Goal: Task Accomplishment & Management: Use online tool/utility

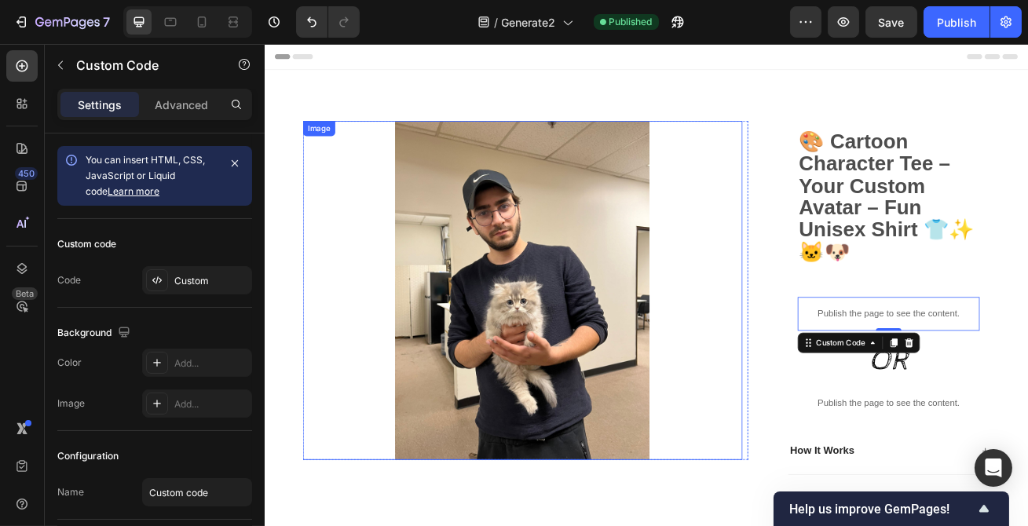
scroll to position [285, 0]
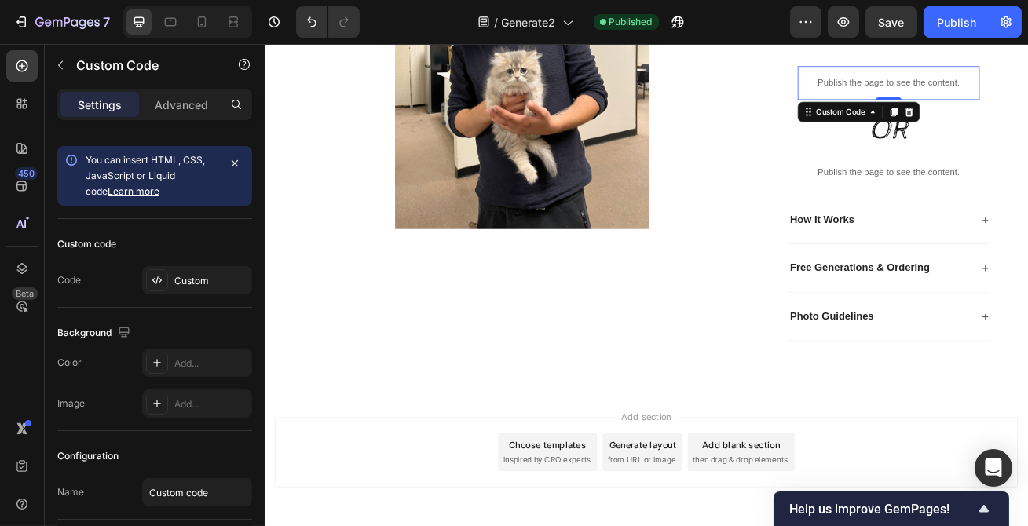
click at [581, 15] on div "/ Generate2 Published" at bounding box center [581, 21] width 418 height 31
click at [550, 27] on span "Generate2" at bounding box center [529, 22] width 54 height 16
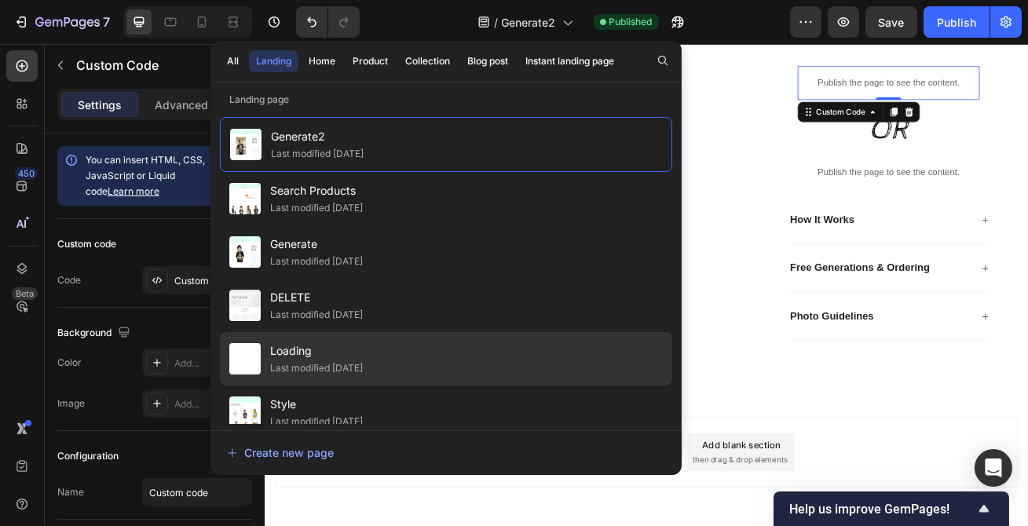
click at [337, 349] on span "Loading" at bounding box center [316, 351] width 93 height 19
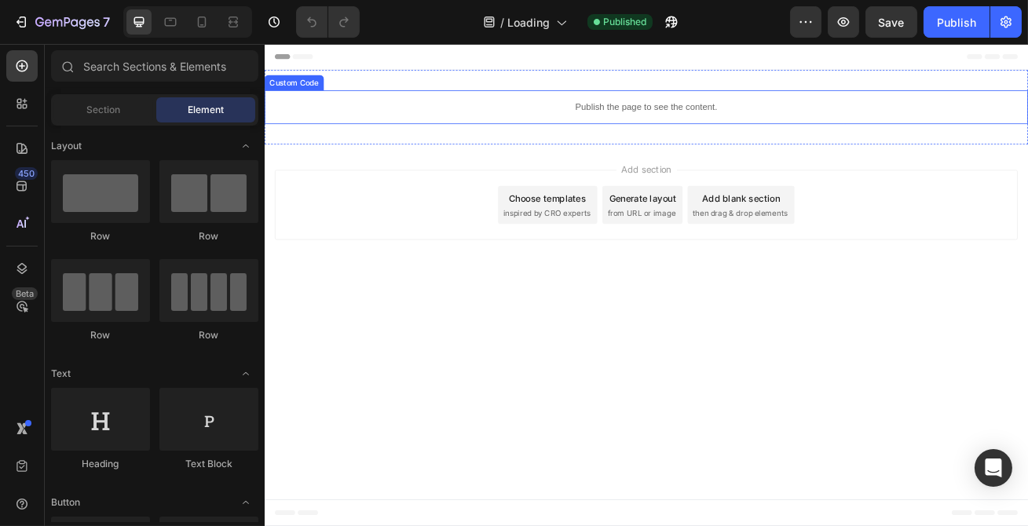
click at [701, 122] on p "Publish the page to see the content." at bounding box center [735, 122] width 943 height 16
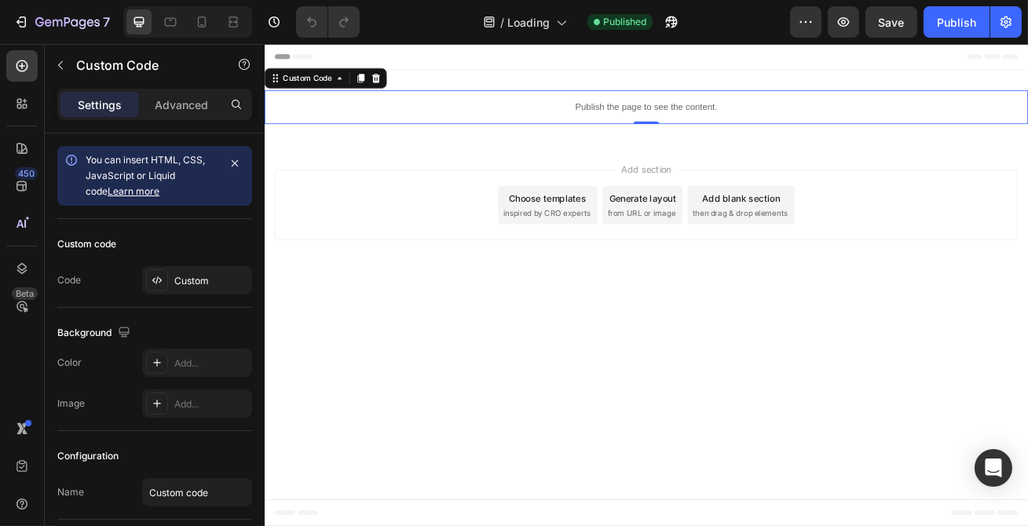
click at [701, 122] on p "Publish the page to see the content." at bounding box center [735, 122] width 943 height 16
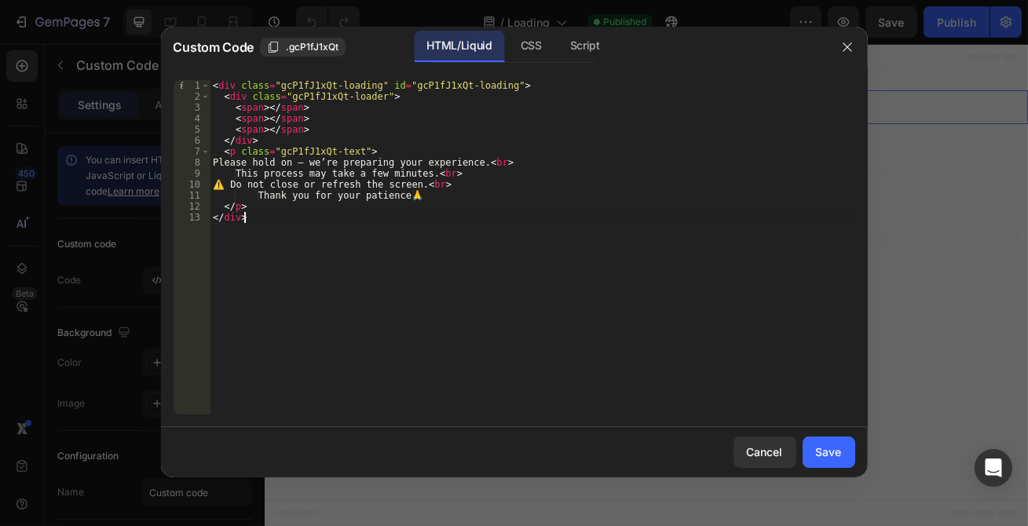
click at [415, 233] on div "< div class = "gcP1fJ1xQt-loading" id = "gcP1fJ1xQt-loading" > < div class = "g…" at bounding box center [533, 258] width 646 height 357
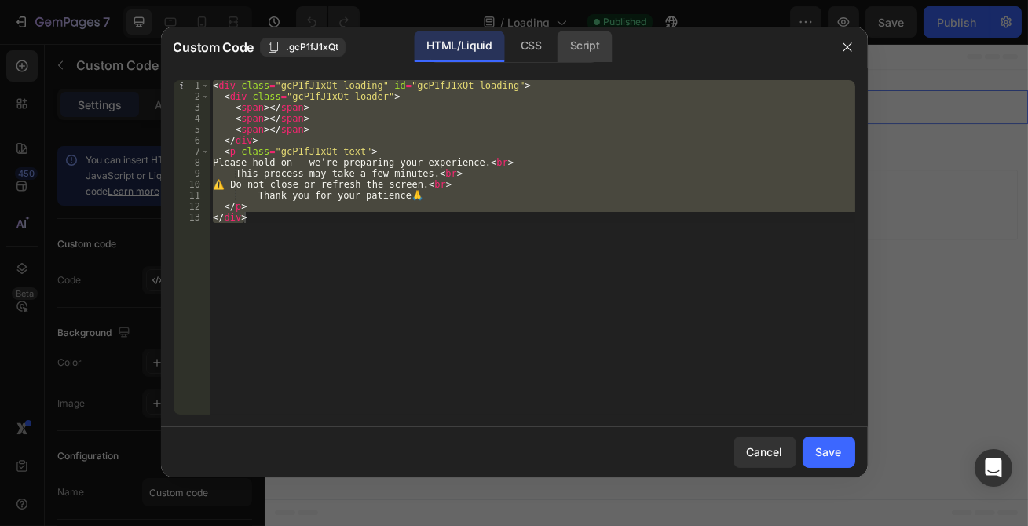
click at [570, 49] on div "Script" at bounding box center [585, 46] width 55 height 31
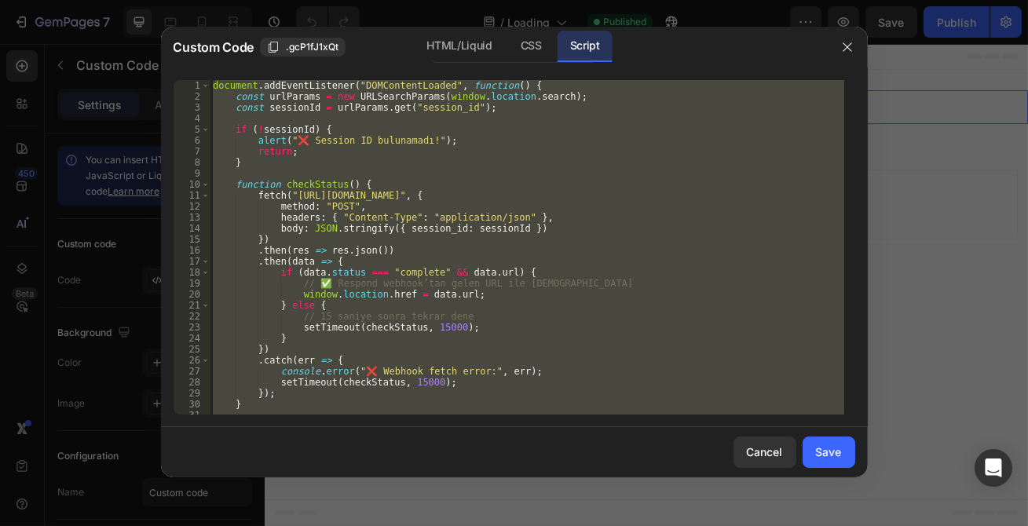
click at [443, 250] on div "document . addEventListener ( "DOMContentLoaded" , function ( ) { const urlPara…" at bounding box center [527, 247] width 635 height 335
click at [457, 225] on div "document . addEventListener ( "DOMContentLoaded" , function ( ) { const urlPara…" at bounding box center [527, 247] width 635 height 335
paste textarea
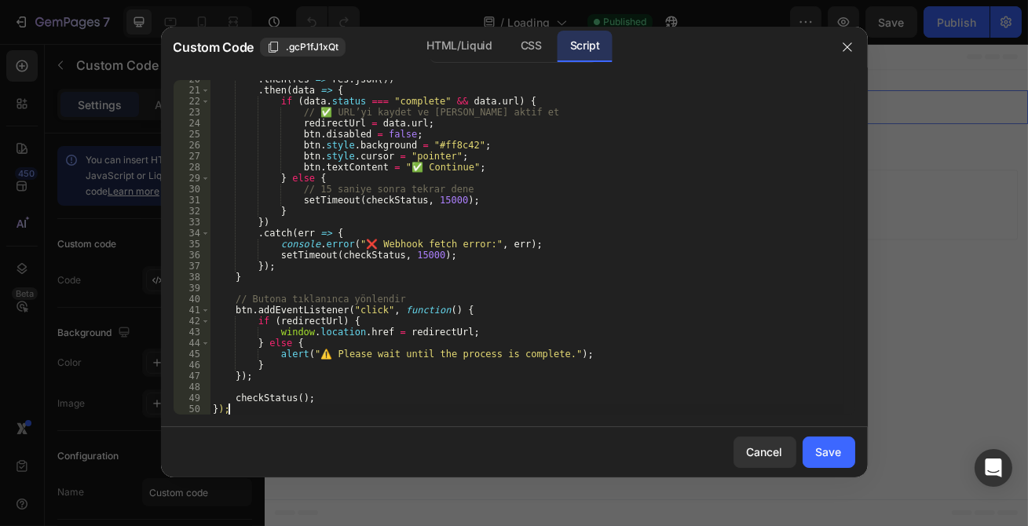
scroll to position [215, 0]
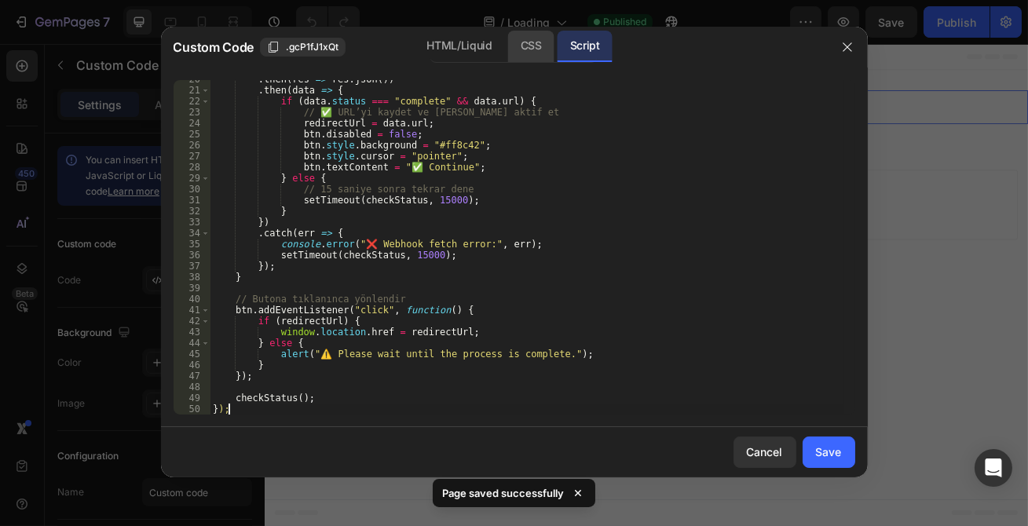
click at [526, 60] on div "CSS" at bounding box center [531, 46] width 46 height 31
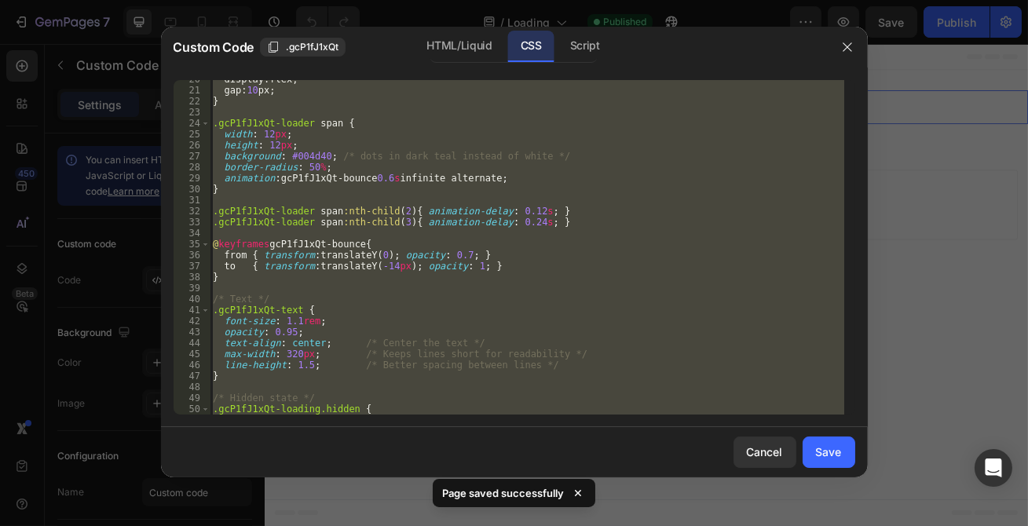
click at [454, 247] on div "display : flex ; gap : 10 px ; } .gcP1fJ1xQt-loader span { width : 12 px ; heig…" at bounding box center [527, 247] width 635 height 335
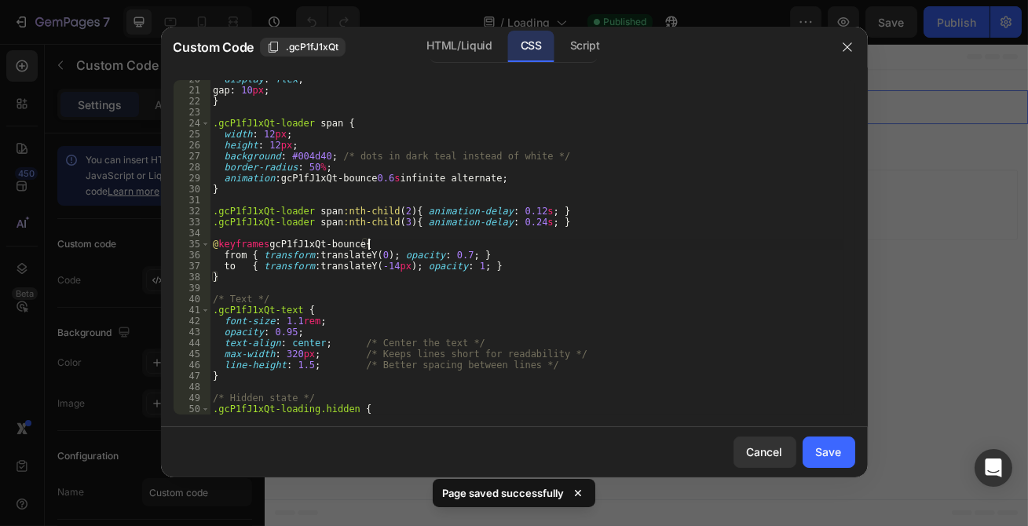
type textarea "}"
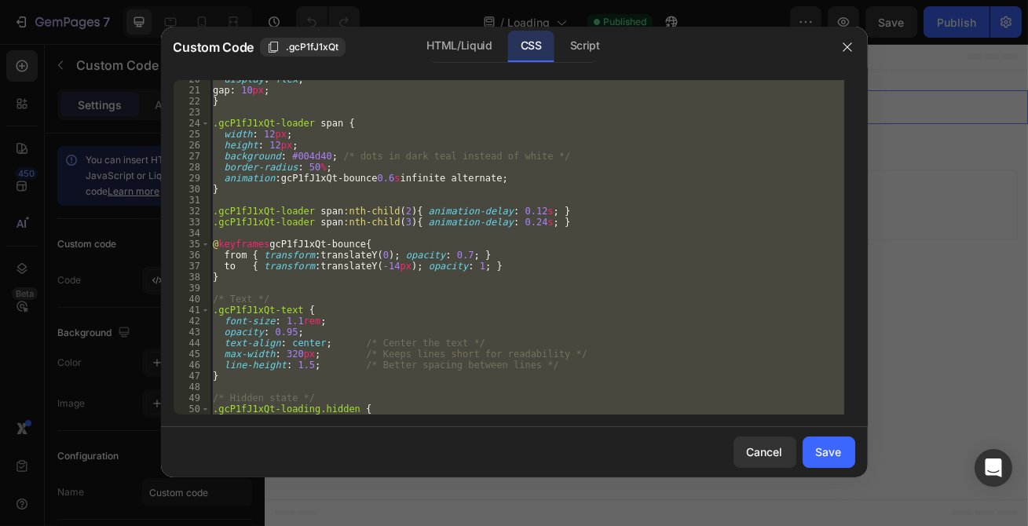
click at [484, 204] on div "display : flex ; gap : 10 px ; } .gcP1fJ1xQt-loader span { width : 12 px ; heig…" at bounding box center [527, 247] width 635 height 335
paste textarea
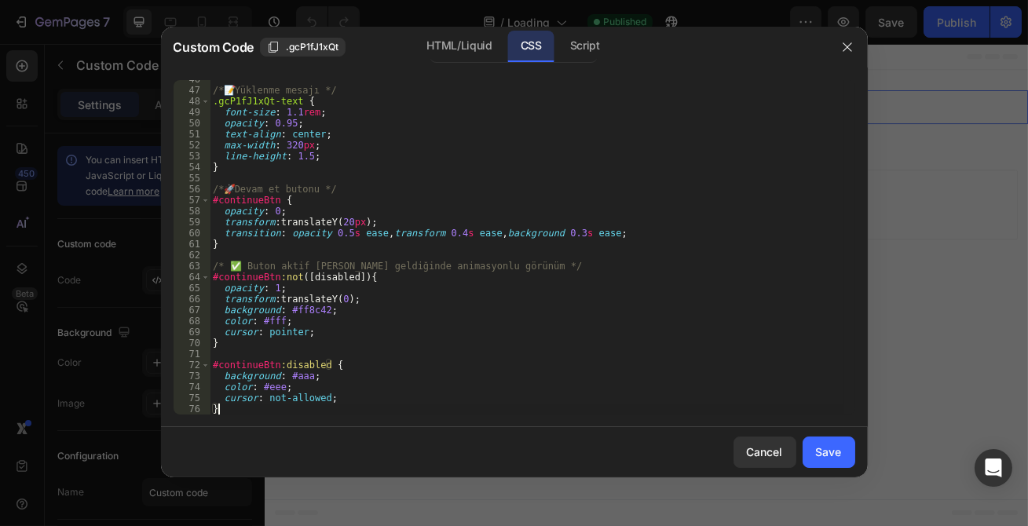
scroll to position [501, 0]
click at [475, 47] on div "HTML/Liquid" at bounding box center [459, 46] width 90 height 31
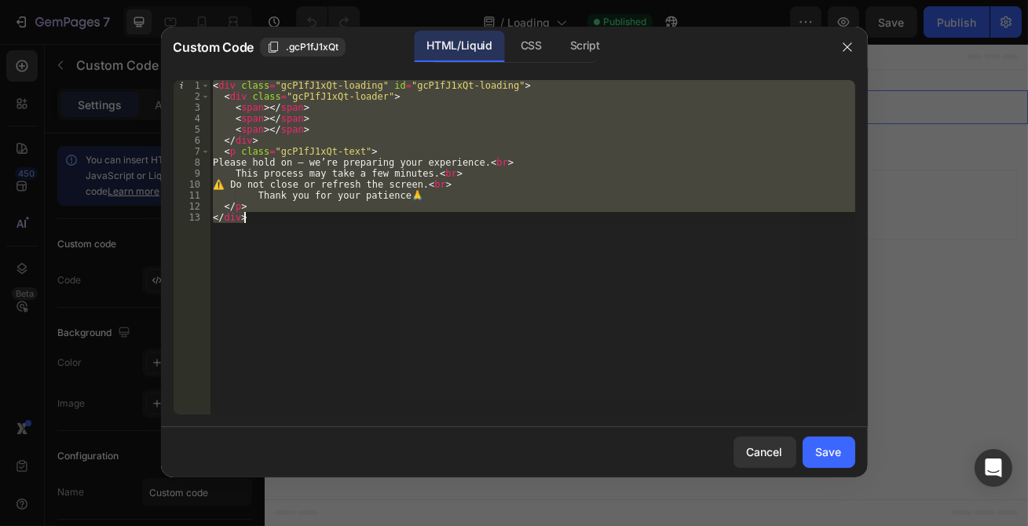
click at [469, 192] on div "< div class = "gcP1fJ1xQt-loading" id = "gcP1fJ1xQt-loading" > < div class = "g…" at bounding box center [533, 247] width 646 height 335
click at [463, 240] on div "< div class = "gcP1fJ1xQt-loading" id = "gcP1fJ1xQt-loading" > < div class = "g…" at bounding box center [533, 247] width 646 height 335
paste textarea
type textarea "</div>"
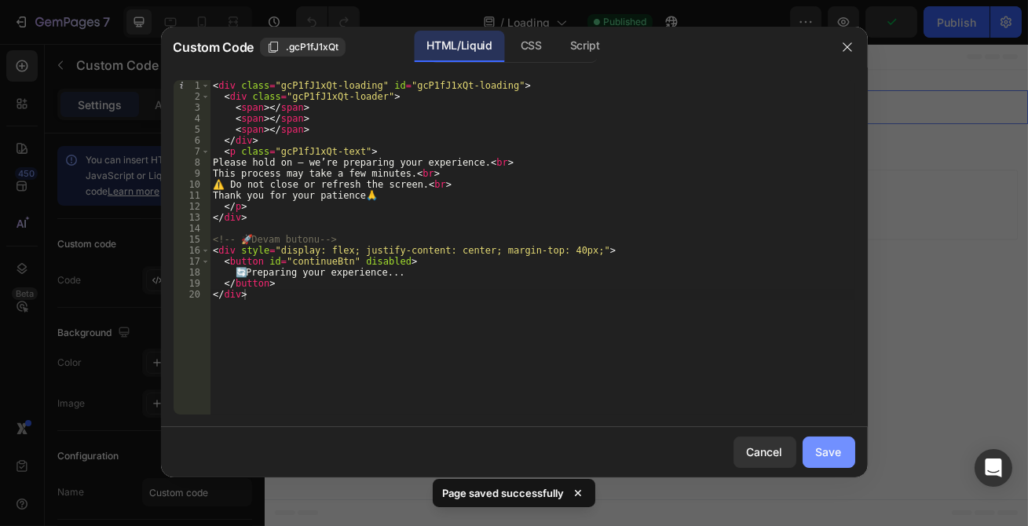
click at [852, 452] on button "Save" at bounding box center [829, 452] width 53 height 31
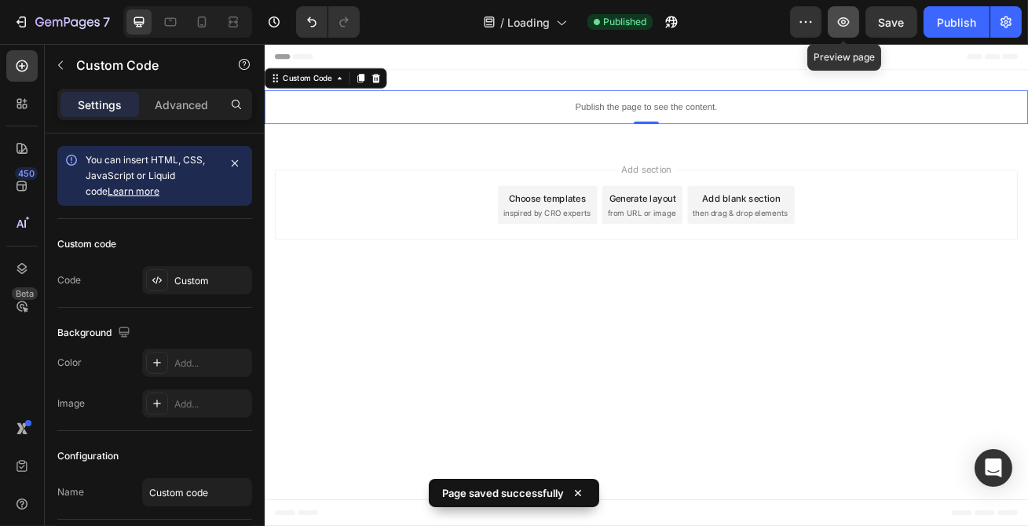
click at [849, 23] on icon "button" at bounding box center [844, 21] width 12 height 9
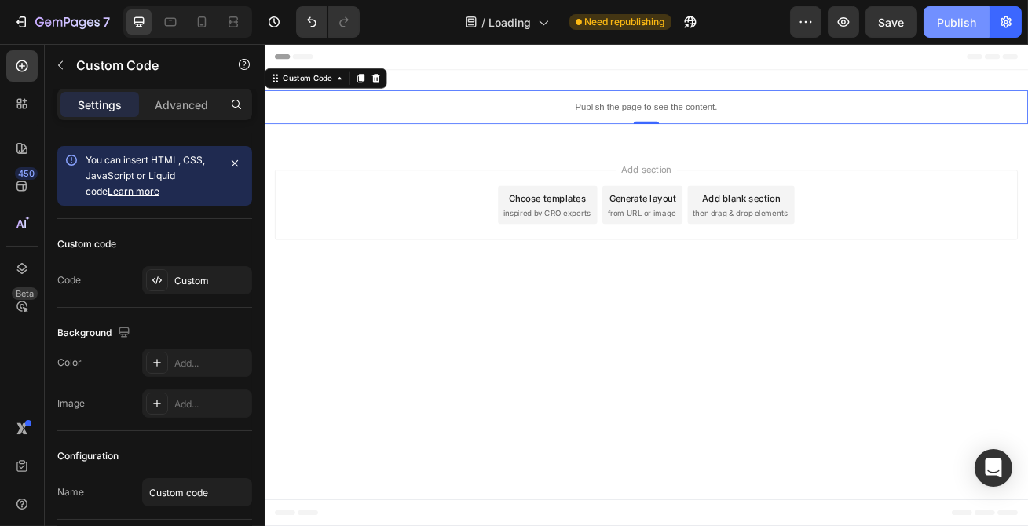
click at [936, 16] on button "Publish" at bounding box center [957, 21] width 66 height 31
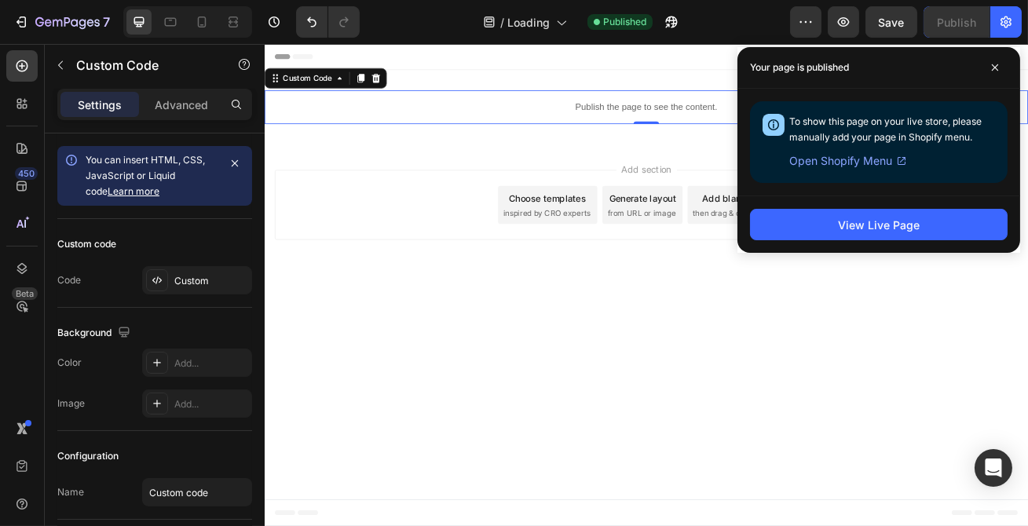
click at [779, 125] on p "Publish the page to see the content." at bounding box center [735, 122] width 943 height 16
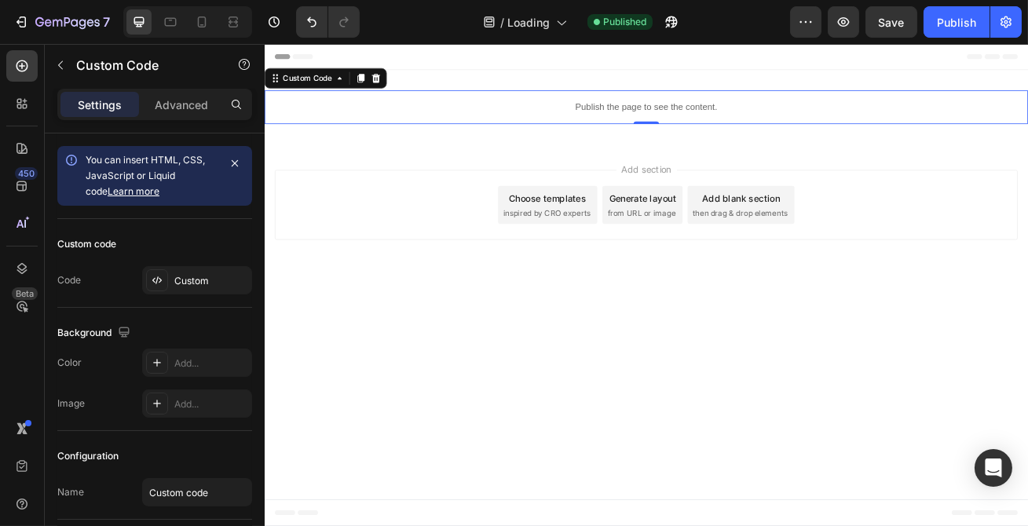
click at [779, 125] on p "Publish the page to see the content." at bounding box center [735, 122] width 943 height 16
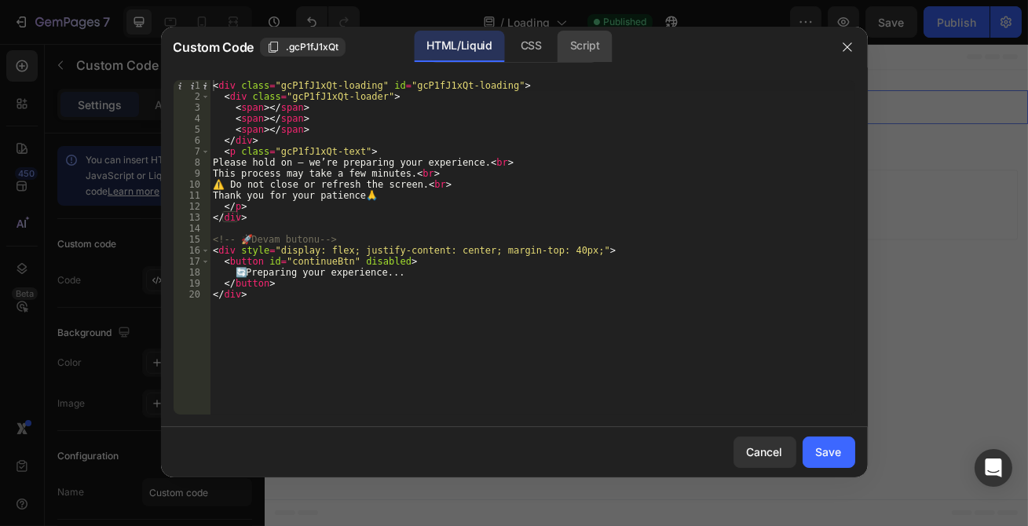
click at [558, 47] on div "Script" at bounding box center [585, 46] width 55 height 31
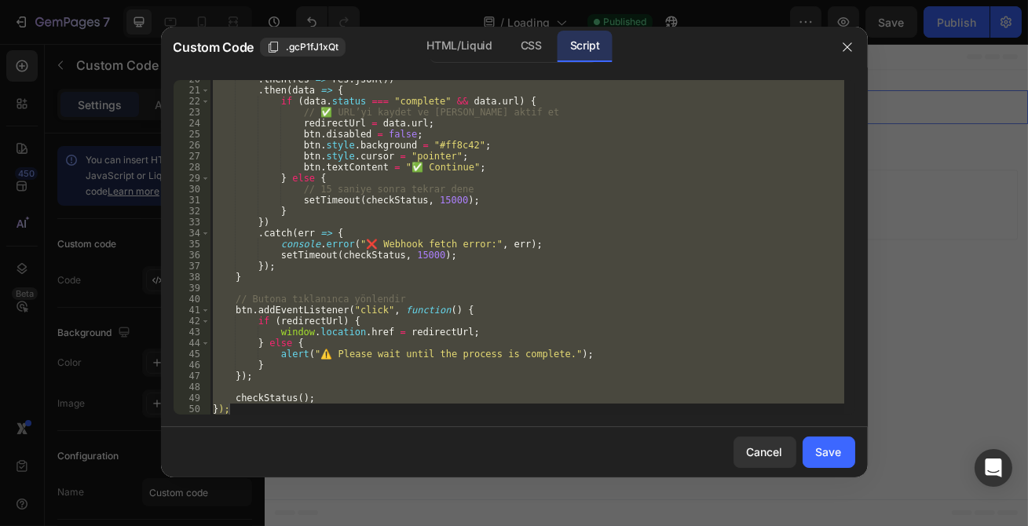
scroll to position [215, 0]
click at [889, 59] on div at bounding box center [514, 263] width 1028 height 526
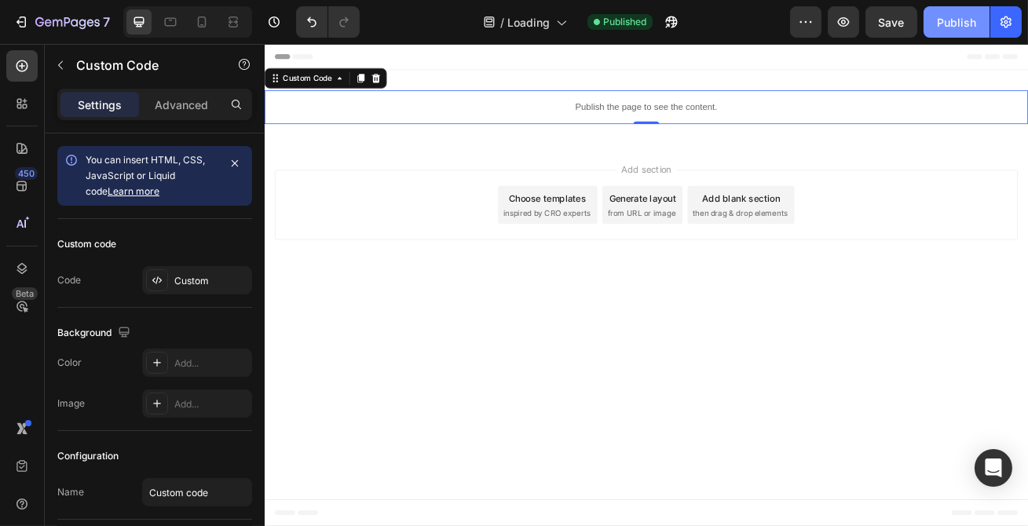
click at [947, 18] on div "Publish" at bounding box center [956, 22] width 39 height 16
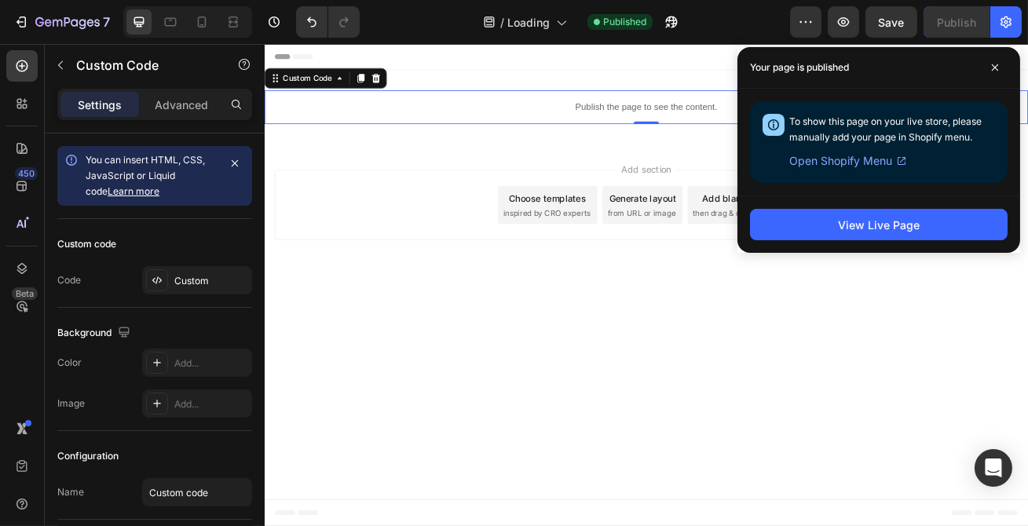
click at [775, 134] on div "Publish the page to see the content." at bounding box center [735, 122] width 943 height 42
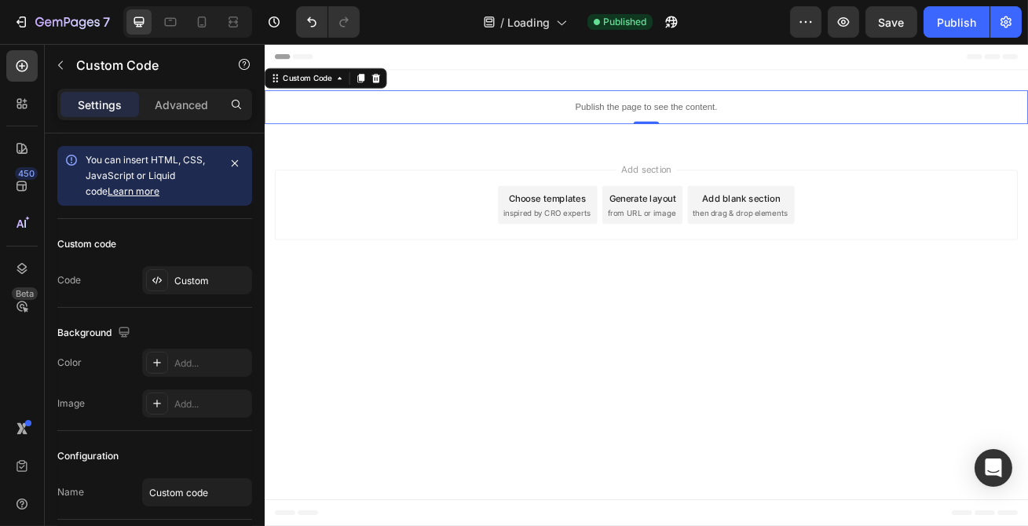
click at [775, 134] on div "Publish the page to see the content." at bounding box center [735, 122] width 943 height 42
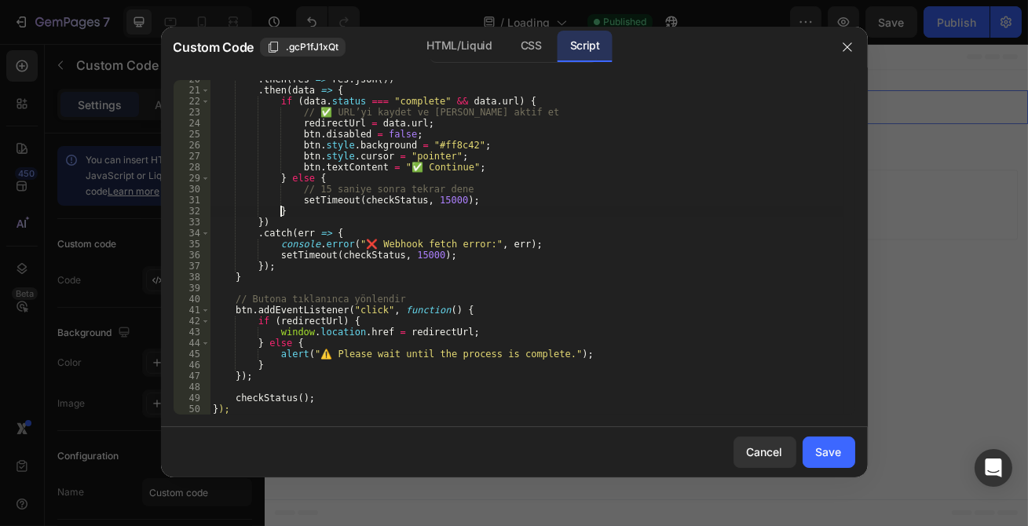
click at [577, 213] on div ". then ( res => res . json ( )) . then ( data => { if ( data . status === "comp…" at bounding box center [527, 252] width 635 height 357
type textarea "checkStatus(); });"
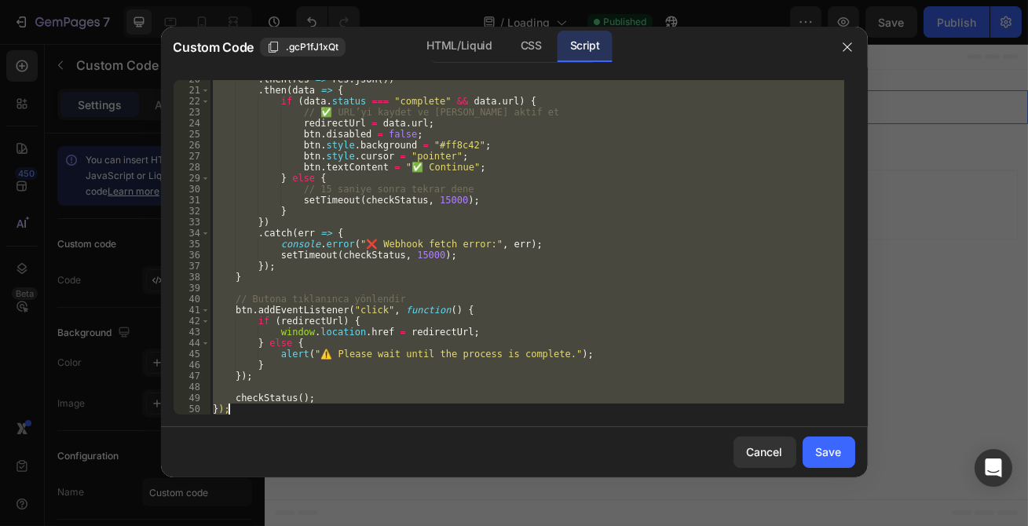
paste textarea
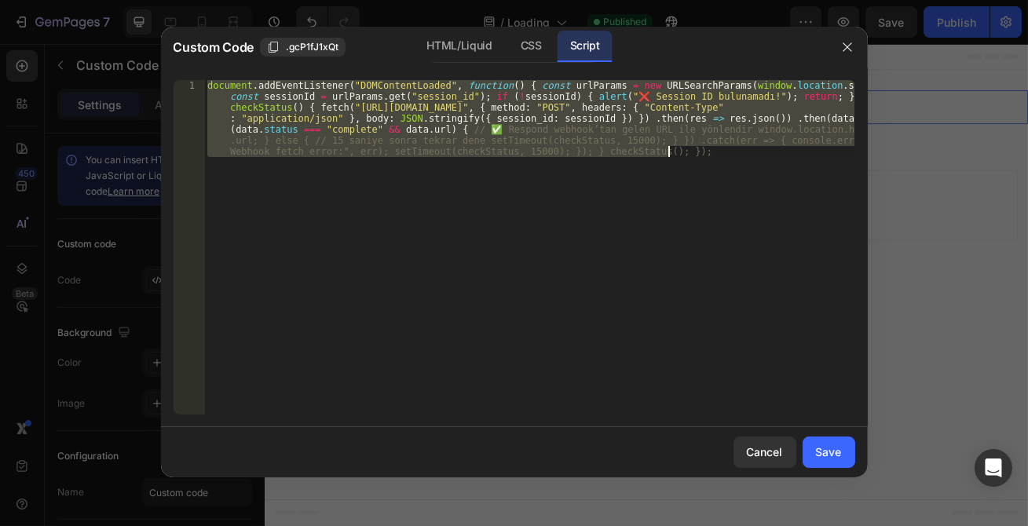
paste textarea
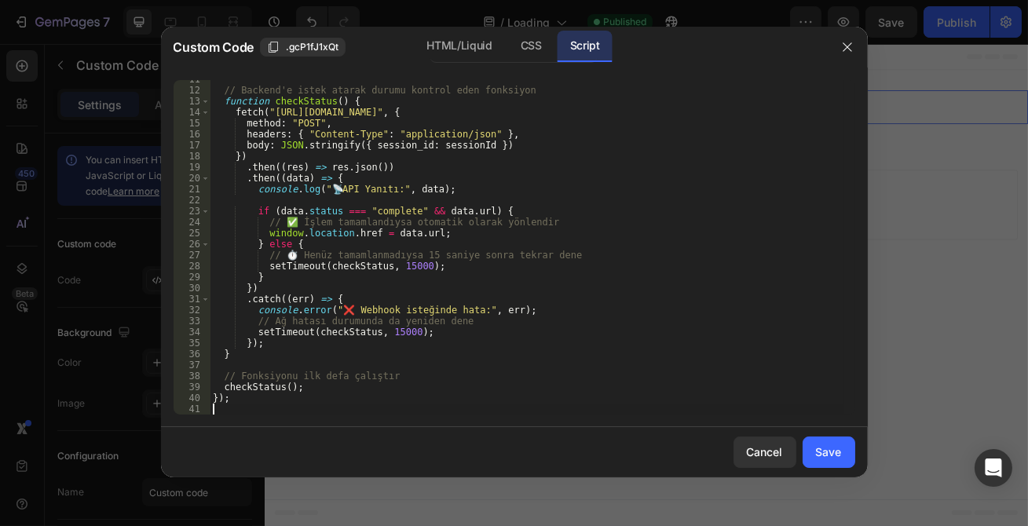
scroll to position [116, 0]
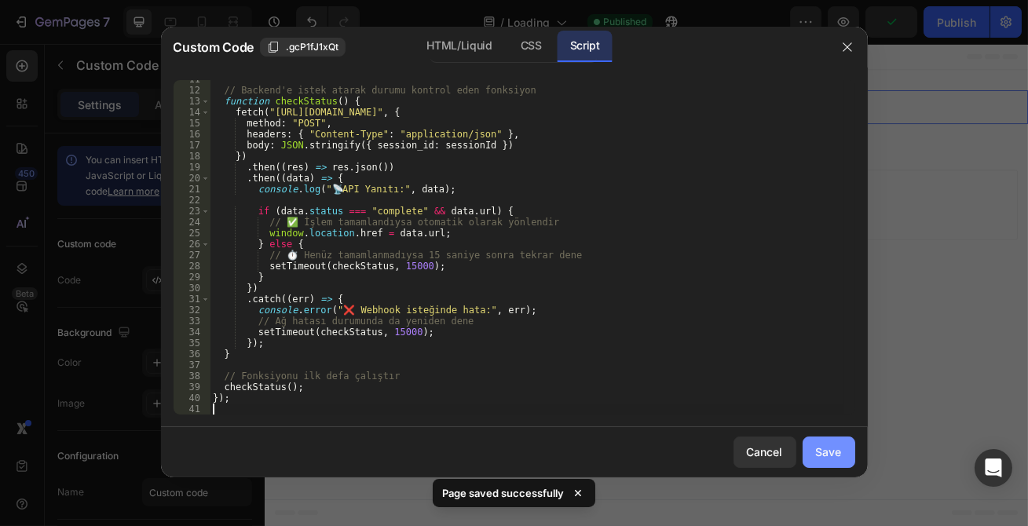
click at [816, 444] on div "Save" at bounding box center [829, 452] width 26 height 16
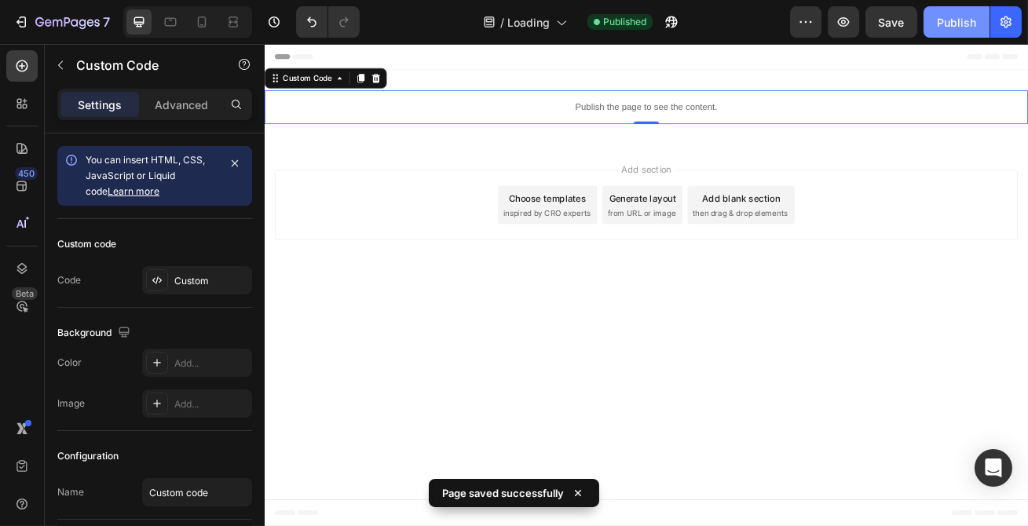
click at [945, 31] on button "Publish" at bounding box center [957, 21] width 66 height 31
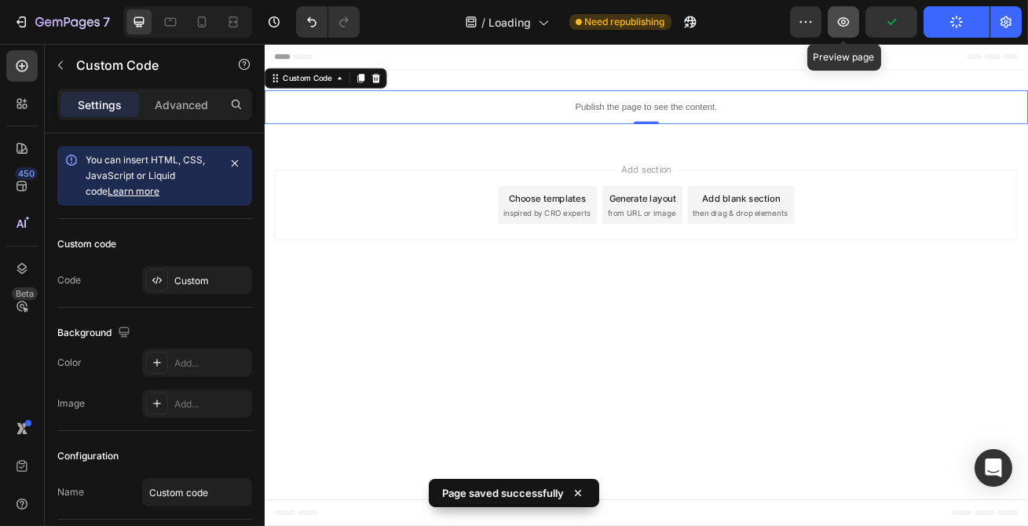
click at [845, 21] on icon "button" at bounding box center [843, 22] width 5 height 5
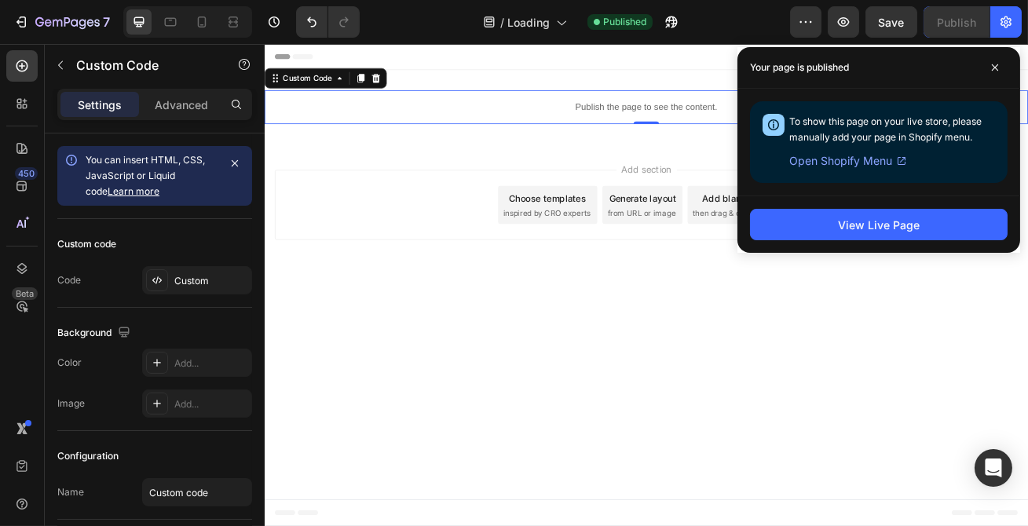
click at [562, 119] on p "Publish the page to see the content." at bounding box center [735, 122] width 943 height 16
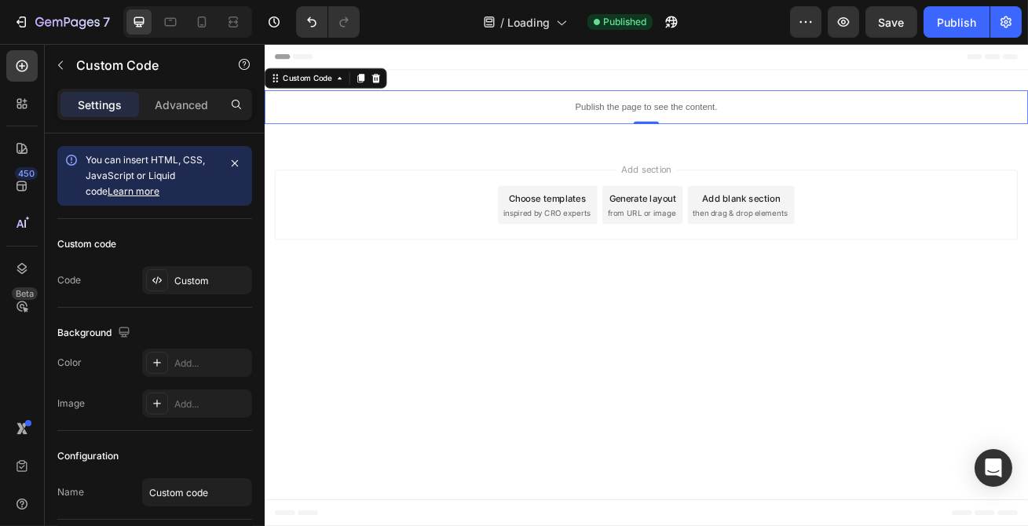
click at [562, 119] on p "Publish the page to see the content." at bounding box center [735, 122] width 943 height 16
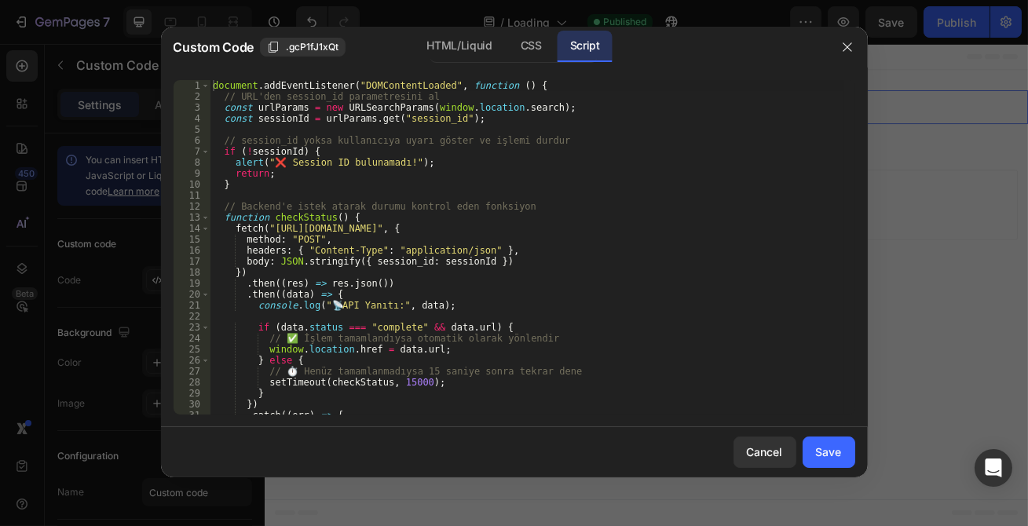
click at [427, 175] on div "document . addEventListener ( "DOMContentLoaded" , function ( ) { // URL'den se…" at bounding box center [527, 258] width 635 height 357
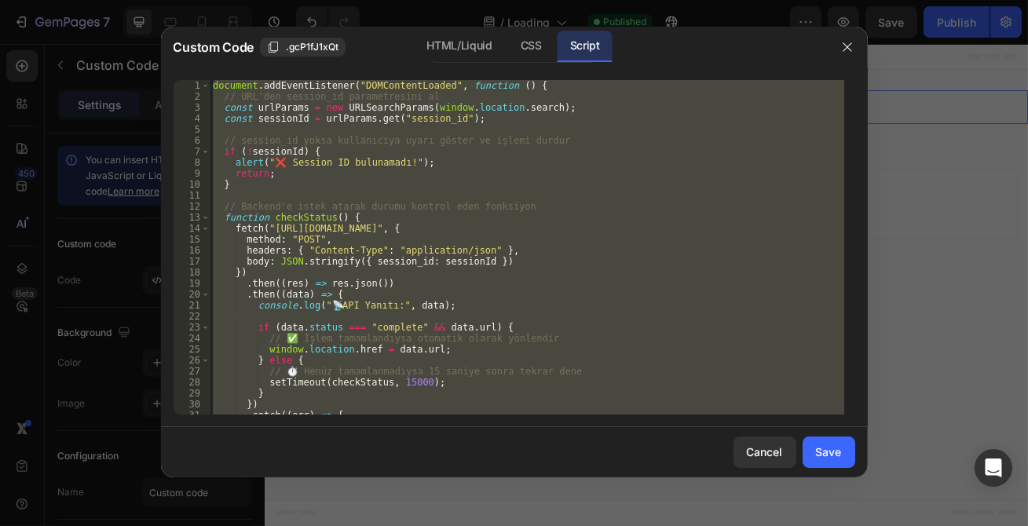
paste textarea
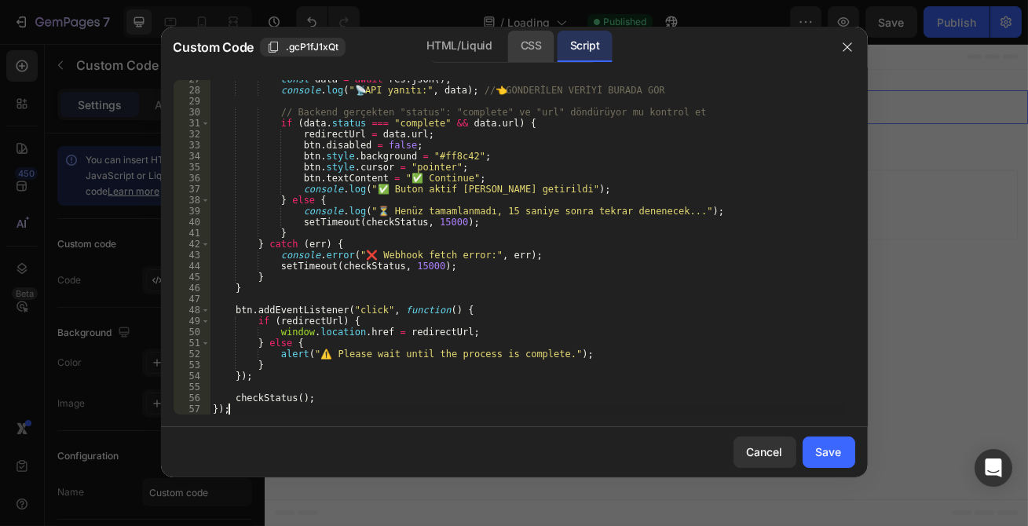
click at [529, 46] on div "CSS" at bounding box center [531, 46] width 46 height 31
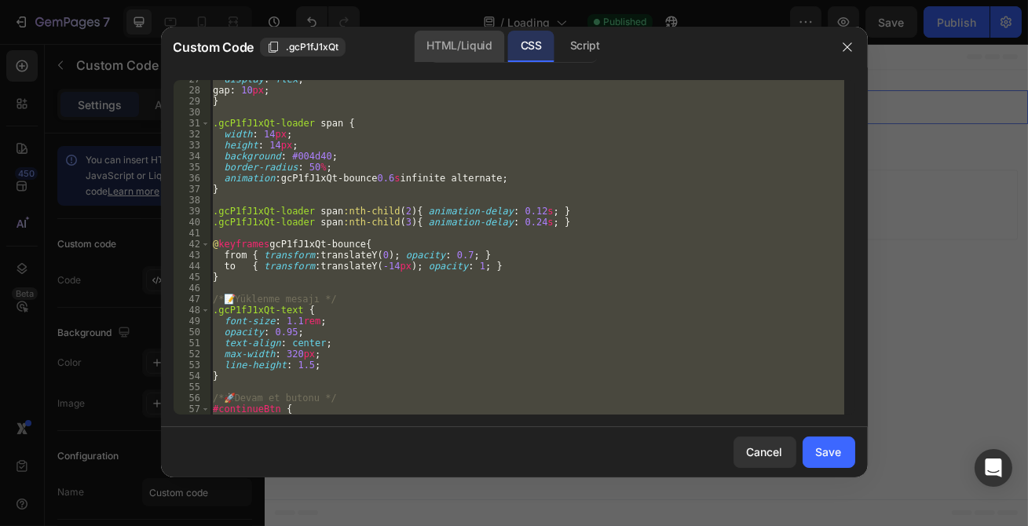
click at [460, 50] on div "HTML/Liquid" at bounding box center [459, 46] width 90 height 31
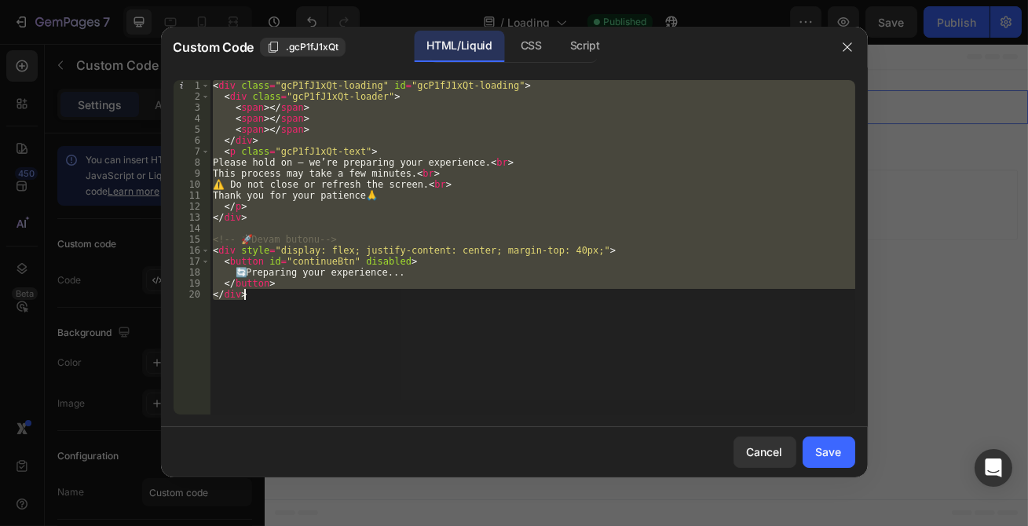
click at [280, 310] on div "< div class = "gcP1fJ1xQt-loading" id = "gcP1fJ1xQt-loading" > < div class = "g…" at bounding box center [533, 247] width 646 height 335
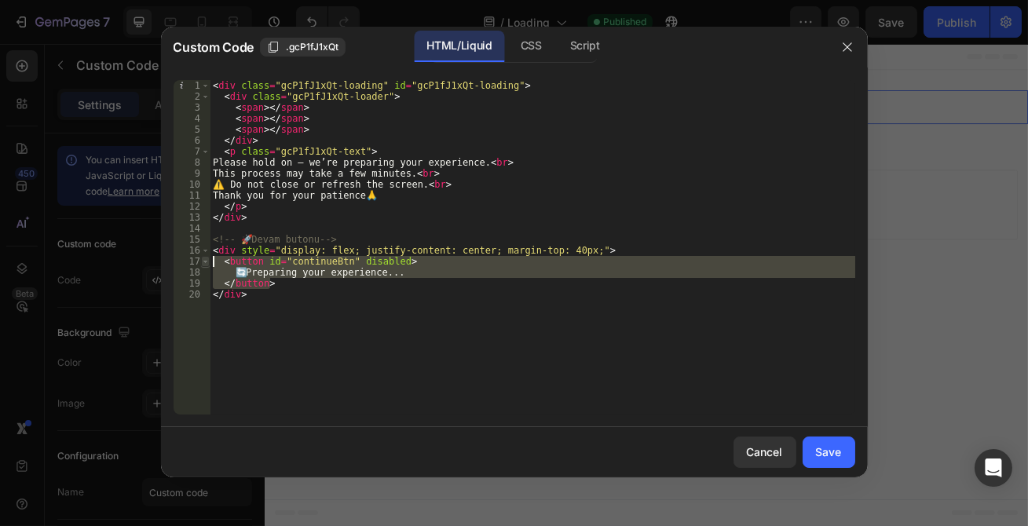
drag, startPoint x: 276, startPoint y: 286, endPoint x: 204, endPoint y: 264, distance: 74.8
click at [204, 264] on div "</div> 1 2 3 4 5 6 7 8 9 10 11 12 13 14 15 16 17 18 19 20 < div class = "gcP1fJ…" at bounding box center [515, 247] width 682 height 335
paste textarea "</button>"
type textarea "</button>"
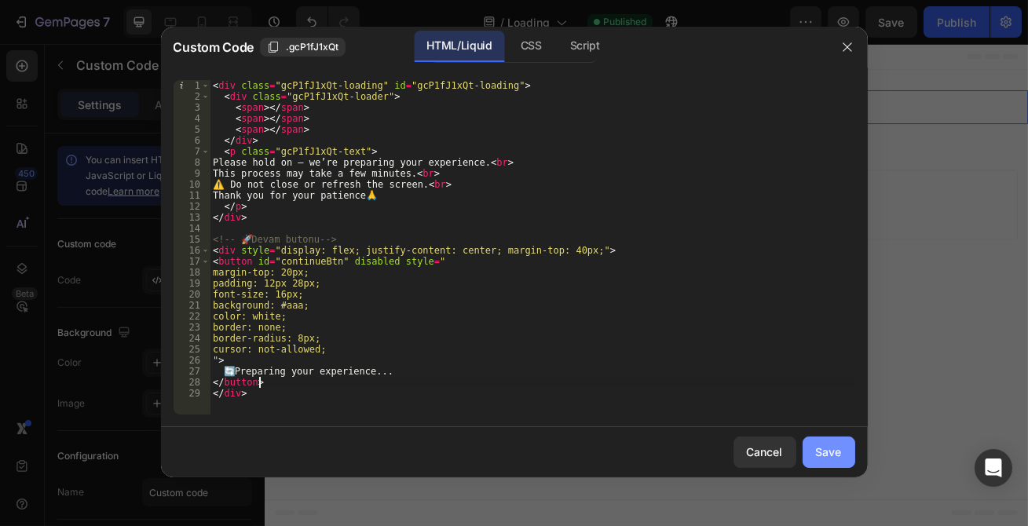
click at [848, 446] on button "Save" at bounding box center [829, 452] width 53 height 31
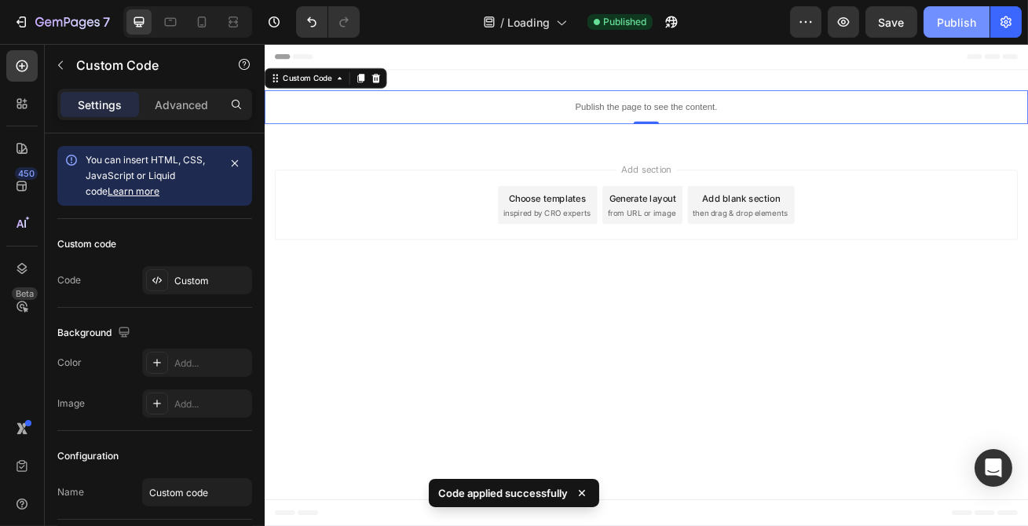
click at [969, 23] on div "Publish" at bounding box center [956, 22] width 39 height 16
click at [969, 23] on button "Publish" at bounding box center [957, 21] width 66 height 31
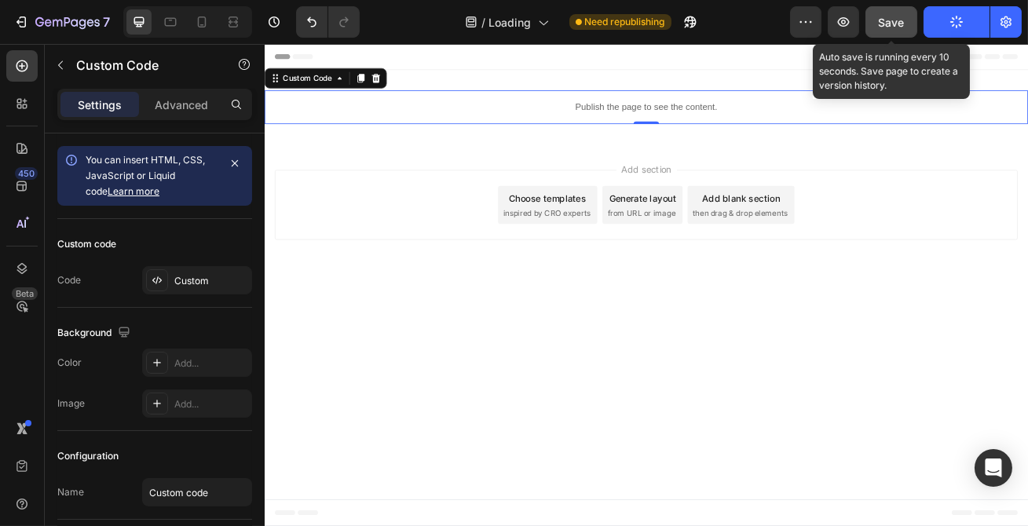
click at [874, 20] on button "Save" at bounding box center [892, 21] width 52 height 31
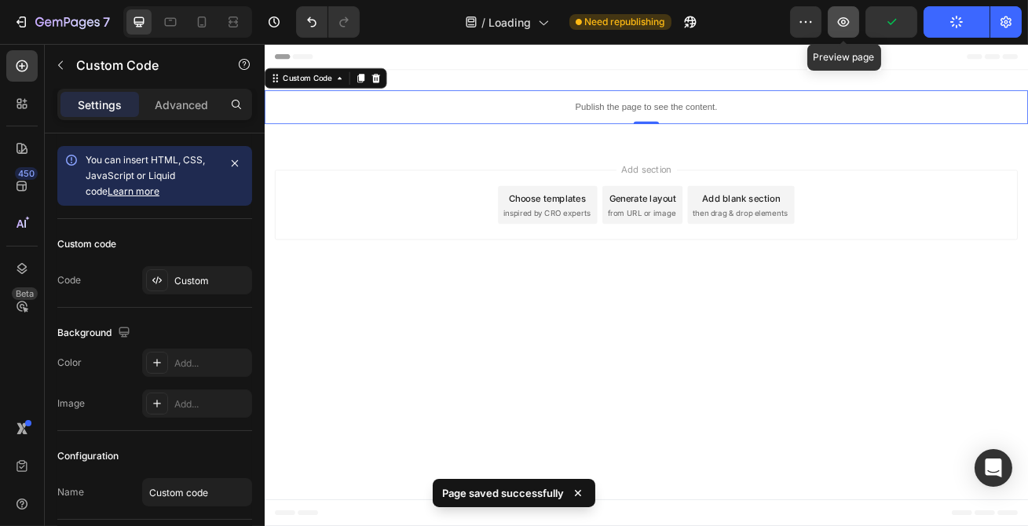
click at [859, 20] on button "button" at bounding box center [843, 21] width 31 height 31
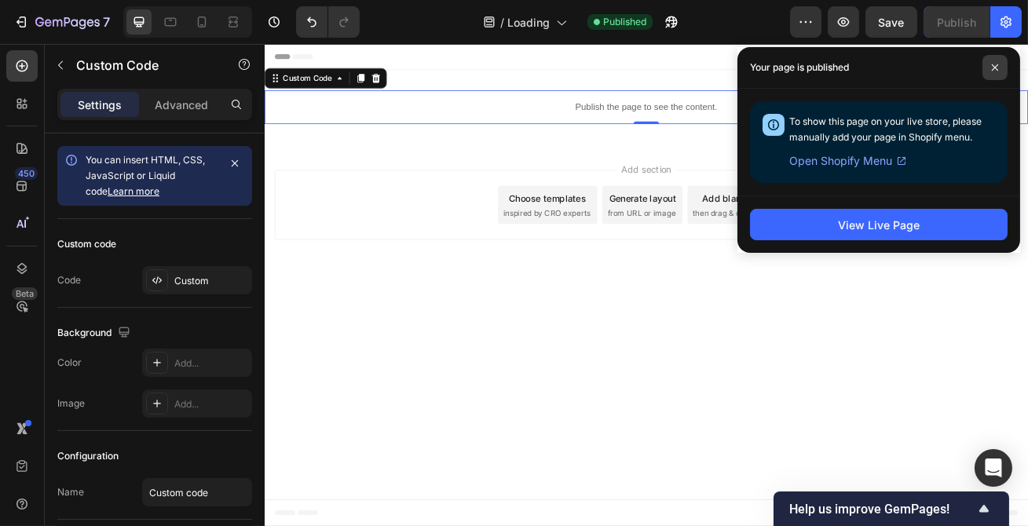
click at [993, 75] on span at bounding box center [995, 67] width 25 height 25
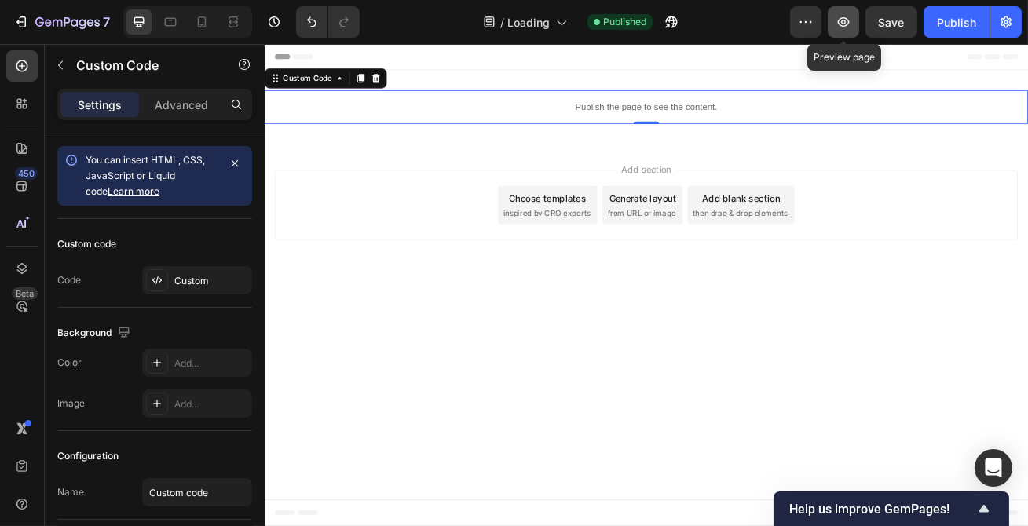
click at [846, 20] on icon "button" at bounding box center [844, 22] width 16 height 16
click at [703, 124] on p "Publish the page to see the content." at bounding box center [735, 122] width 943 height 16
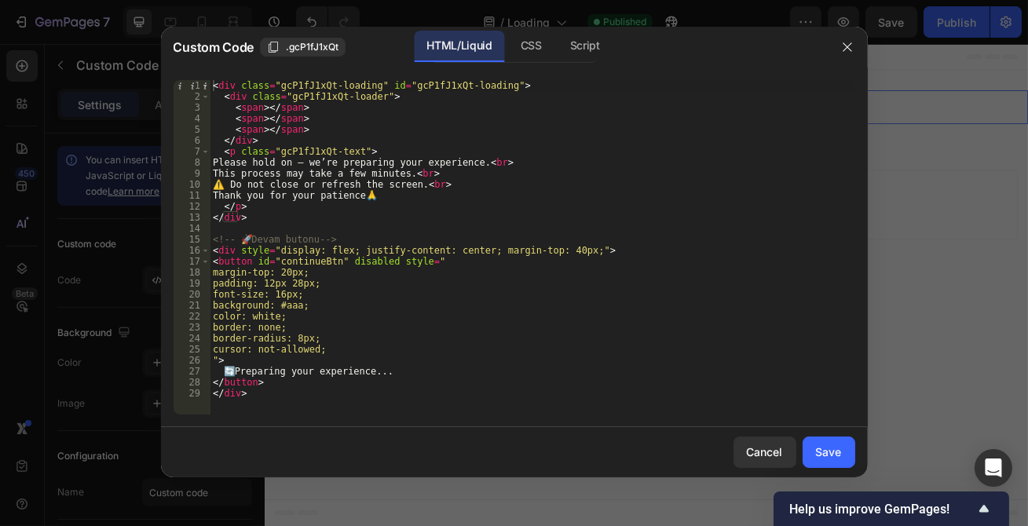
click at [341, 246] on div "< div class = "gcP1fJ1xQt-loading" id = "gcP1fJ1xQt-loading" > < div class = "g…" at bounding box center [533, 258] width 646 height 357
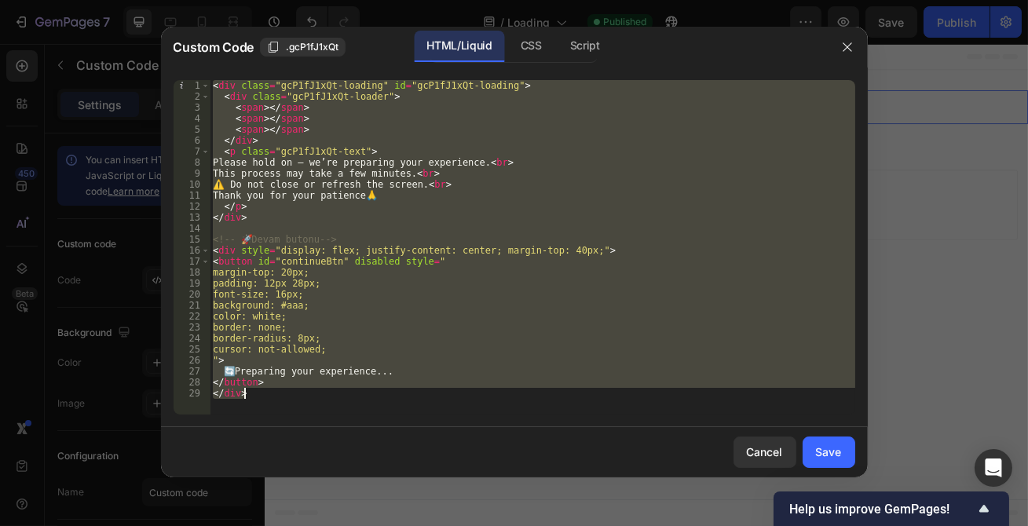
paste textarea "html"
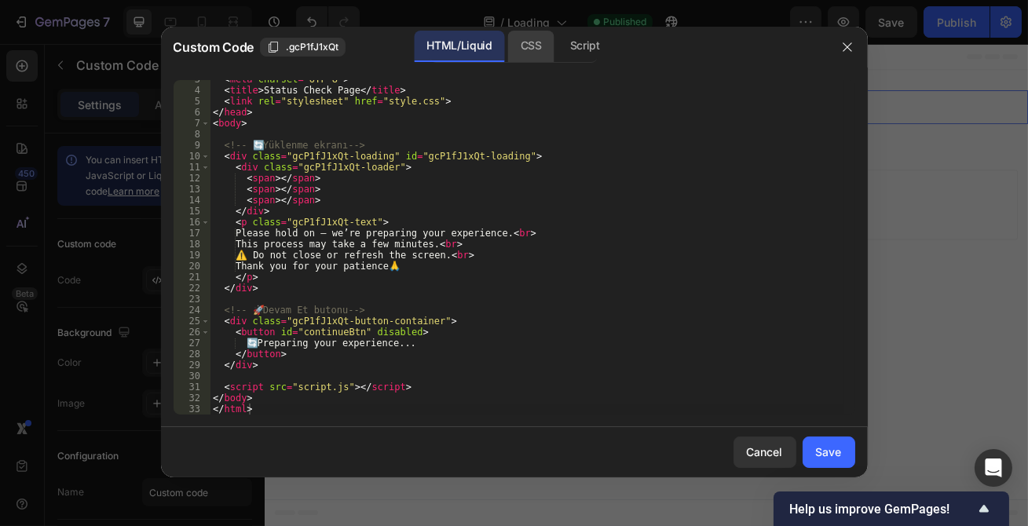
click at [515, 38] on div "CSS" at bounding box center [531, 46] width 46 height 31
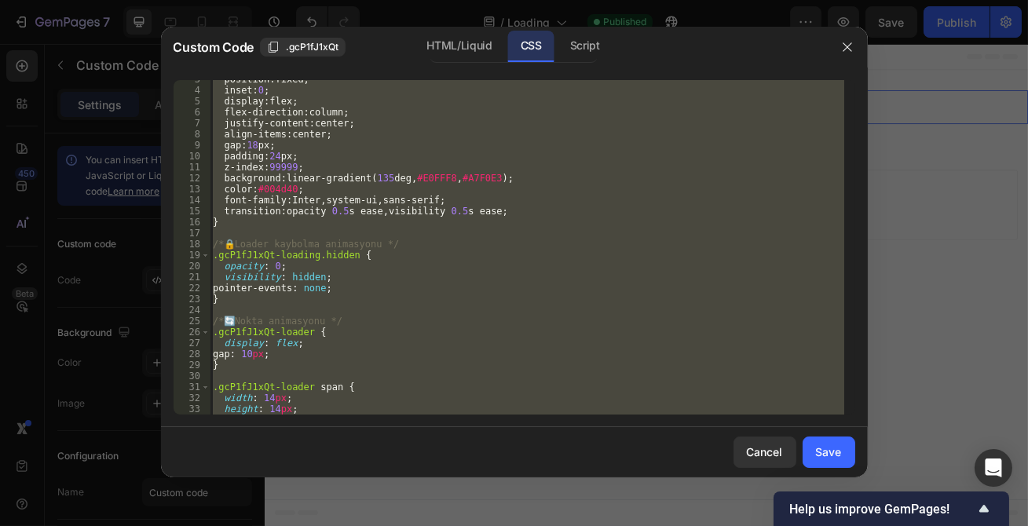
type textarea "cursor: not-allowed; }"
click at [470, 238] on div "position : fixed ; inset : 0 ; display : flex ; flex-direction : column ; justi…" at bounding box center [527, 247] width 635 height 335
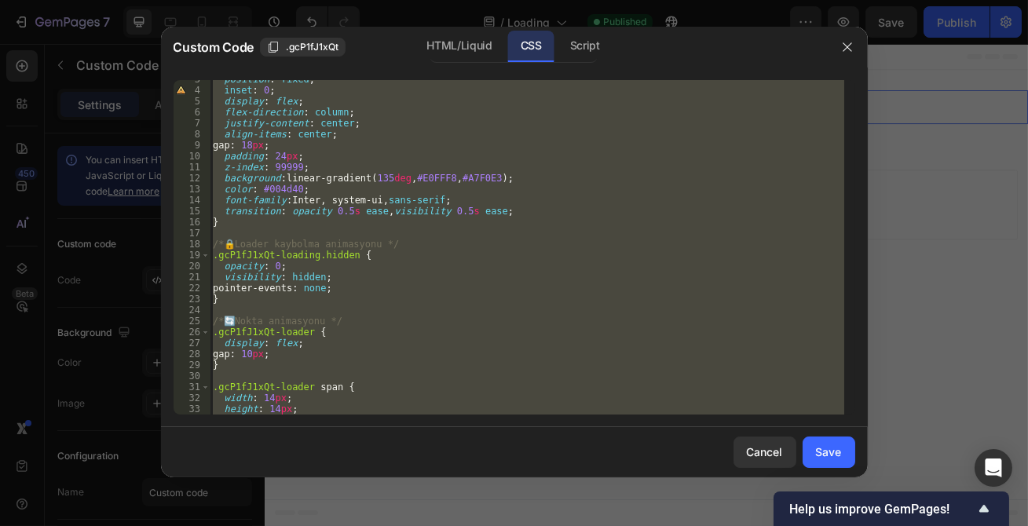
paste textarea
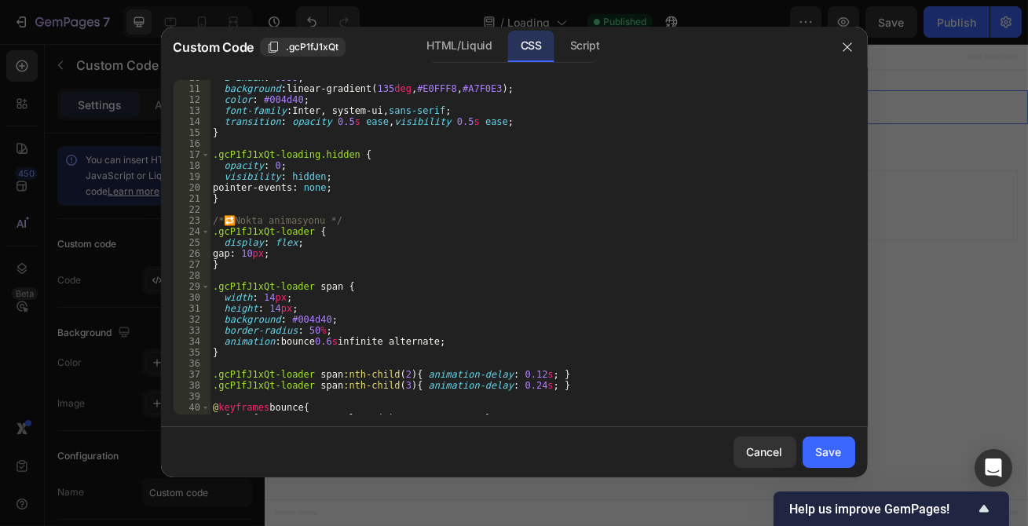
scroll to position [0, 0]
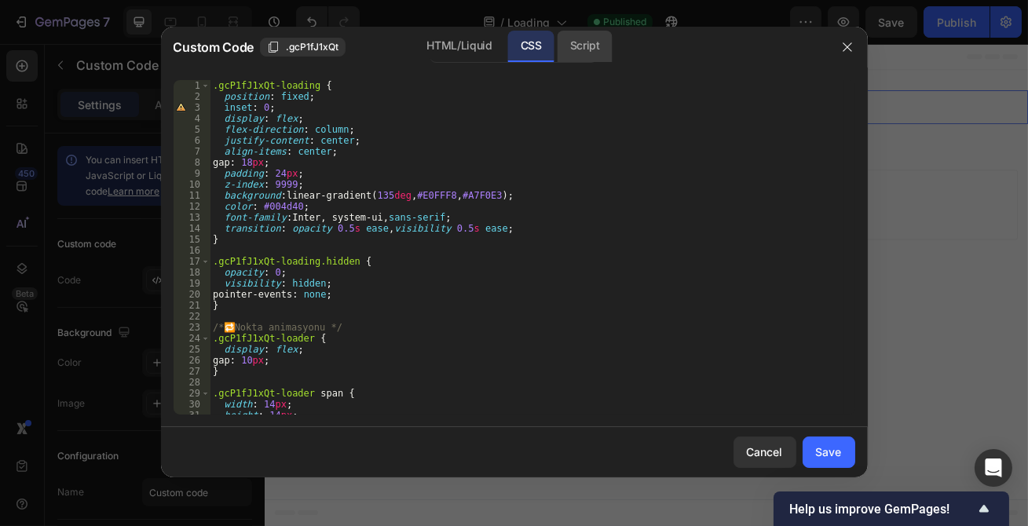
click at [577, 50] on div "Script" at bounding box center [585, 46] width 55 height 31
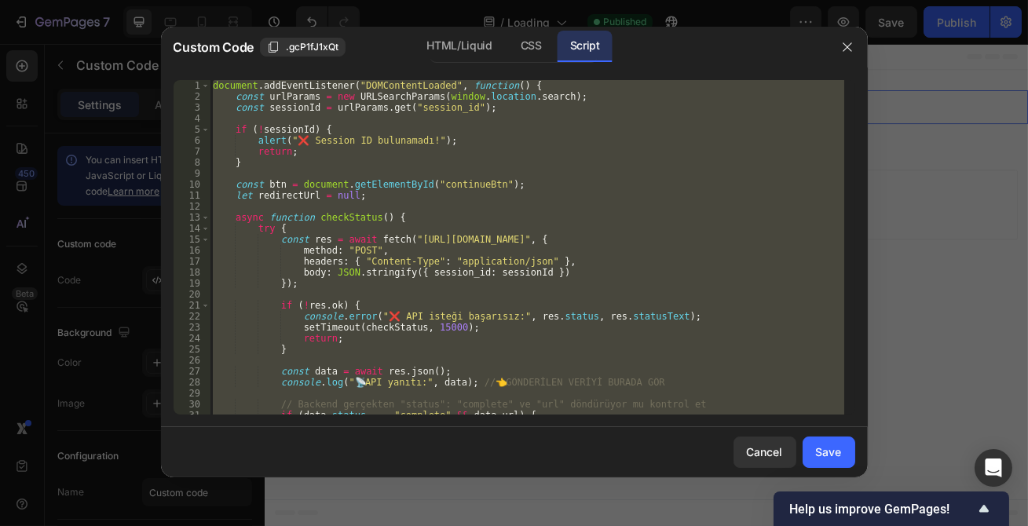
click at [507, 222] on div "document . addEventListener ( "DOMContentLoaded" , function ( ) { const urlPara…" at bounding box center [527, 247] width 635 height 335
paste textarea
type textarea "});"
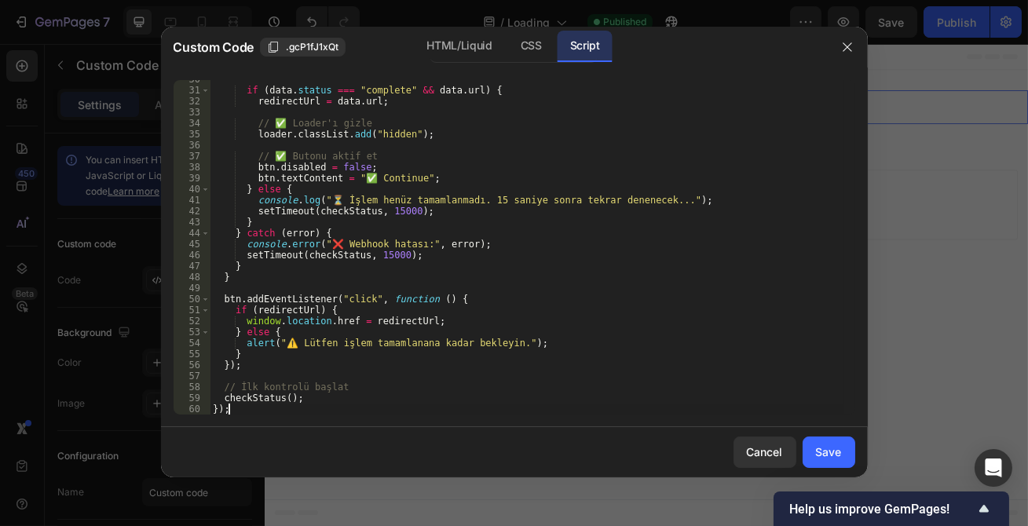
scroll to position [325, 0]
click at [828, 460] on div "Save" at bounding box center [829, 452] width 26 height 16
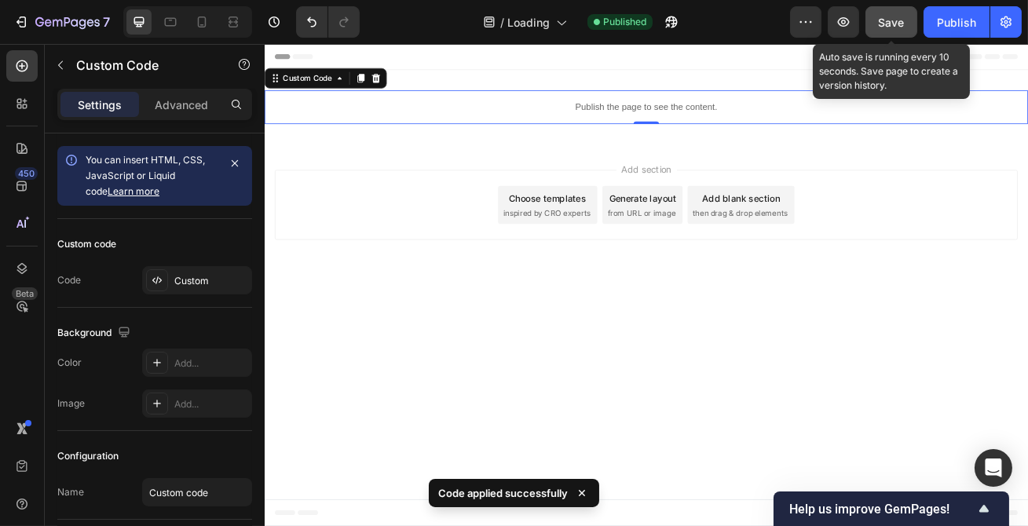
click at [899, 21] on span "Save" at bounding box center [892, 22] width 26 height 13
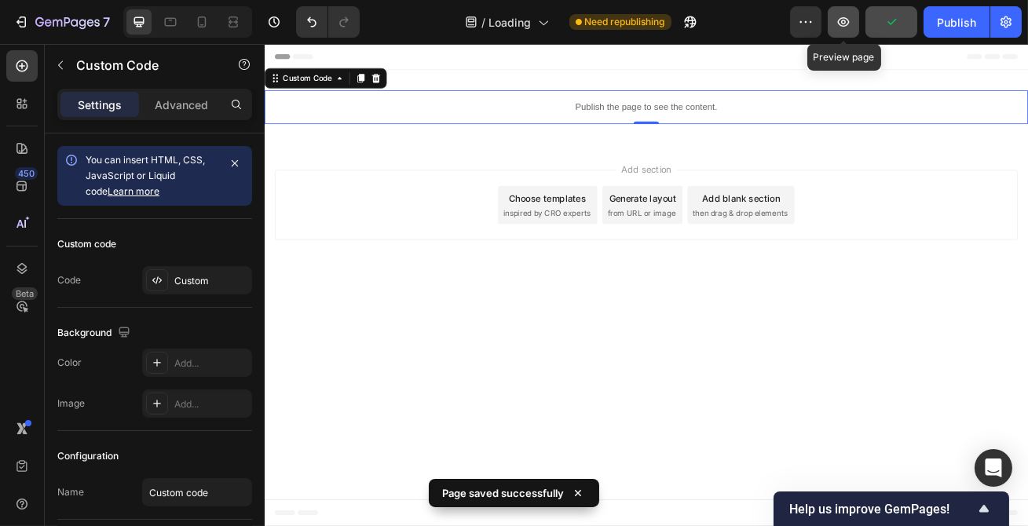
click at [849, 25] on icon "button" at bounding box center [844, 22] width 16 height 16
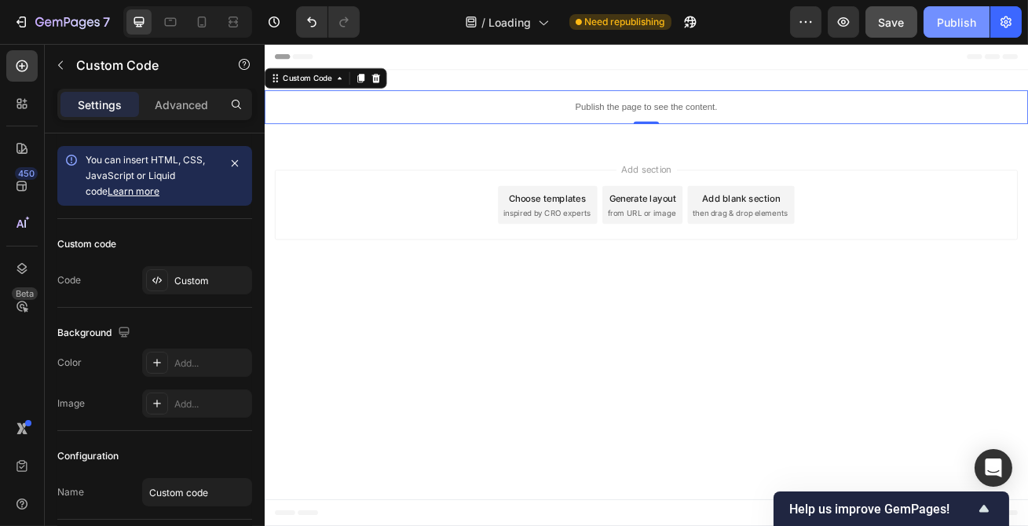
click at [950, 20] on div "Publish" at bounding box center [956, 22] width 39 height 16
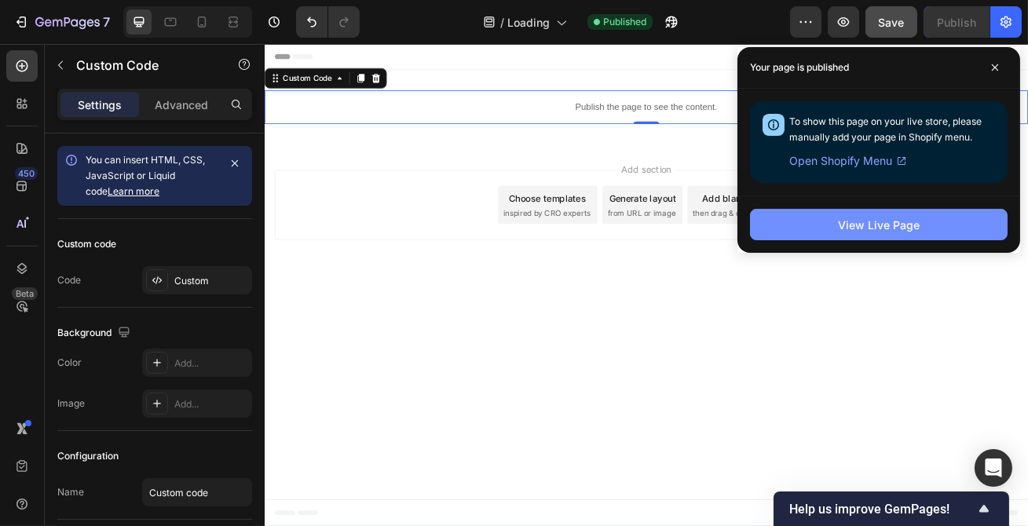
click at [889, 229] on div "View Live Page" at bounding box center [879, 225] width 82 height 16
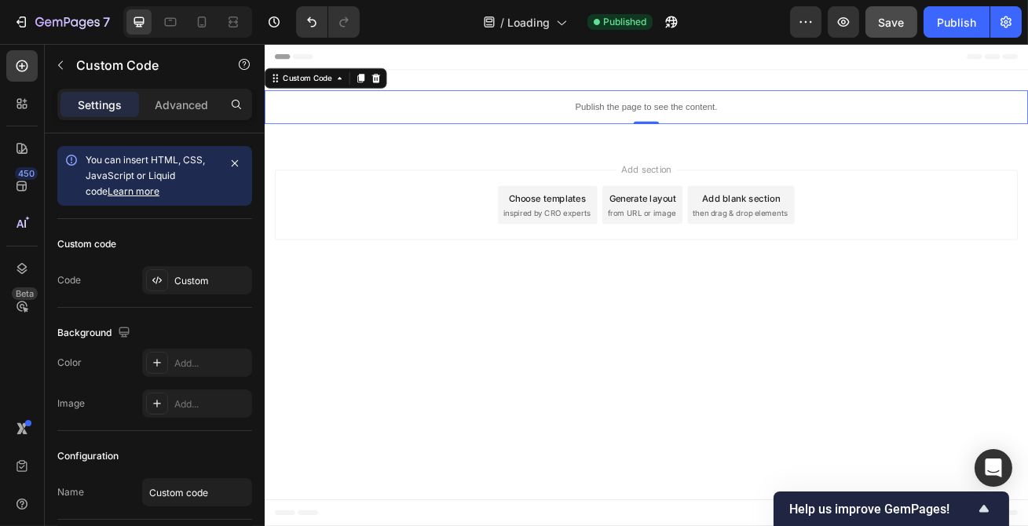
click at [790, 133] on div "Publish the page to see the content." at bounding box center [735, 122] width 943 height 42
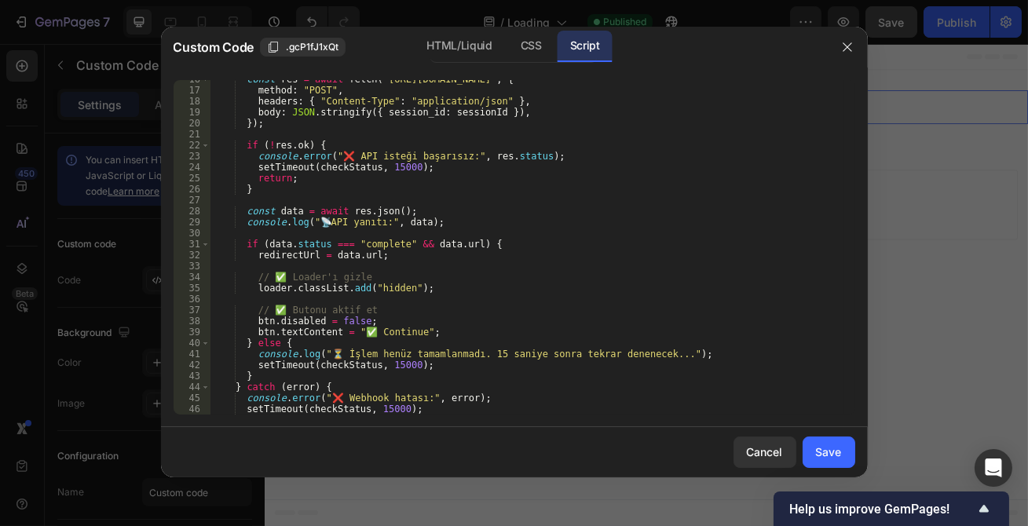
scroll to position [171, 0]
click at [529, 49] on div "CSS" at bounding box center [531, 46] width 46 height 31
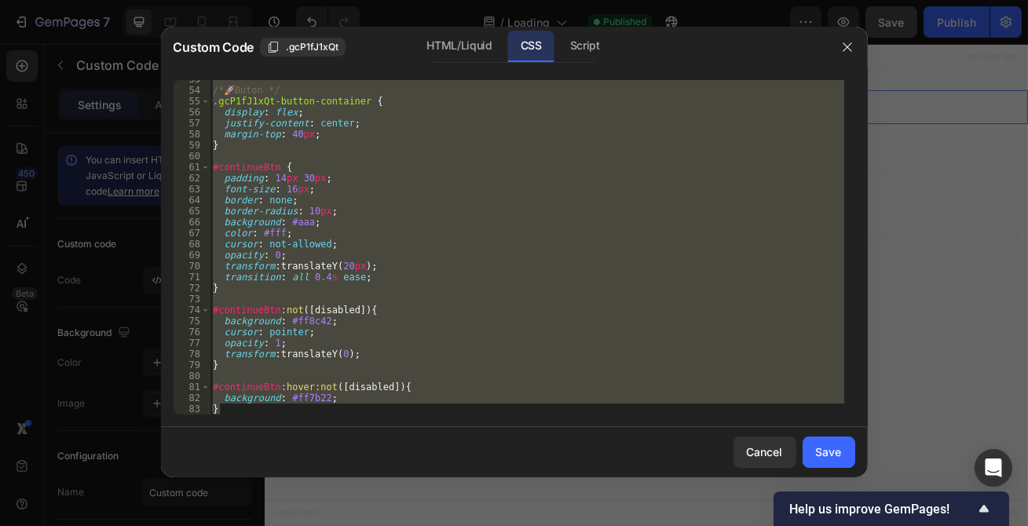
scroll to position [577, 0]
click at [456, 29] on div "Custom Code .gcP1fJ1xQt HTML/Liquid CSS Script" at bounding box center [494, 47] width 666 height 41
click at [456, 45] on div "HTML/Liquid" at bounding box center [459, 46] width 90 height 31
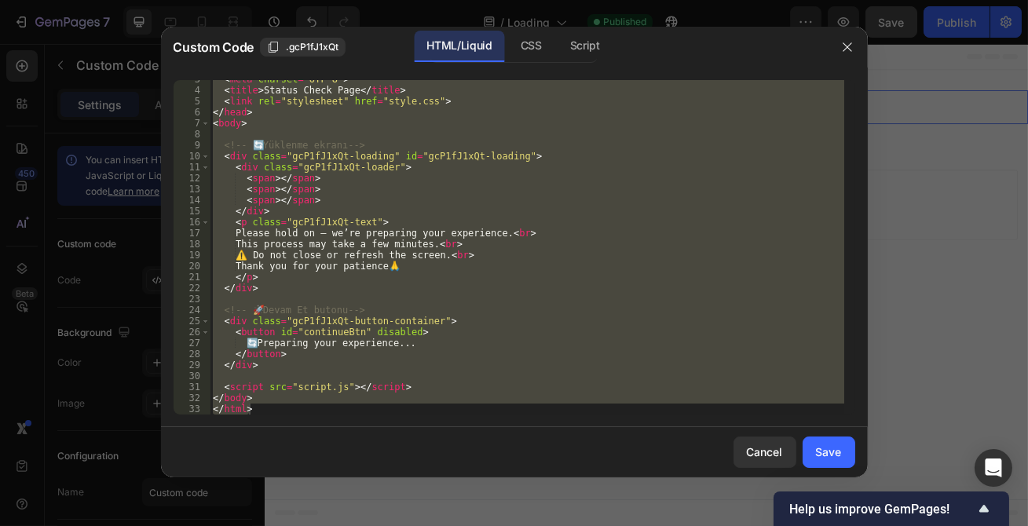
click at [387, 218] on div "< meta charset = "UTF-8" > < title > Status Check Page </ title > < link rel = …" at bounding box center [527, 247] width 635 height 335
paste textarea
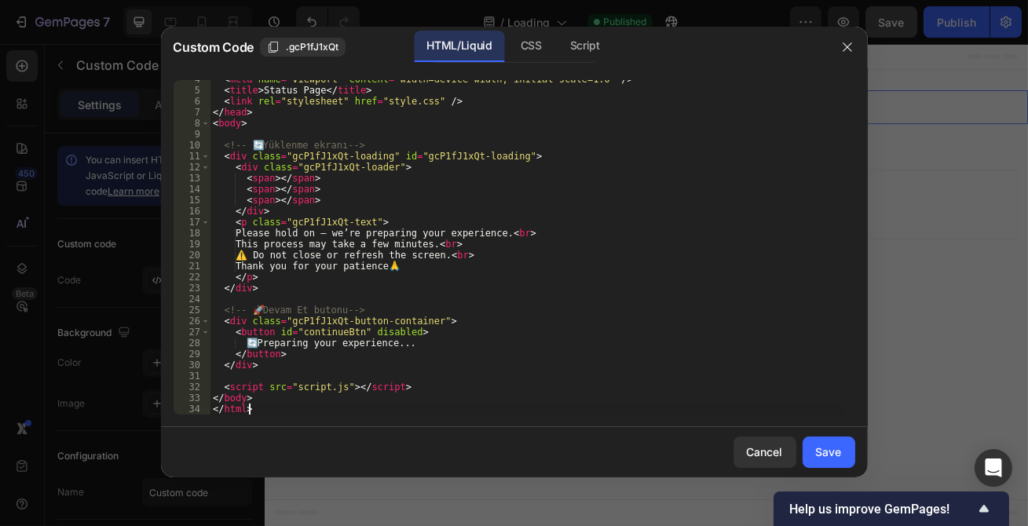
scroll to position [39, 0]
drag, startPoint x: 402, startPoint y: 383, endPoint x: 179, endPoint y: 384, distance: 223.1
click at [179, 384] on div "</html> 4 5 6 7 8 9 10 11 12 13 14 15 16 17 18 19 20 21 22 23 24 25 26 27 28 29…" at bounding box center [515, 247] width 682 height 335
type textarea "<script src="script.js"></script>"
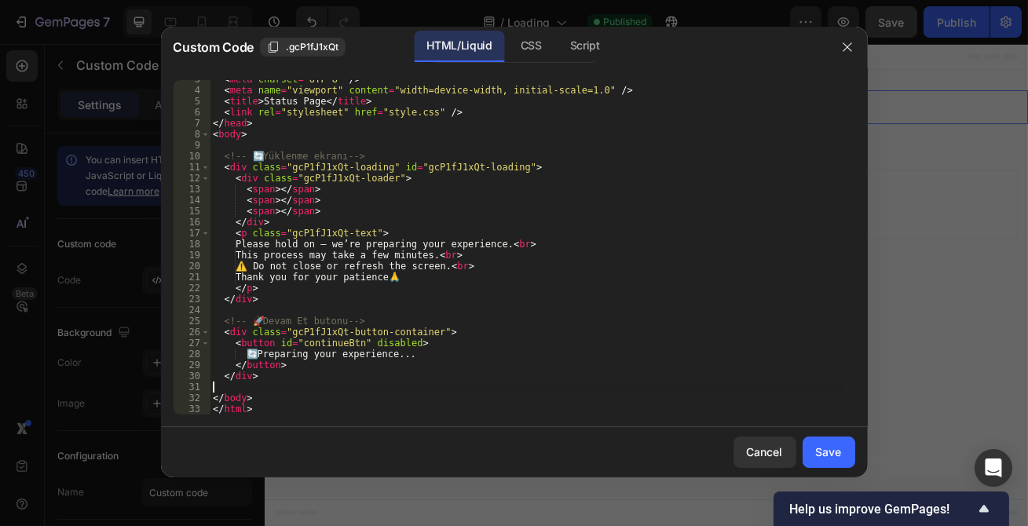
type textarea "</div>"
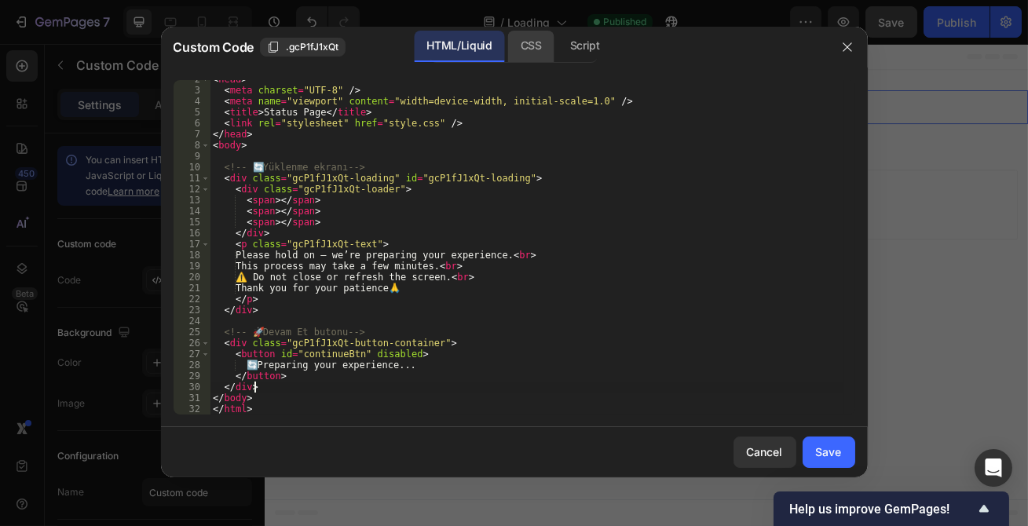
click at [537, 56] on div "CSS" at bounding box center [531, 46] width 46 height 31
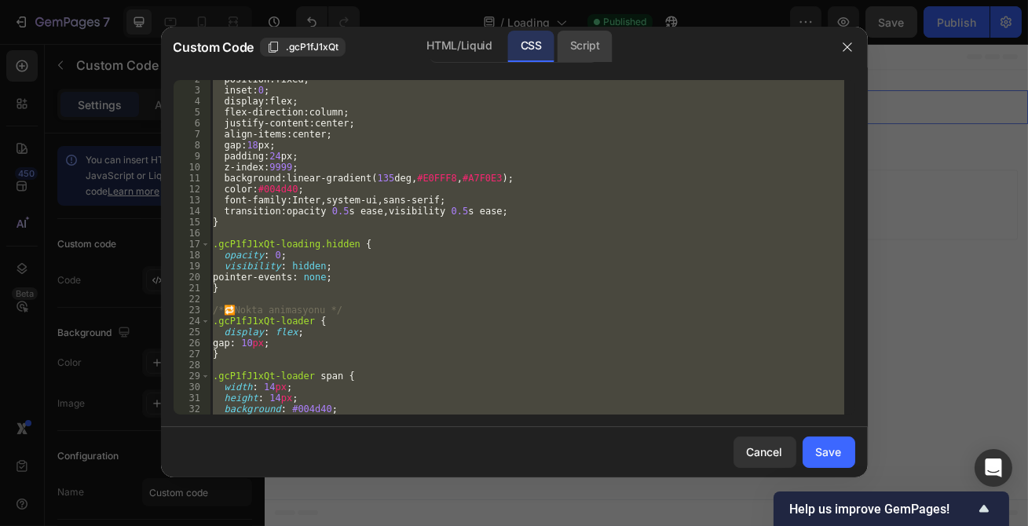
click at [558, 56] on div "Script" at bounding box center [585, 46] width 55 height 31
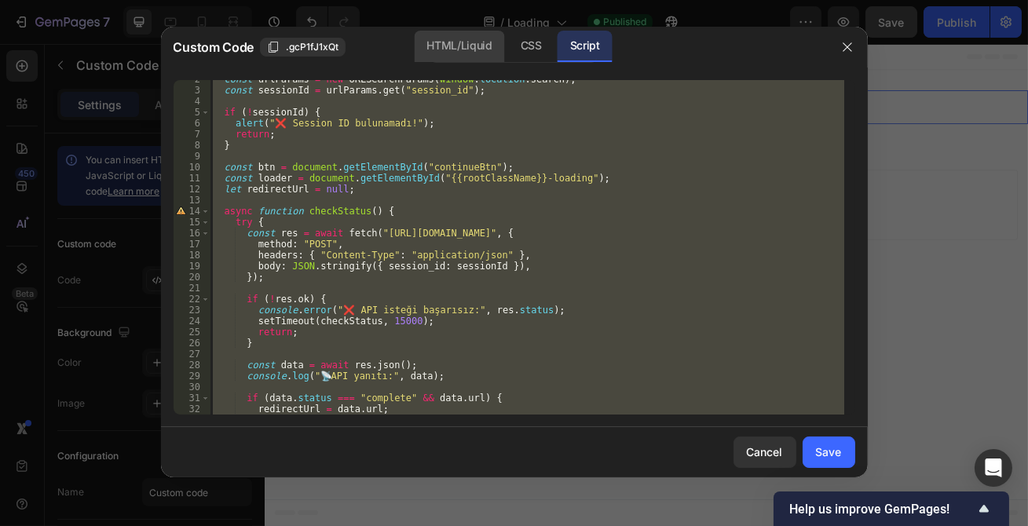
click at [479, 35] on div "HTML/Liquid" at bounding box center [459, 46] width 90 height 31
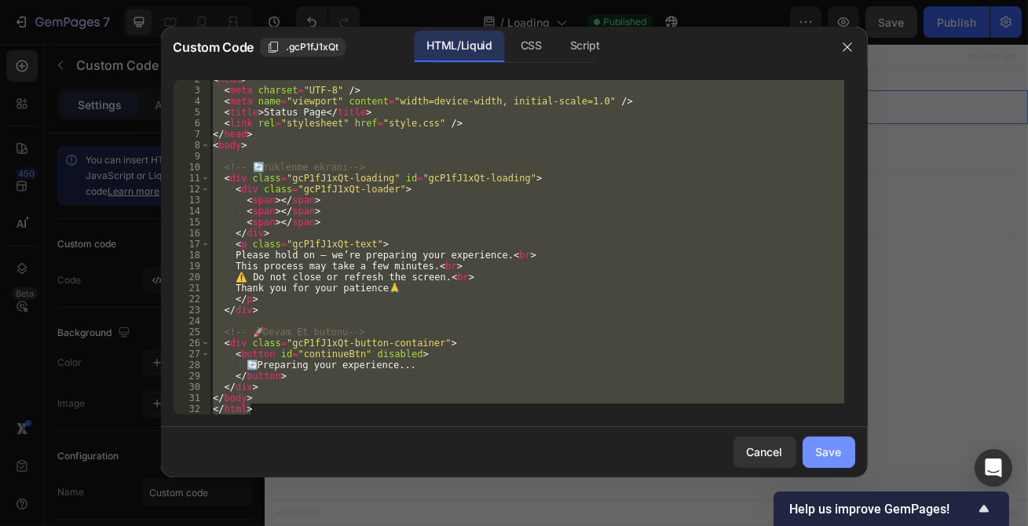
click at [834, 446] on div "Save" at bounding box center [829, 452] width 26 height 16
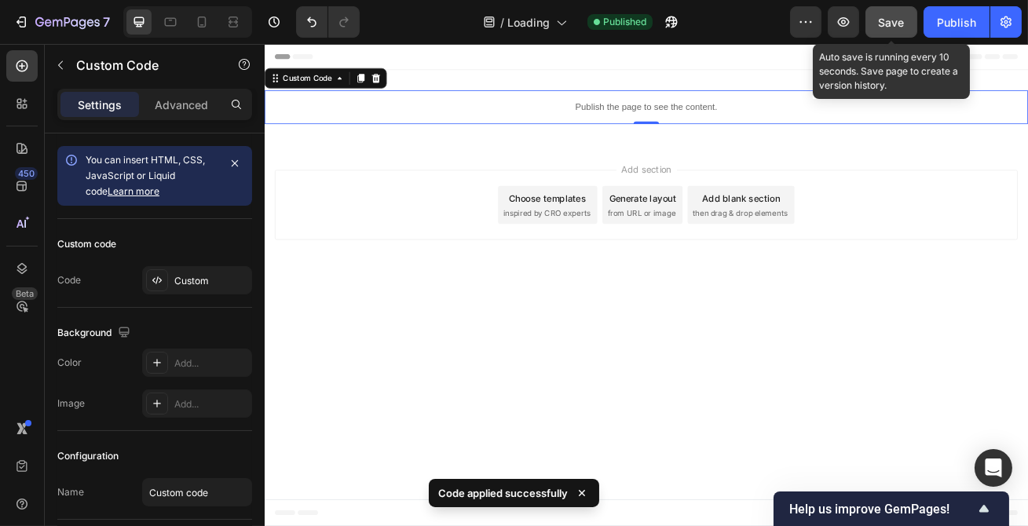
click at [899, 20] on span "Save" at bounding box center [892, 22] width 26 height 13
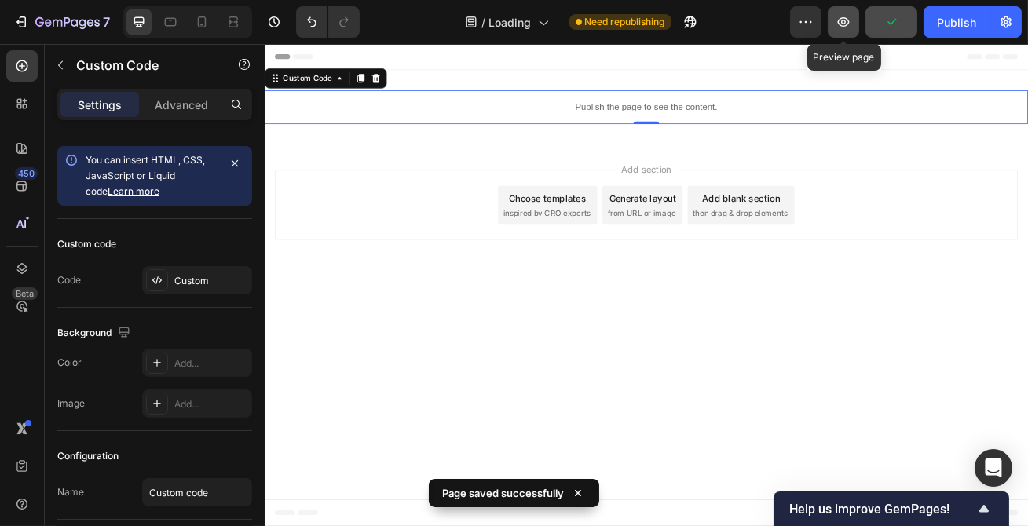
click at [834, 21] on button "button" at bounding box center [843, 21] width 31 height 31
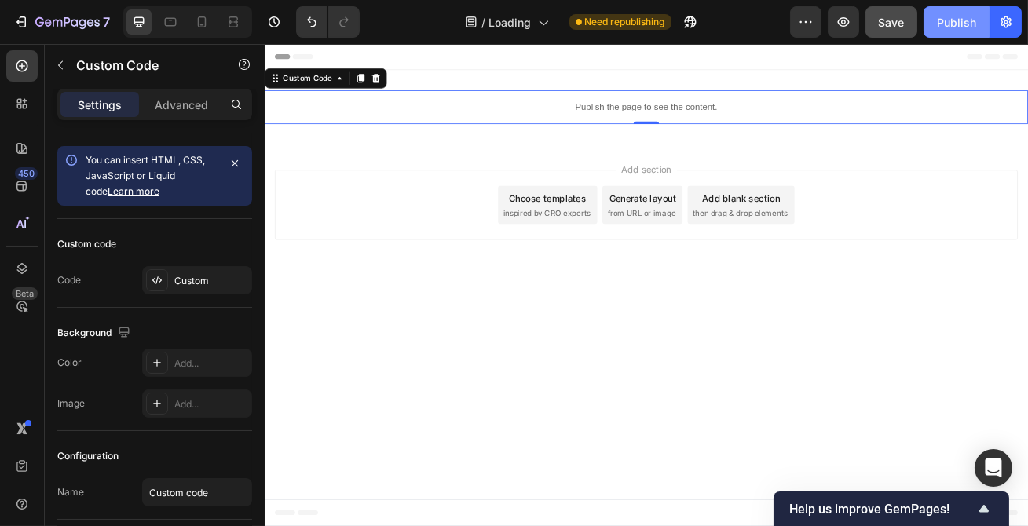
click at [935, 30] on button "Publish" at bounding box center [957, 21] width 66 height 31
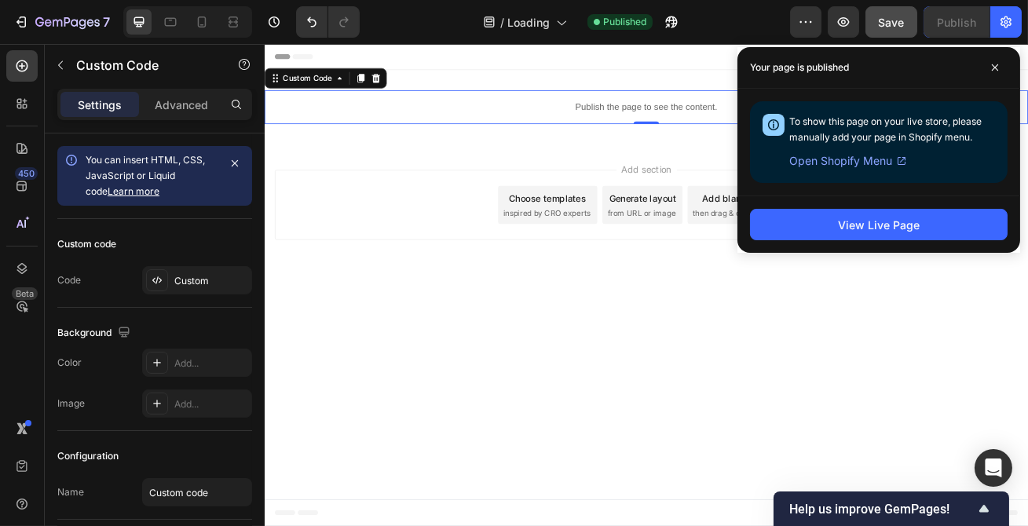
click at [683, 125] on p "Publish the page to see the content." at bounding box center [735, 122] width 943 height 16
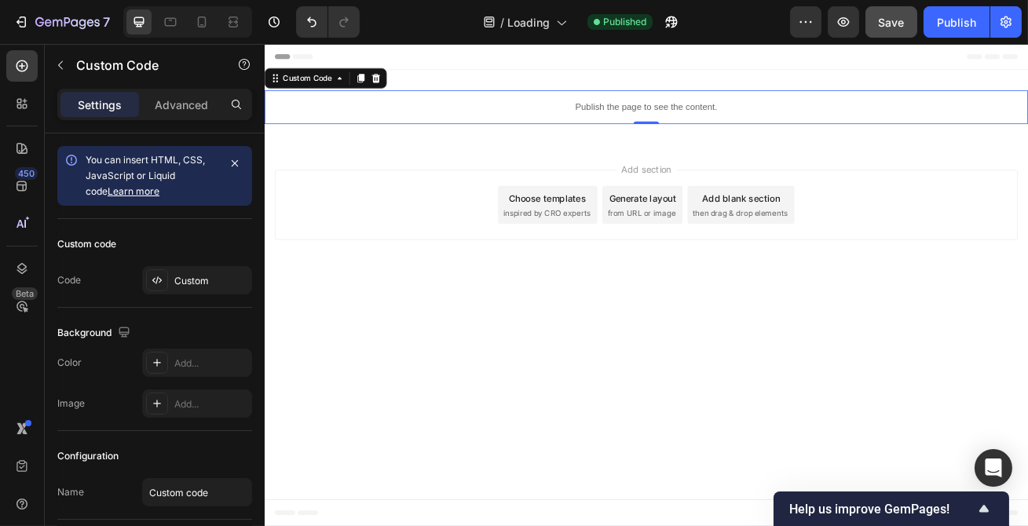
click at [681, 125] on p "Publish the page to see the content." at bounding box center [735, 122] width 943 height 16
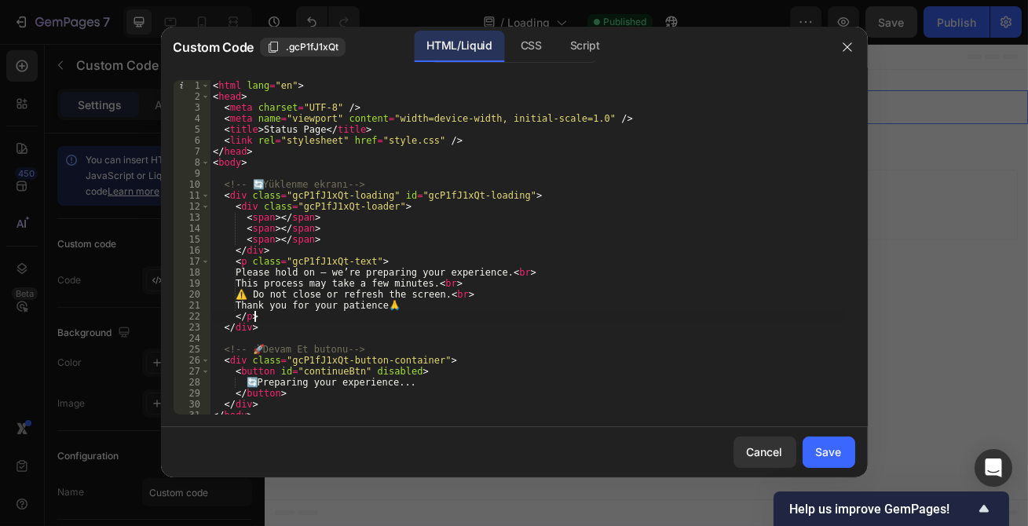
click at [369, 320] on div "< html lang = "en" > < head > < meta charset = "UTF-8" /> < meta name = "viewpo…" at bounding box center [527, 258] width 635 height 357
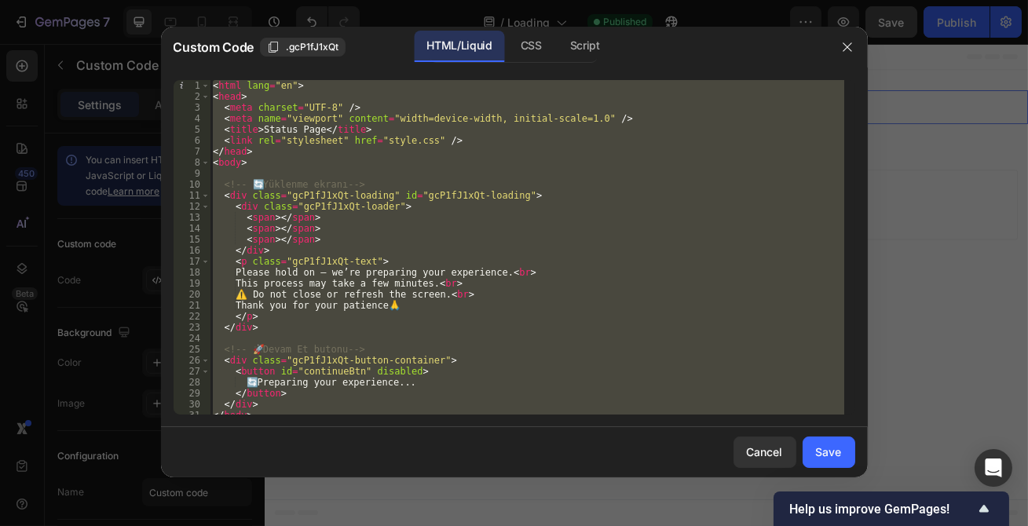
paste textarea
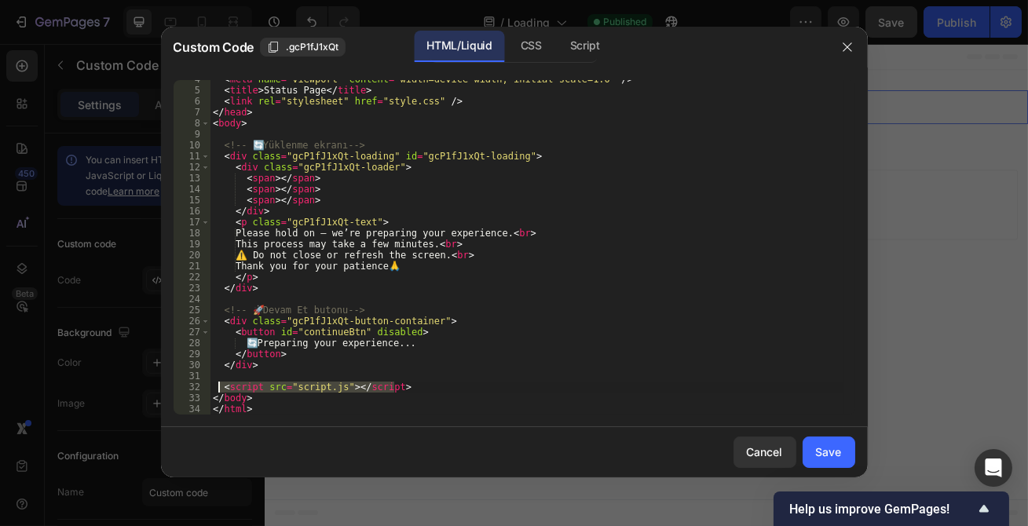
drag, startPoint x: 416, startPoint y: 387, endPoint x: 218, endPoint y: 385, distance: 198.8
click at [218, 385] on div "< meta name = "viewport" content = "width=device-width, initial-scale=1.0" /> <…" at bounding box center [527, 252] width 635 height 357
type textarea "<script src="script.js"></script>"
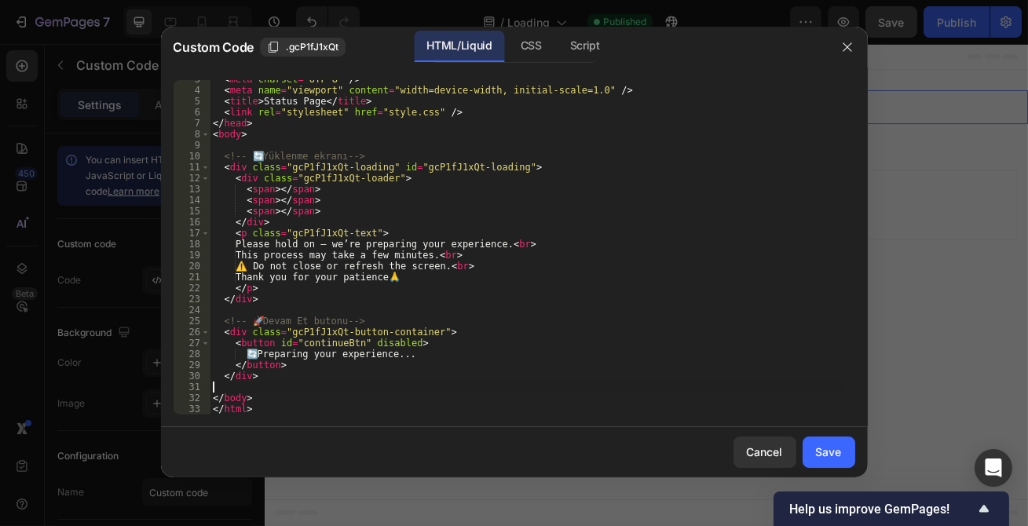
scroll to position [16, 0]
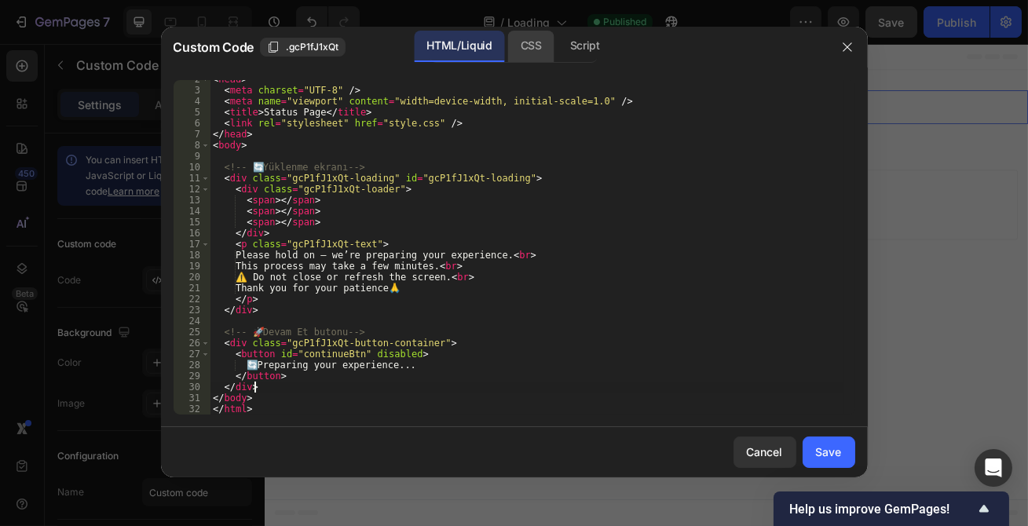
click at [519, 52] on div "CSS" at bounding box center [531, 46] width 46 height 31
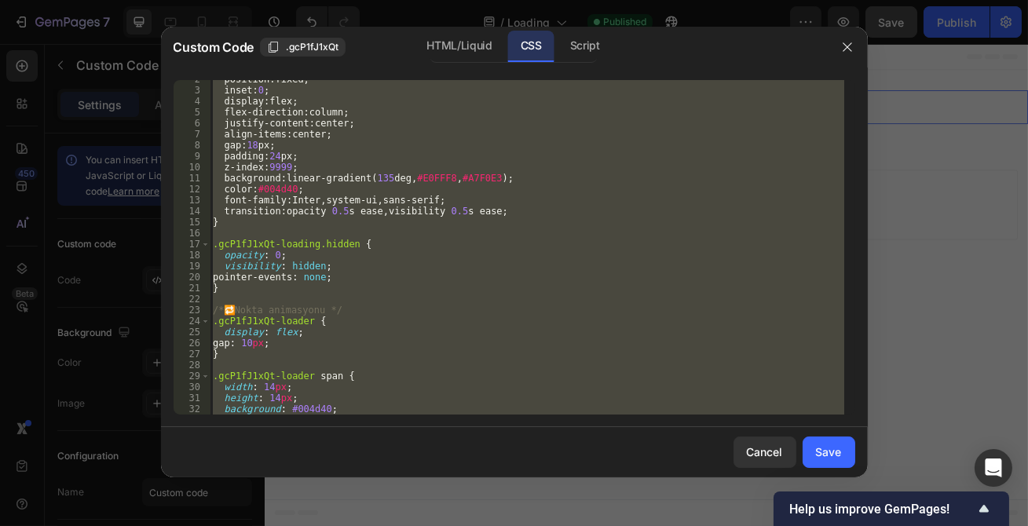
click at [416, 266] on div "position : fixed ; inset : 0 ; display : flex ; flex-direction : column ; justi…" at bounding box center [527, 247] width 635 height 335
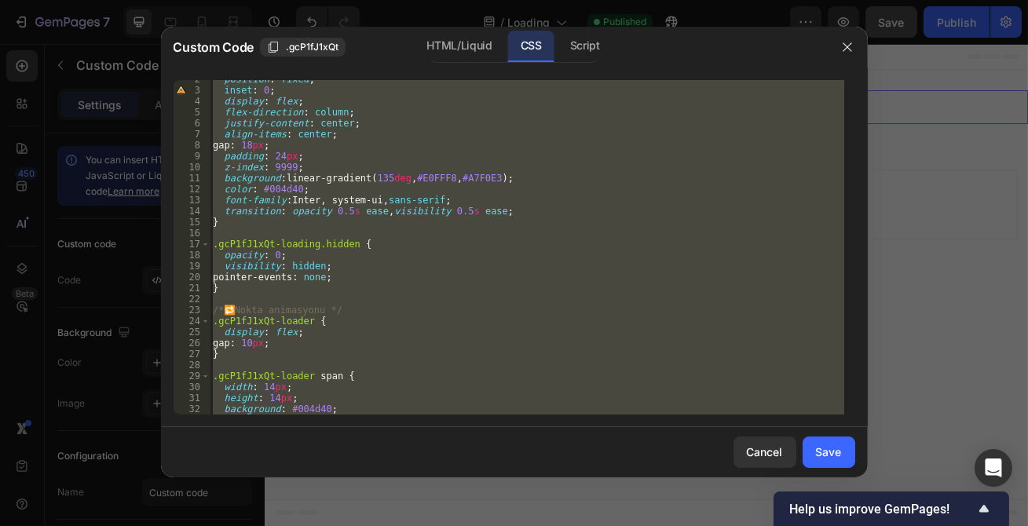
paste textarea
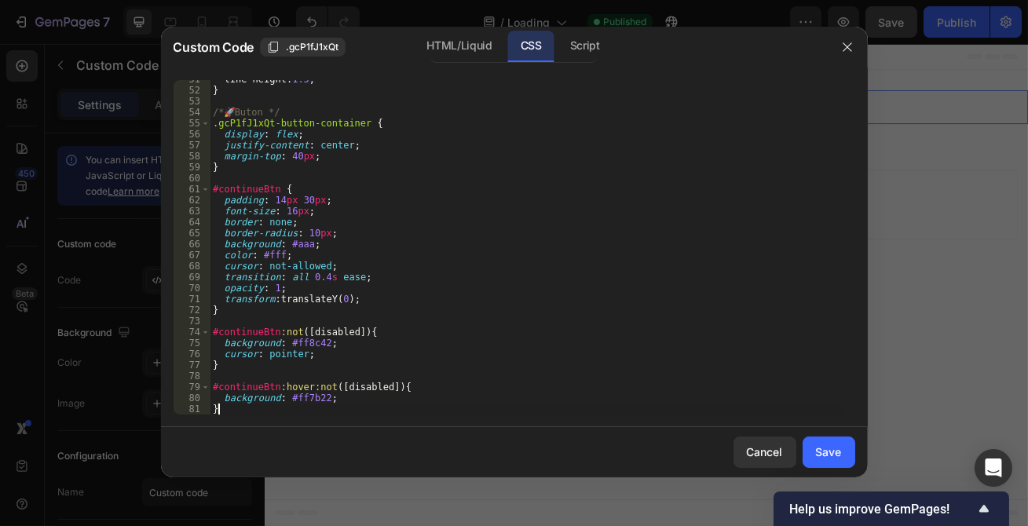
scroll to position [556, 0]
click at [597, 49] on div "Script" at bounding box center [585, 46] width 55 height 31
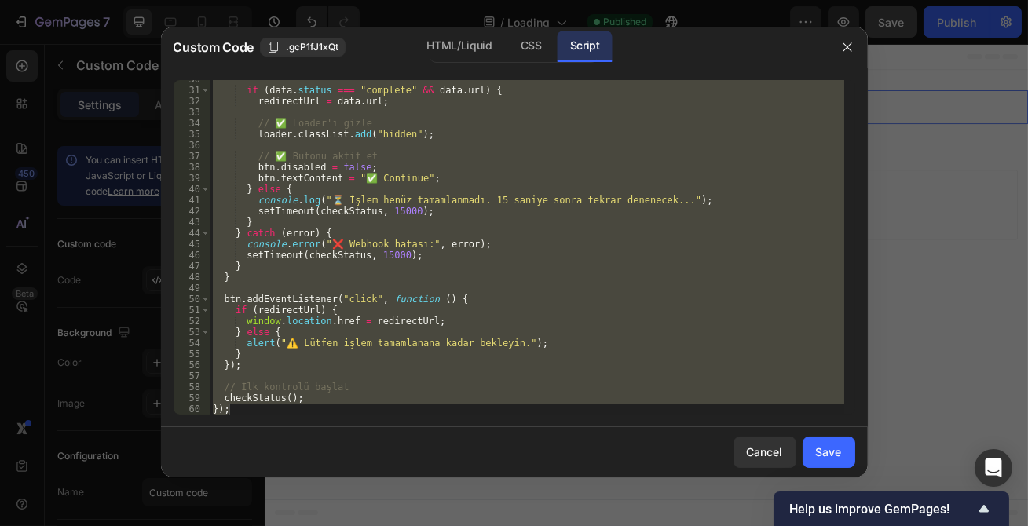
click at [375, 299] on div "if ( data . status === "complete" && data . url ) { redirectUrl = data . url ; …" at bounding box center [527, 247] width 635 height 335
paste textarea
type textarea "});"
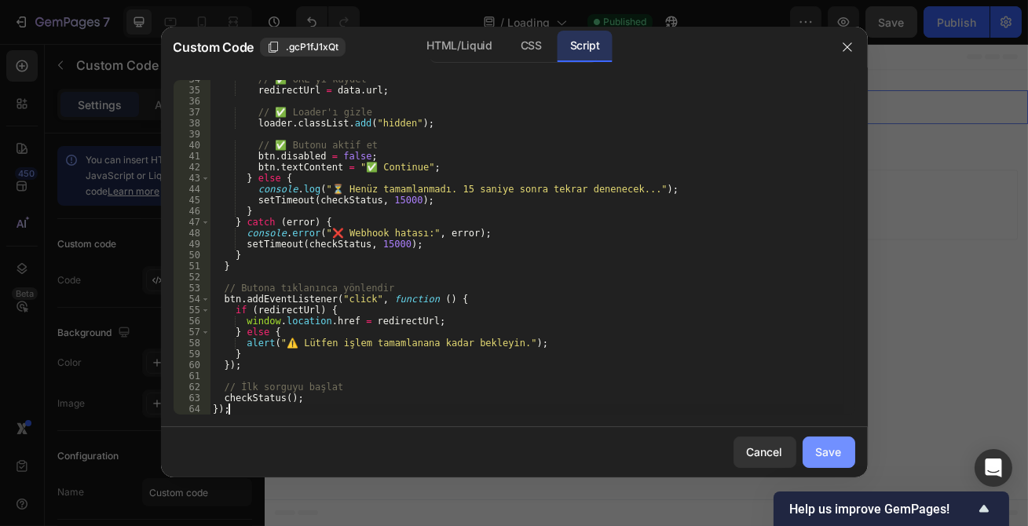
click at [820, 446] on div "Save" at bounding box center [829, 452] width 26 height 16
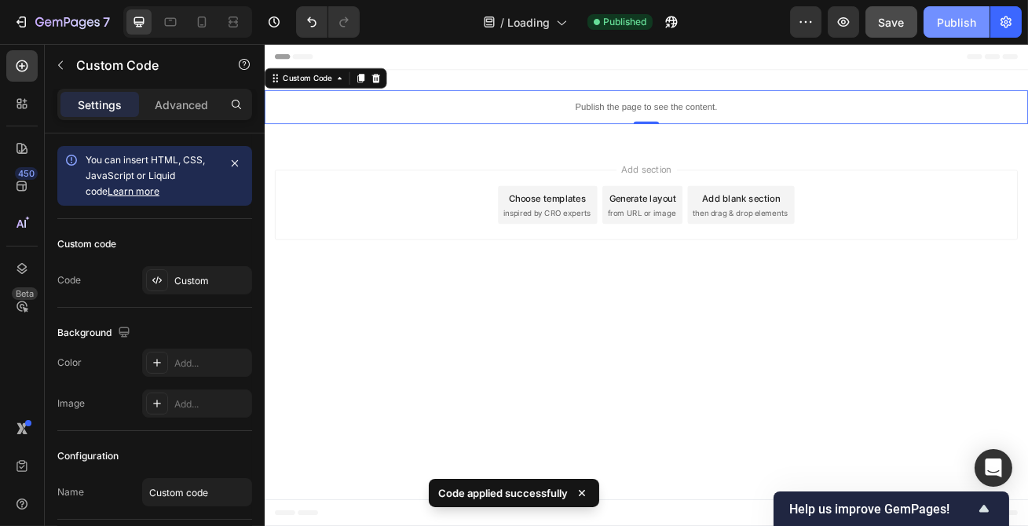
click at [968, 20] on div "Publish" at bounding box center [956, 22] width 39 height 16
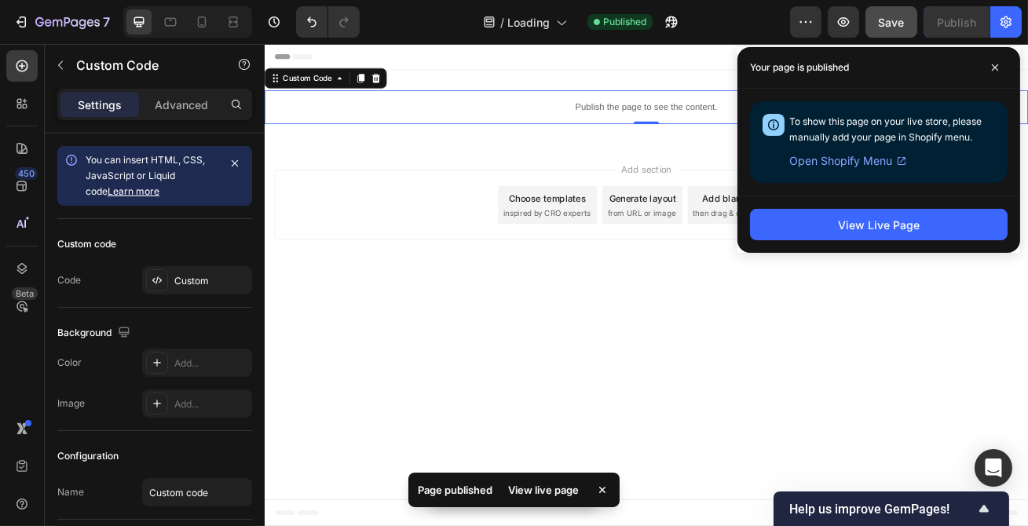
click at [912, 20] on button "Save" at bounding box center [892, 21] width 52 height 31
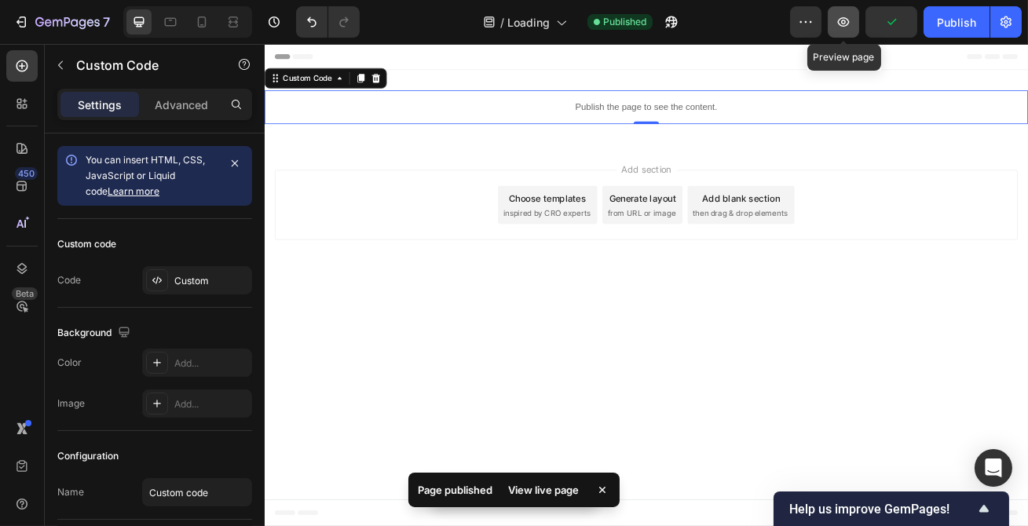
click at [842, 18] on icon "button" at bounding box center [844, 21] width 12 height 9
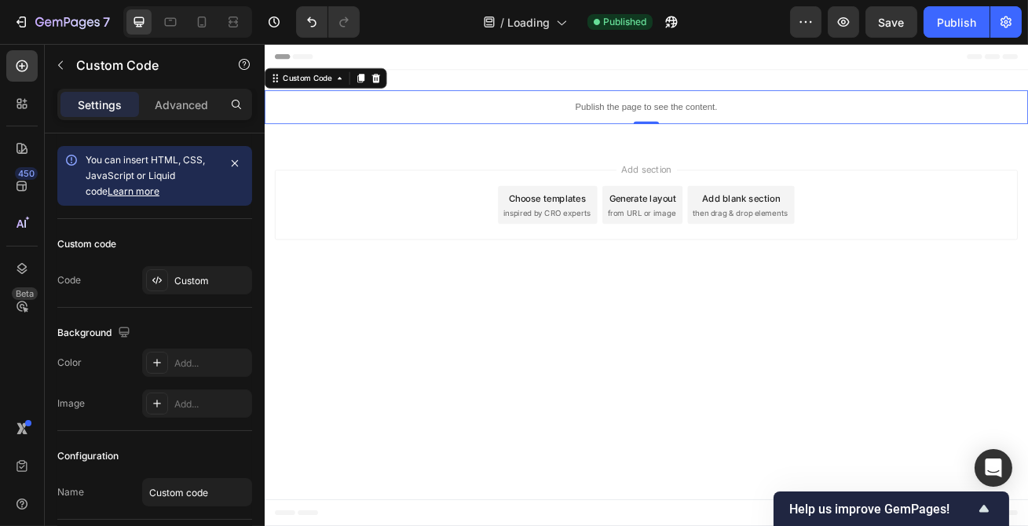
click at [779, 119] on p "Publish the page to see the content." at bounding box center [735, 122] width 943 height 16
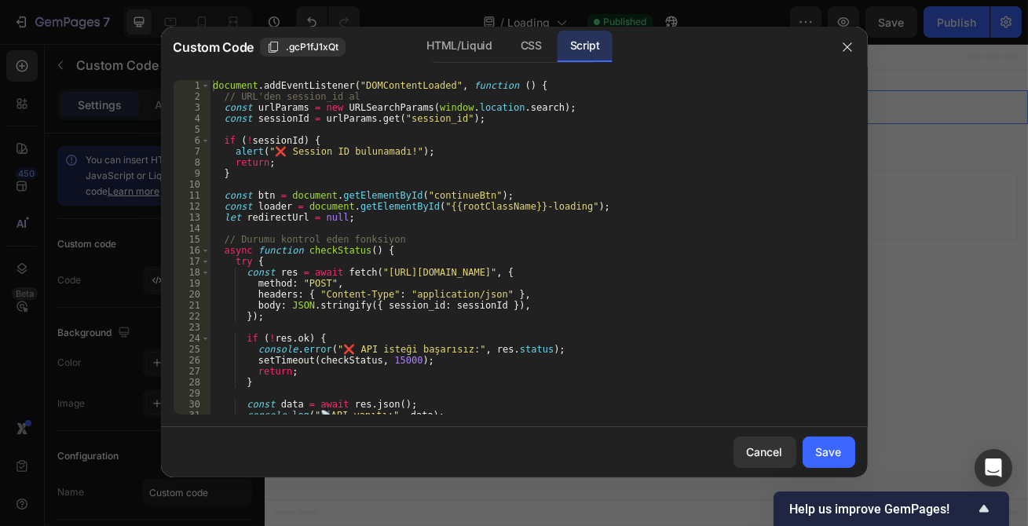
click at [392, 130] on div "document . addEventListener ( "DOMContentLoaded" , function ( ) { // URL'den se…" at bounding box center [527, 258] width 635 height 357
click at [454, 46] on div "HTML/Liquid" at bounding box center [459, 46] width 90 height 31
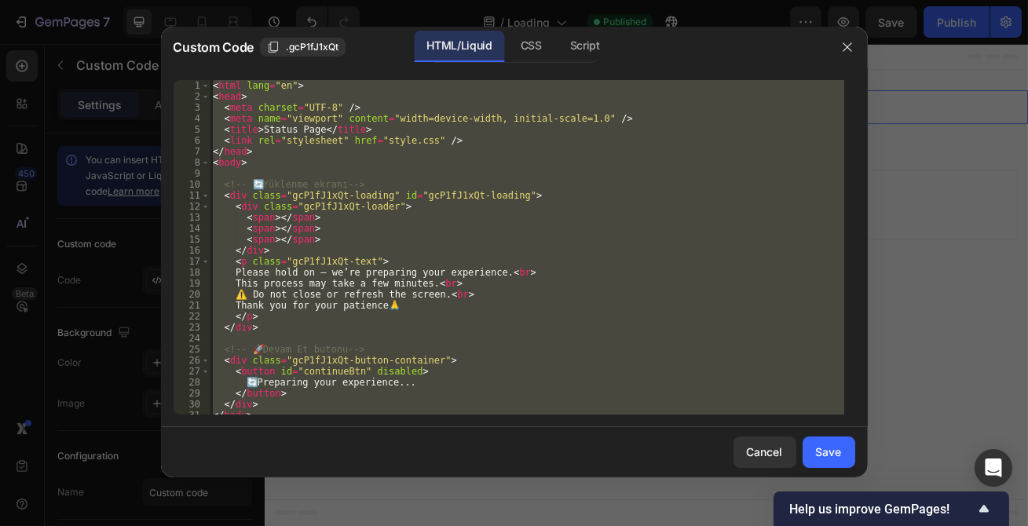
type textarea "</body> </html>"
click at [445, 176] on div "< html lang = "en" > < head > < meta charset = "UTF-8" /> < meta name = "viewpo…" at bounding box center [527, 247] width 635 height 335
paste textarea
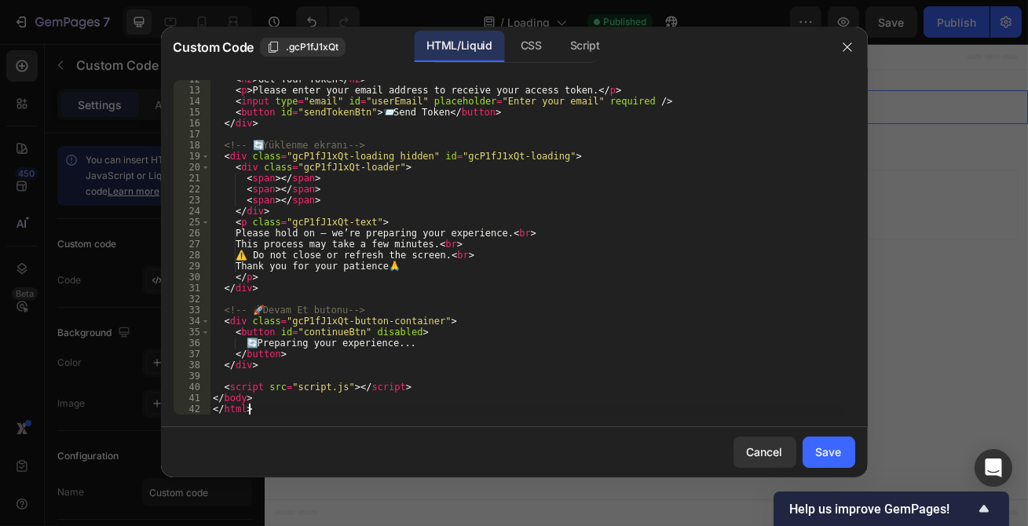
click at [421, 194] on div "< h2 > Get Your Token </ h2 > < p > Please enter your email address to receive …" at bounding box center [527, 252] width 635 height 357
type textarea "</body> </html>"
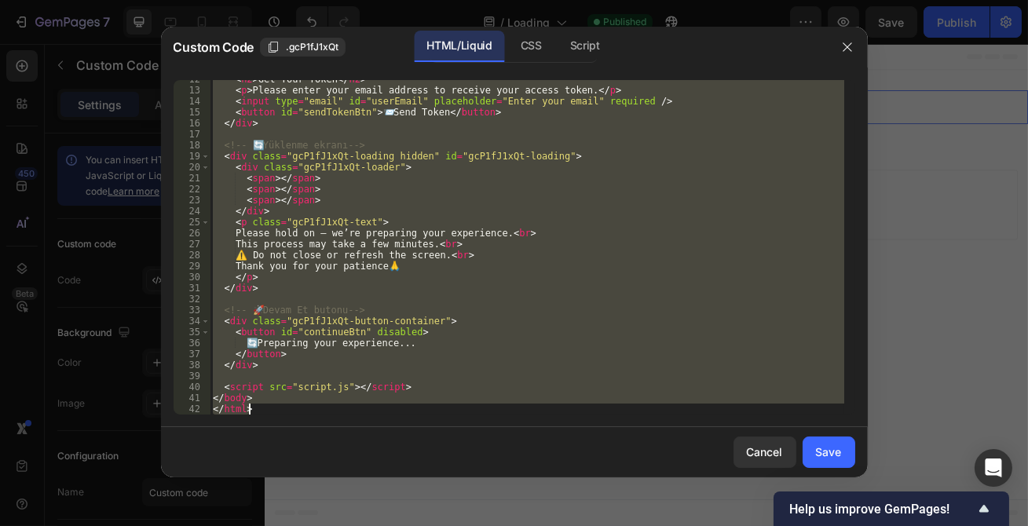
paste textarea
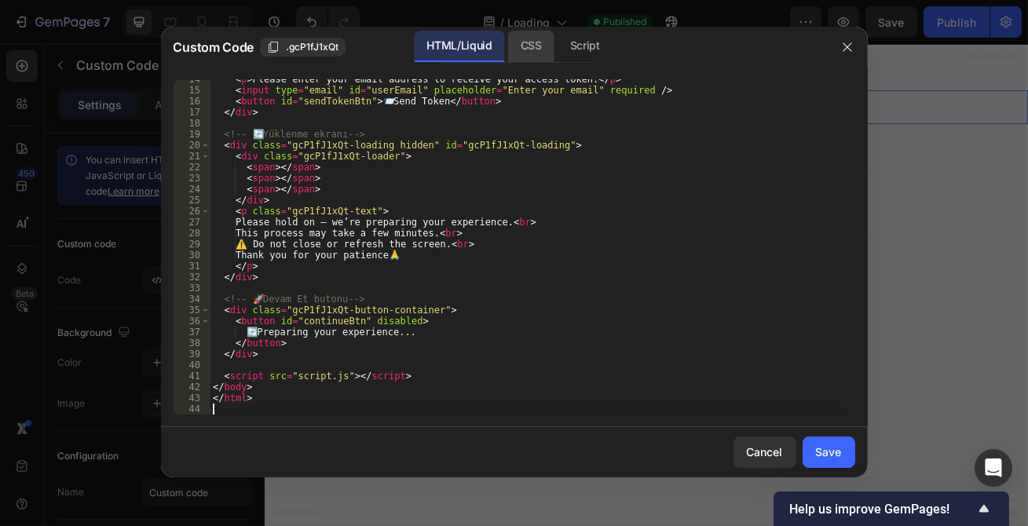
click at [518, 41] on div "CSS" at bounding box center [531, 46] width 46 height 31
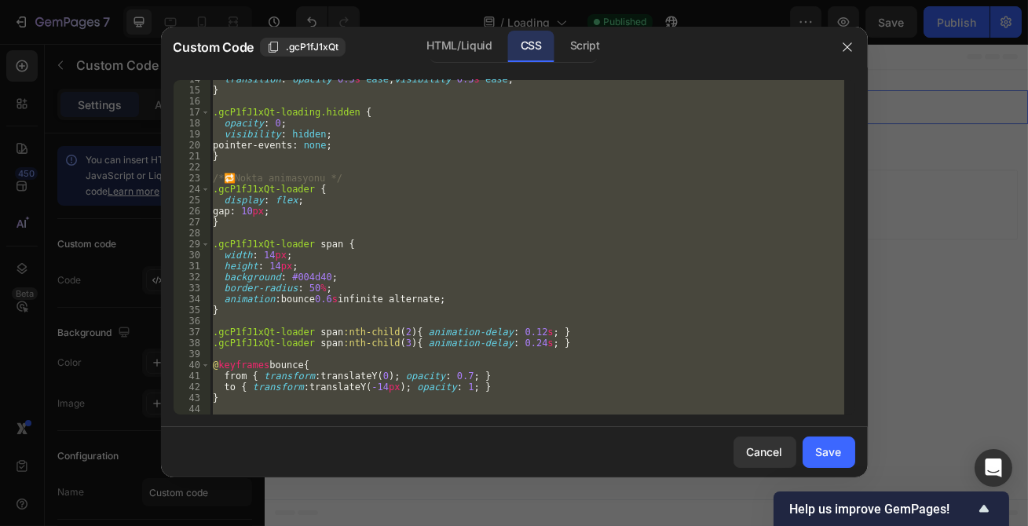
click at [465, 244] on div "transition : opacity 0.5 s ease , visibility 0.5 s ease ; } .gcP1fJ1xQt-loading…" at bounding box center [527, 247] width 635 height 335
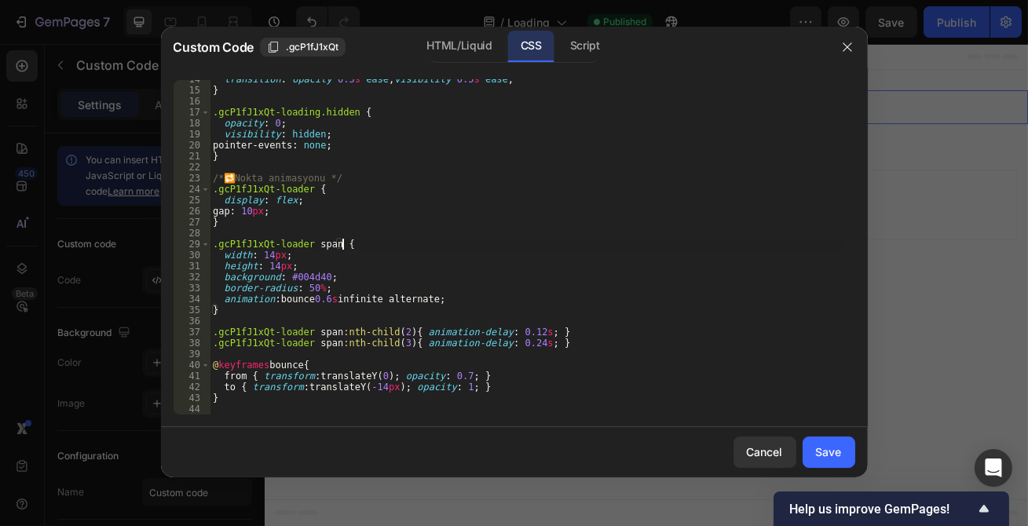
type textarea "background: #ff7b22; }"
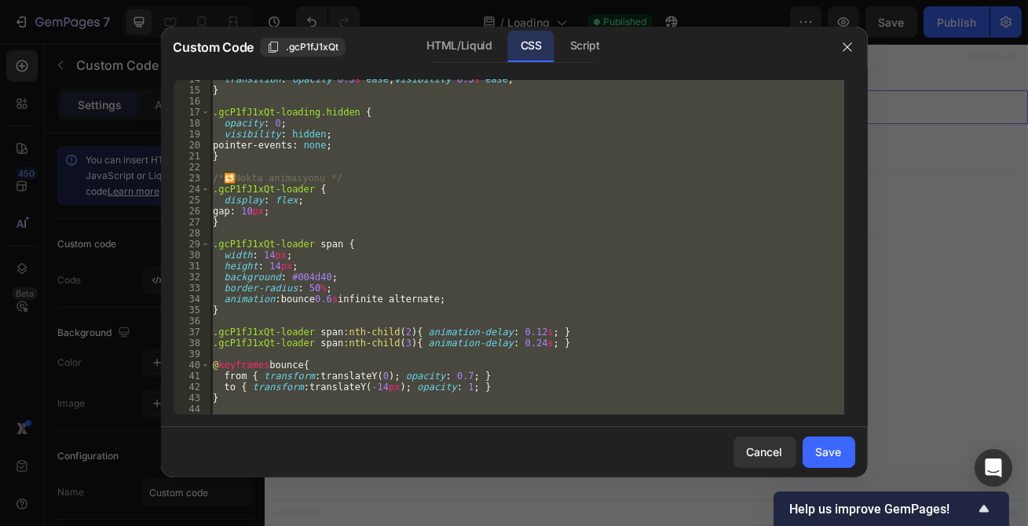
paste textarea
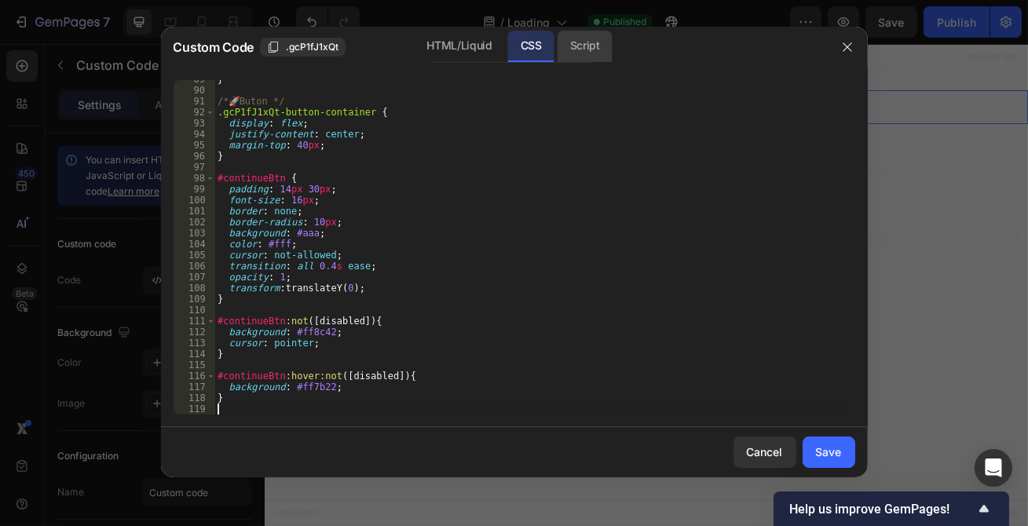
click at [599, 48] on div "Script" at bounding box center [585, 46] width 55 height 31
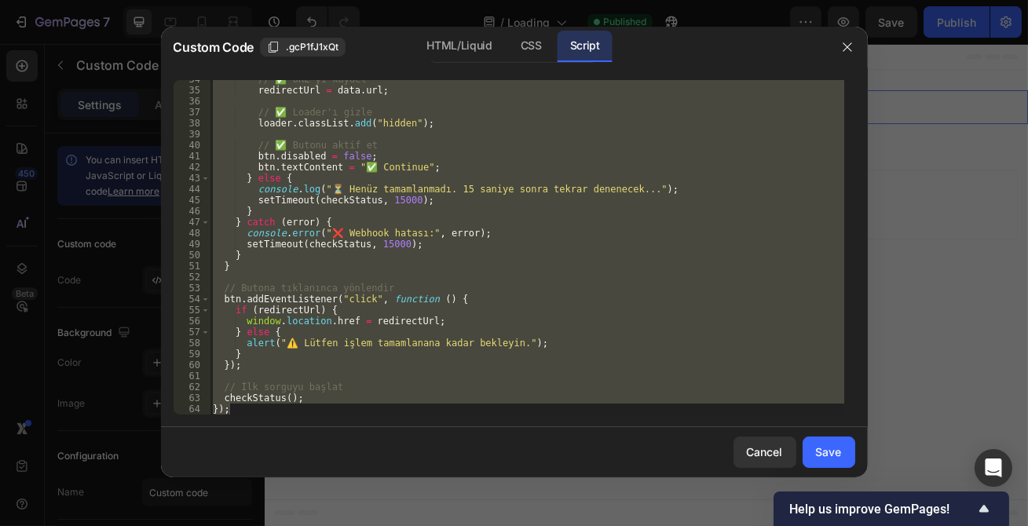
scroll to position [369, 0]
click at [515, 225] on div "// ✅ URL'yi kaydet redirectUrl = data . url ; // ✅ Loader'ı gizle loader . clas…" at bounding box center [527, 247] width 635 height 335
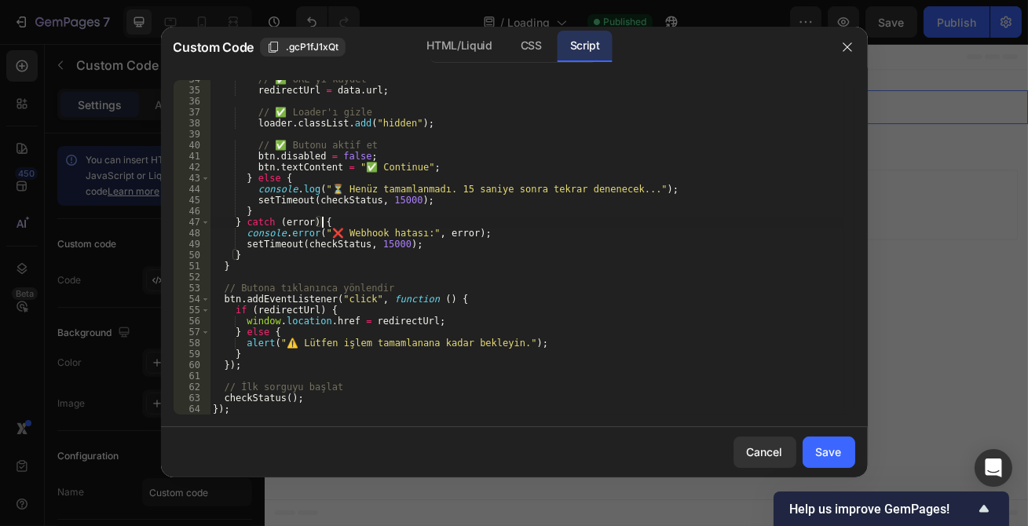
type textarea "checkStatus(); });"
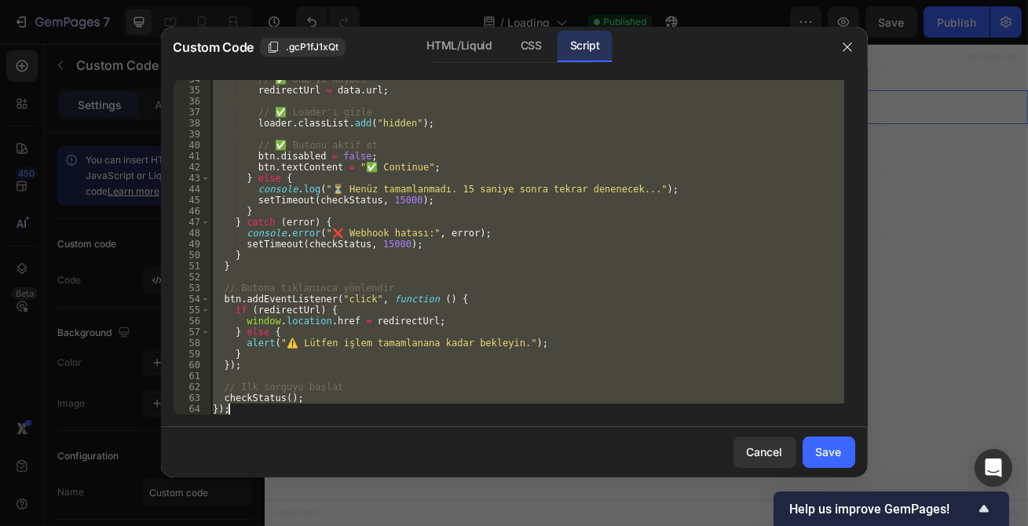
paste textarea
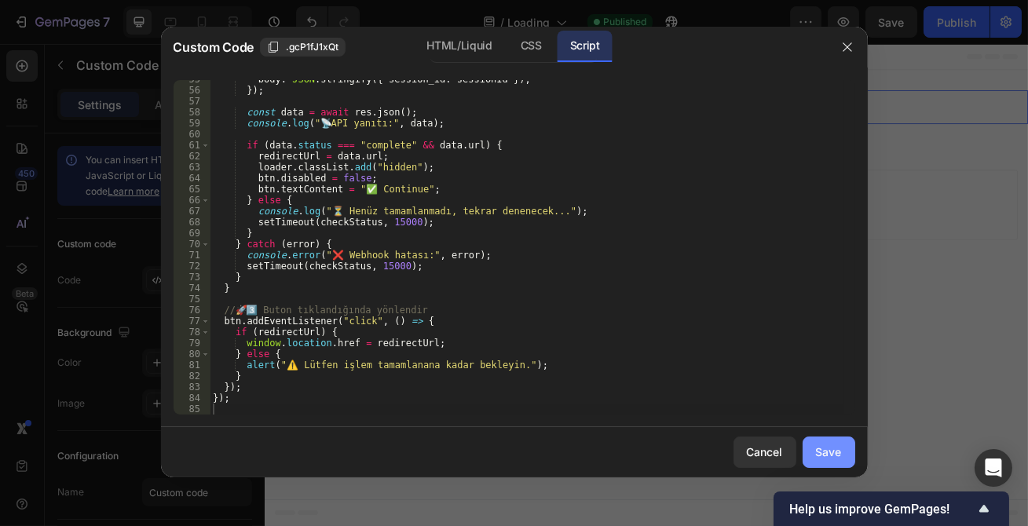
click at [816, 445] on div "Save" at bounding box center [829, 452] width 26 height 16
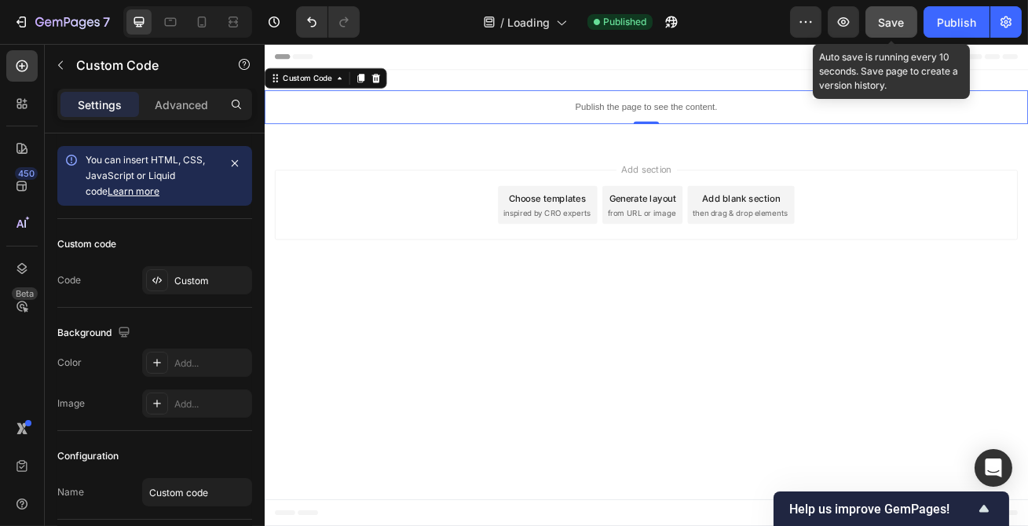
click at [899, 34] on button "Save" at bounding box center [892, 21] width 52 height 31
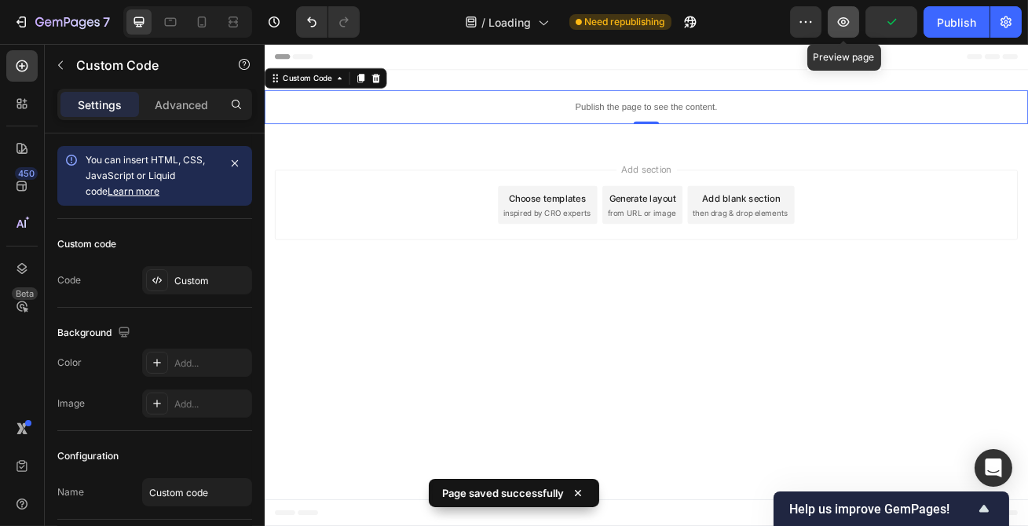
click at [852, 32] on button "button" at bounding box center [843, 21] width 31 height 31
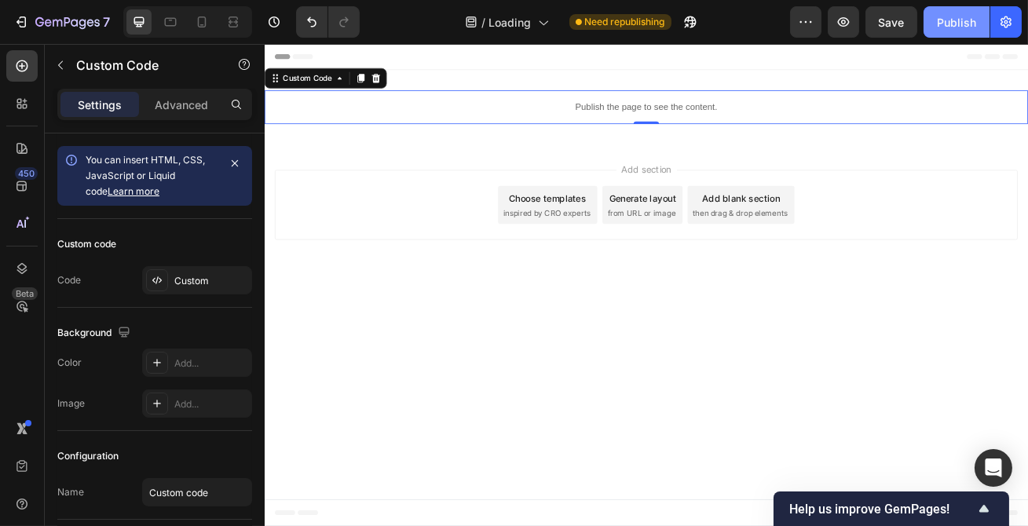
click at [967, 27] on div "Publish" at bounding box center [956, 22] width 39 height 16
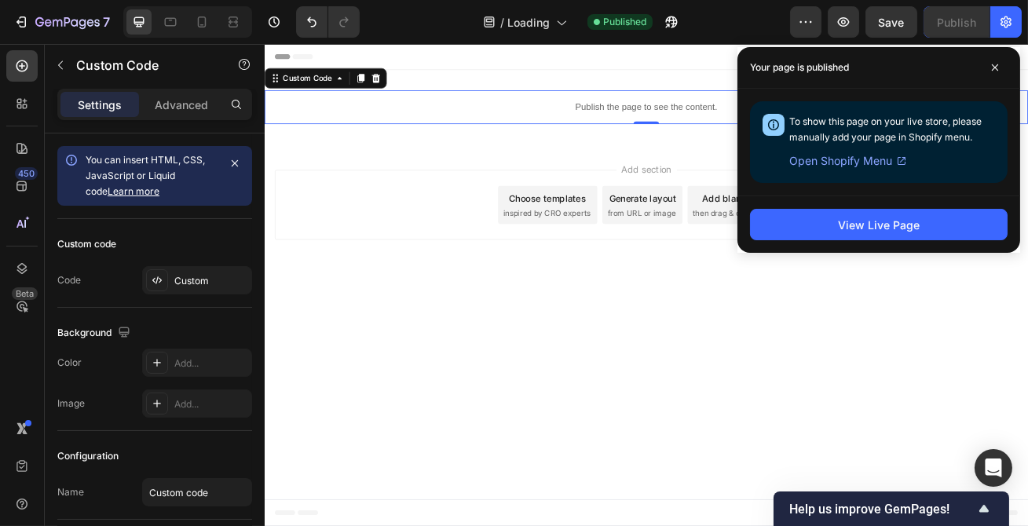
click at [716, 131] on div "Publish the page to see the content." at bounding box center [735, 122] width 943 height 42
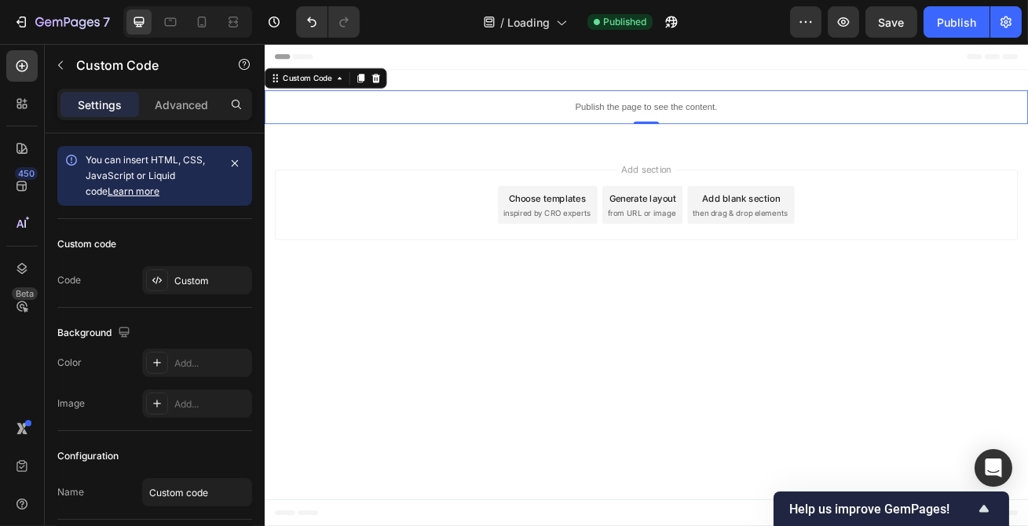
click at [716, 131] on div "Publish the page to see the content." at bounding box center [735, 122] width 943 height 42
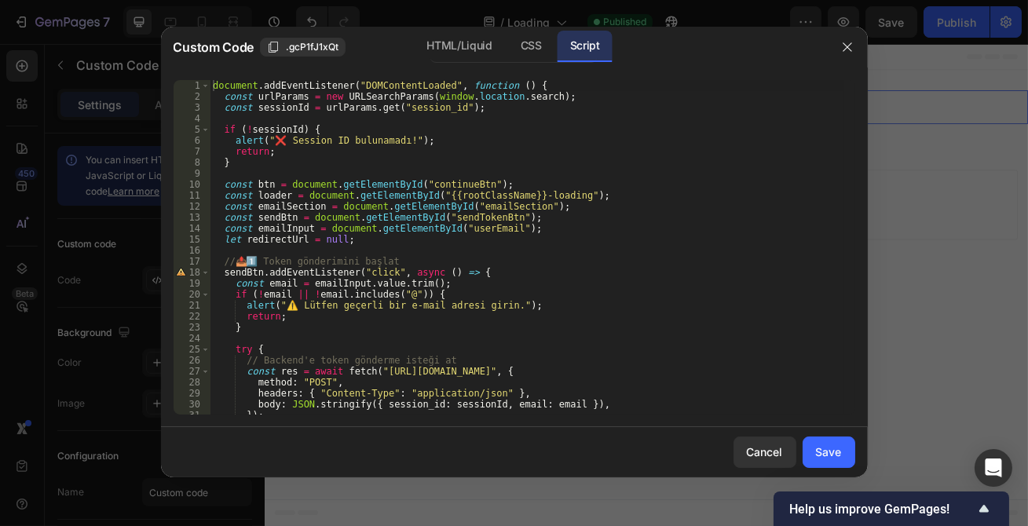
click at [548, 167] on div "document . addEventListener ( "DOMContentLoaded" , function ( ) { const urlPara…" at bounding box center [527, 258] width 635 height 357
type textarea "});"
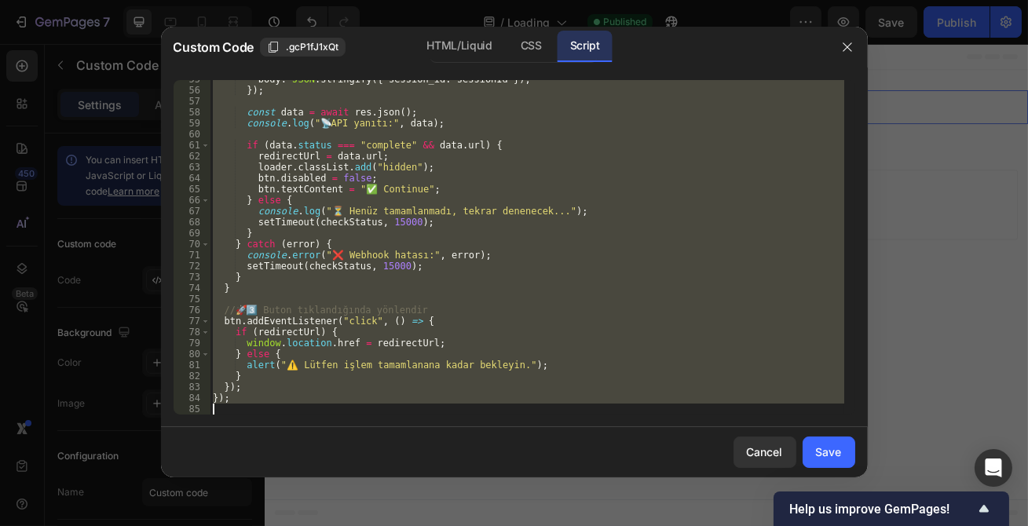
paste textarea
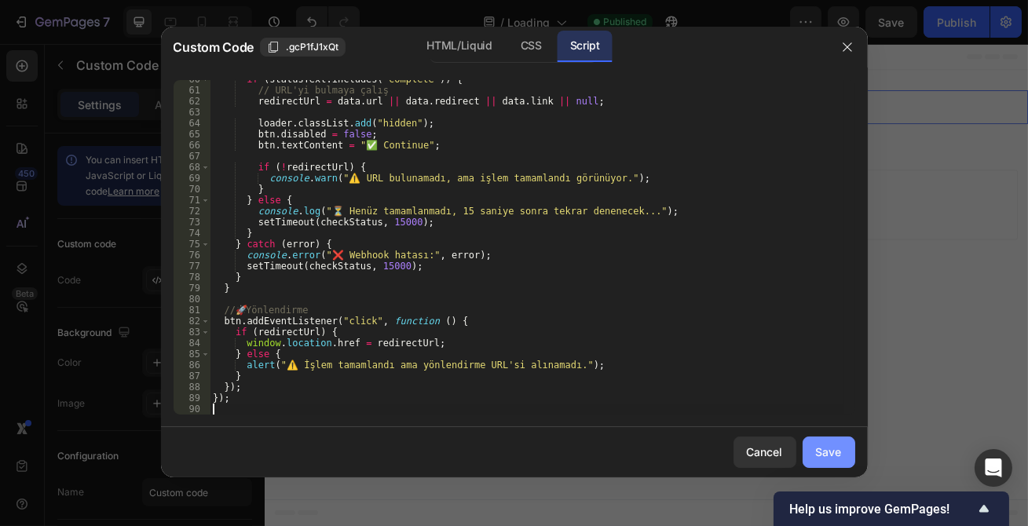
click at [831, 460] on div "Save" at bounding box center [829, 452] width 26 height 16
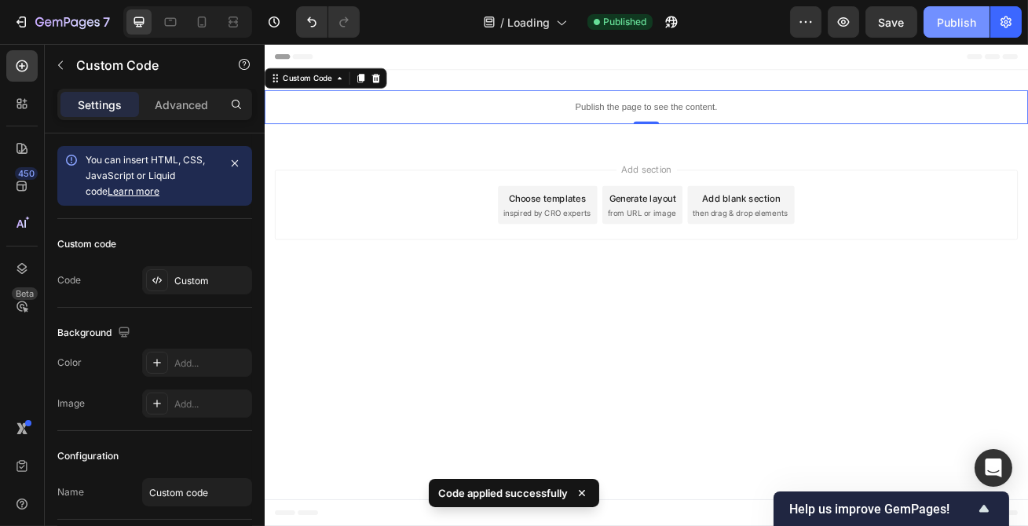
click at [958, 30] on div "Publish" at bounding box center [956, 22] width 39 height 16
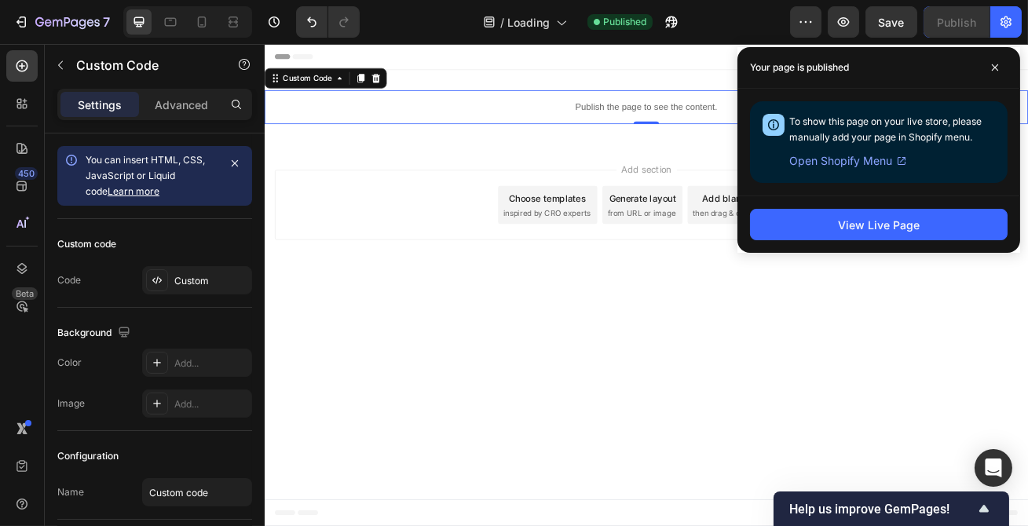
click at [561, 114] on p "Publish the page to see the content." at bounding box center [735, 122] width 943 height 16
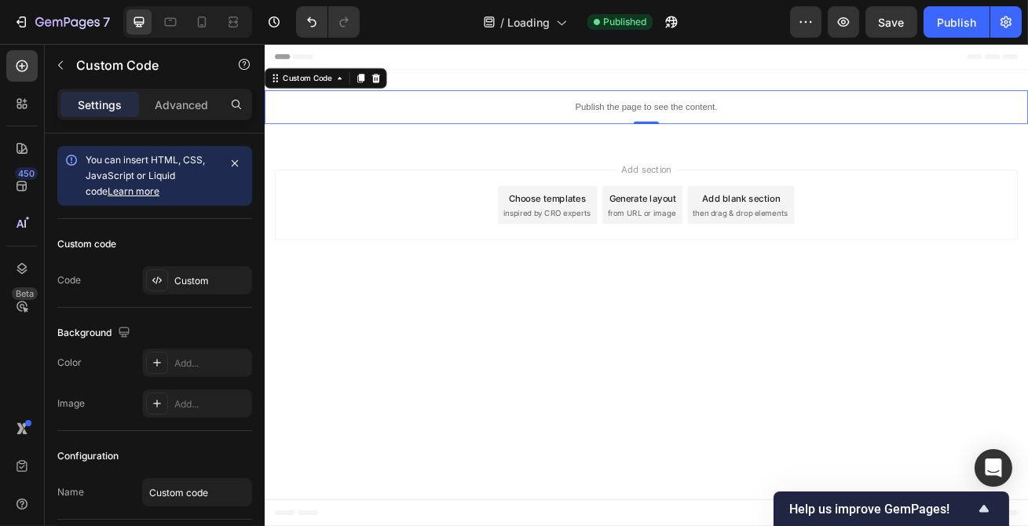
click at [561, 114] on p "Publish the page to see the content." at bounding box center [735, 122] width 943 height 16
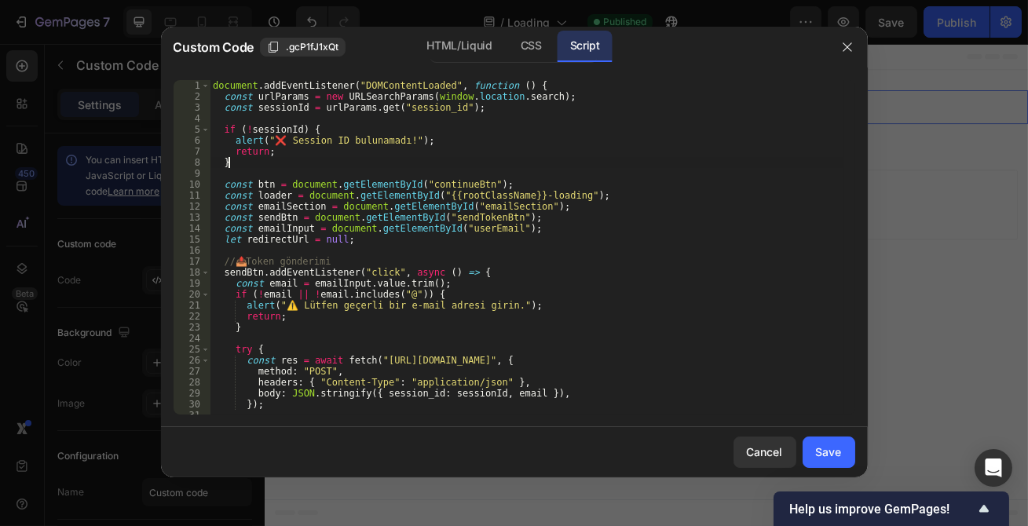
click at [444, 167] on div "document . addEventListener ( "DOMContentLoaded" , function ( ) { const urlPara…" at bounding box center [527, 258] width 635 height 357
click at [471, 39] on div "HTML/Liquid" at bounding box center [459, 46] width 90 height 31
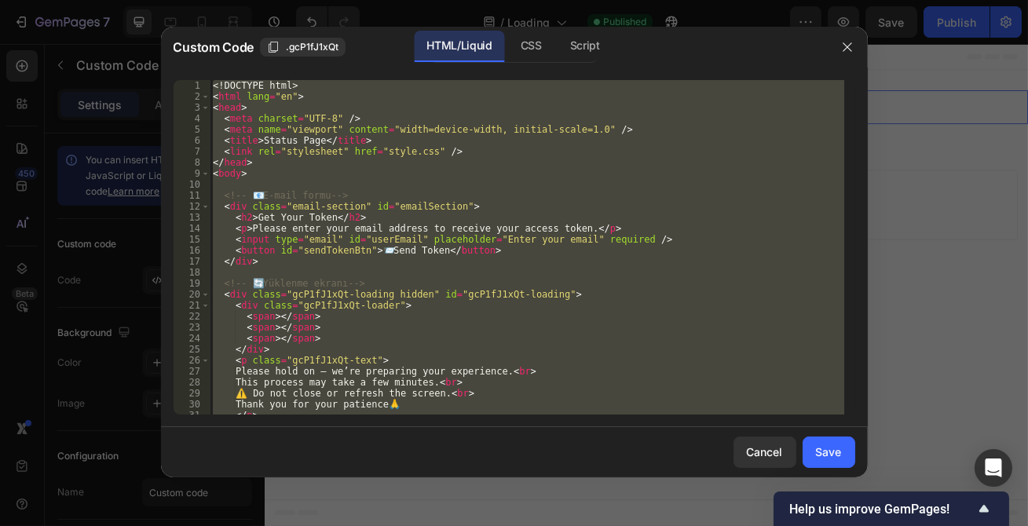
click at [455, 167] on div "<! DOCTYPE html > < html lang = "en" > < head > < meta charset = "UTF-8" /> < m…" at bounding box center [527, 247] width 635 height 335
paste textarea
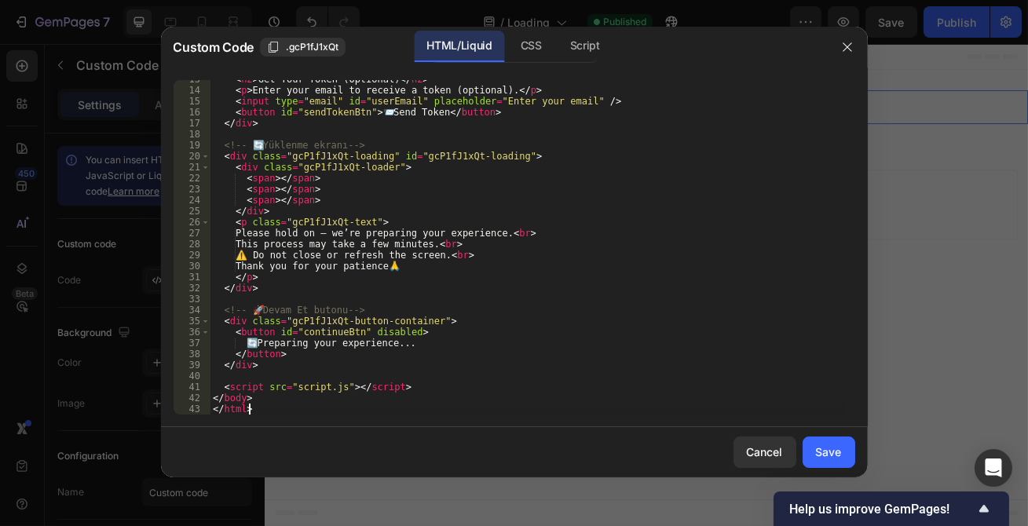
scroll to position [137, 0]
click at [521, 47] on div "CSS" at bounding box center [531, 46] width 46 height 31
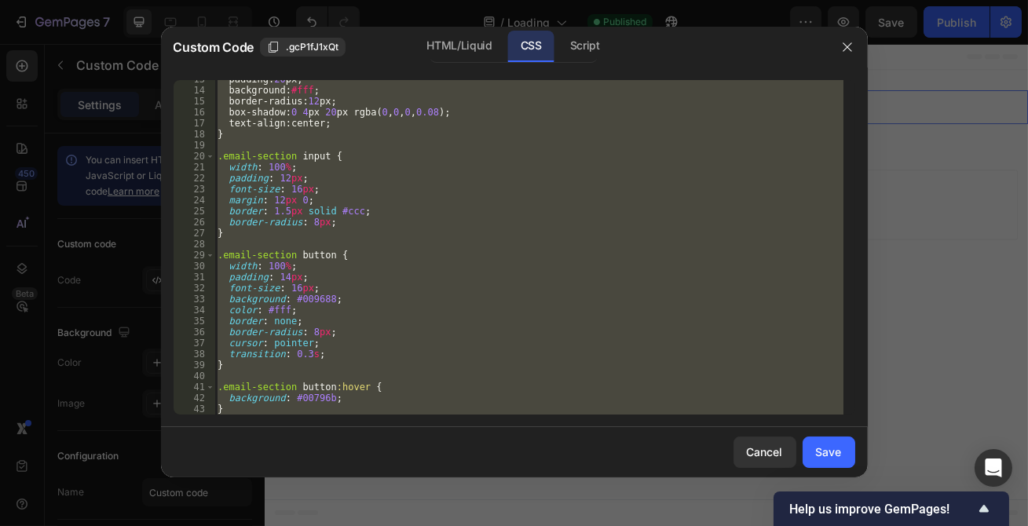
click at [465, 215] on div "padding : 20 px ; background : #fff ; border-radius : 12 px ; box-shadow : 0 4 …" at bounding box center [528, 247] width 629 height 335
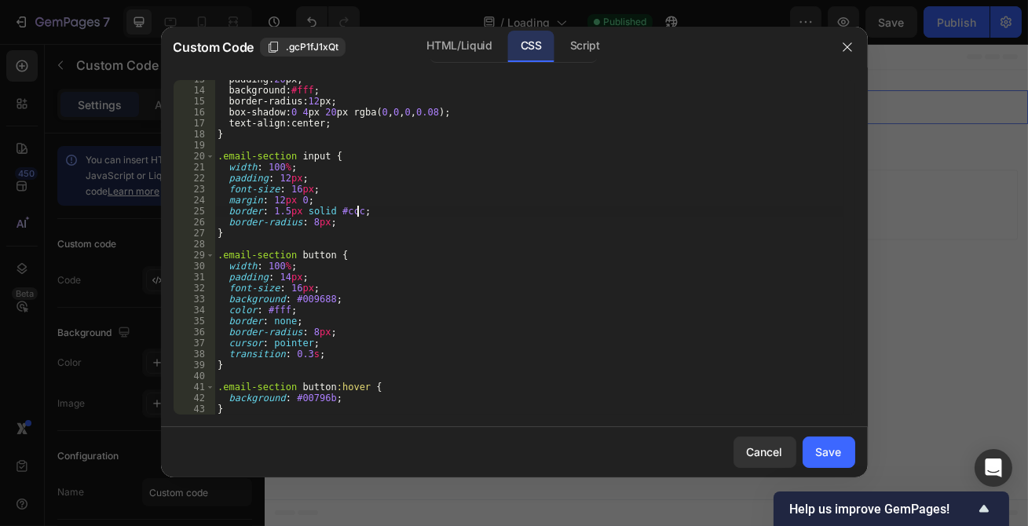
type textarea "}"
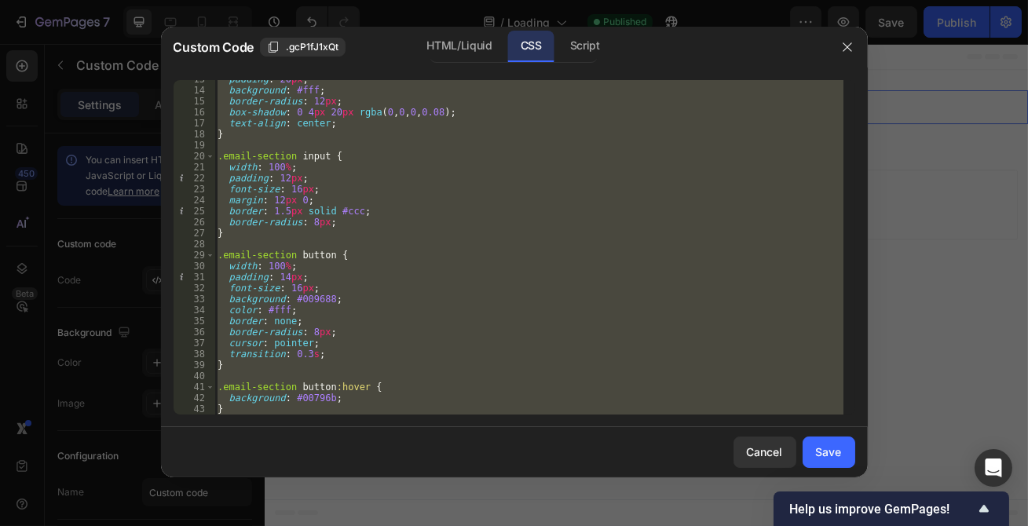
paste textarea
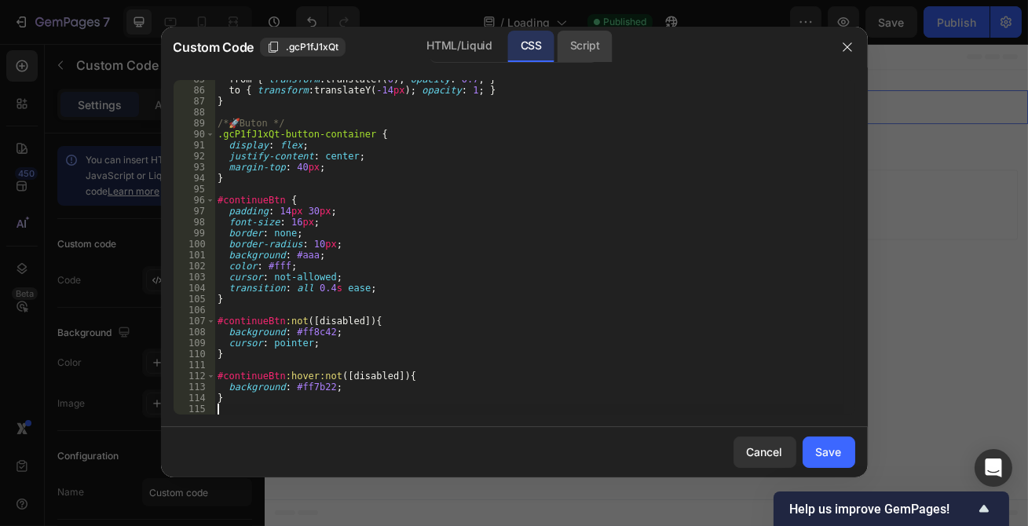
click at [578, 46] on div "Script" at bounding box center [585, 46] width 55 height 31
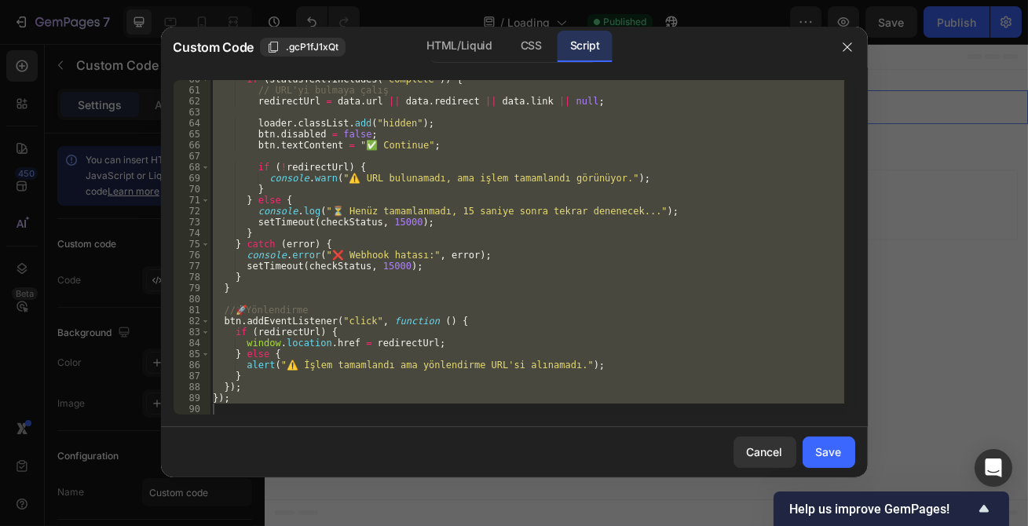
scroll to position [655, 0]
click at [496, 249] on div "if ( statusText . includes ( "complete" )) { // URL'yi bulmaya çalış redirectUr…" at bounding box center [527, 247] width 635 height 335
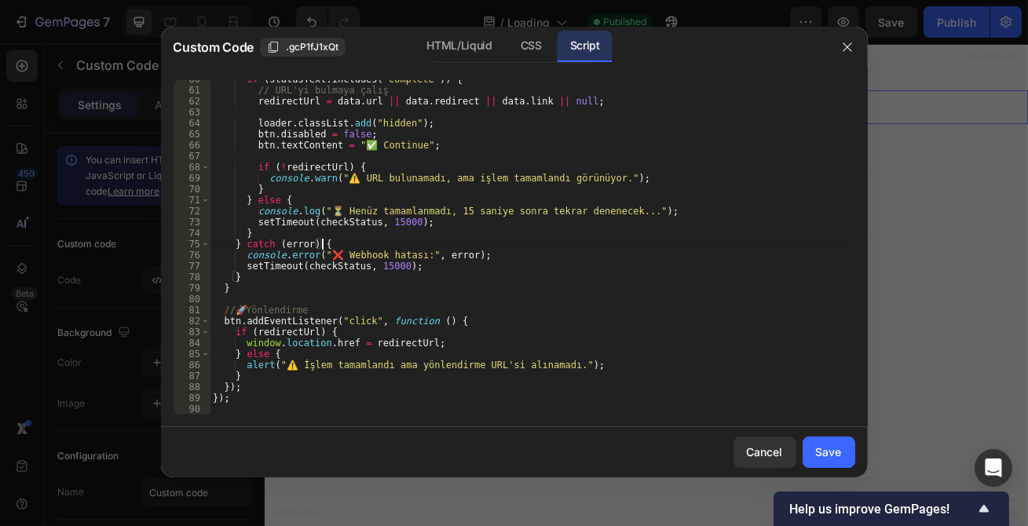
type textarea "});"
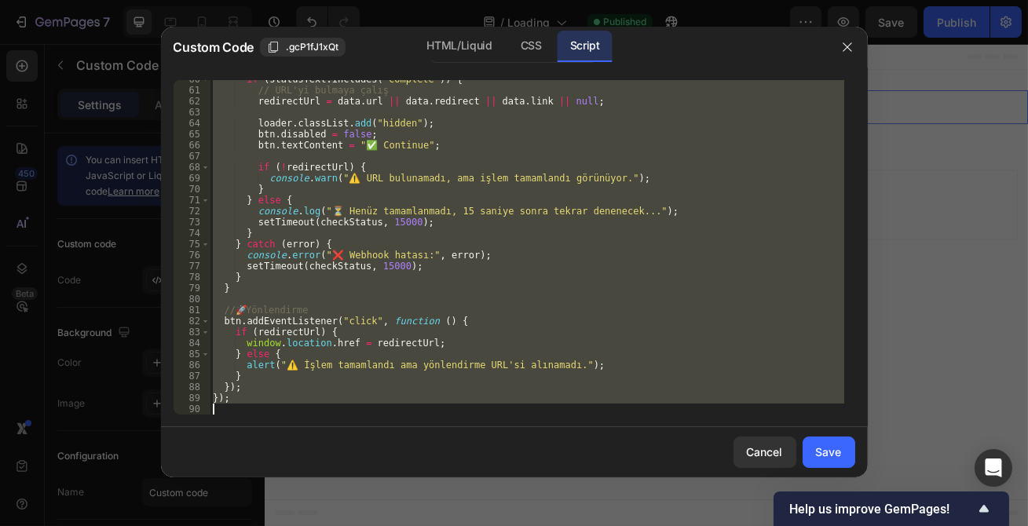
paste textarea
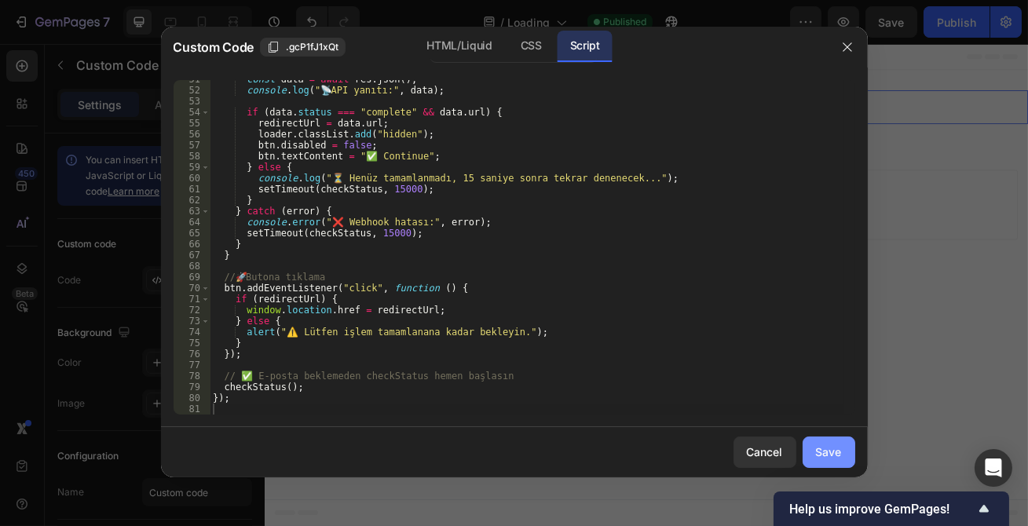
click at [821, 452] on div "Save" at bounding box center [829, 452] width 26 height 16
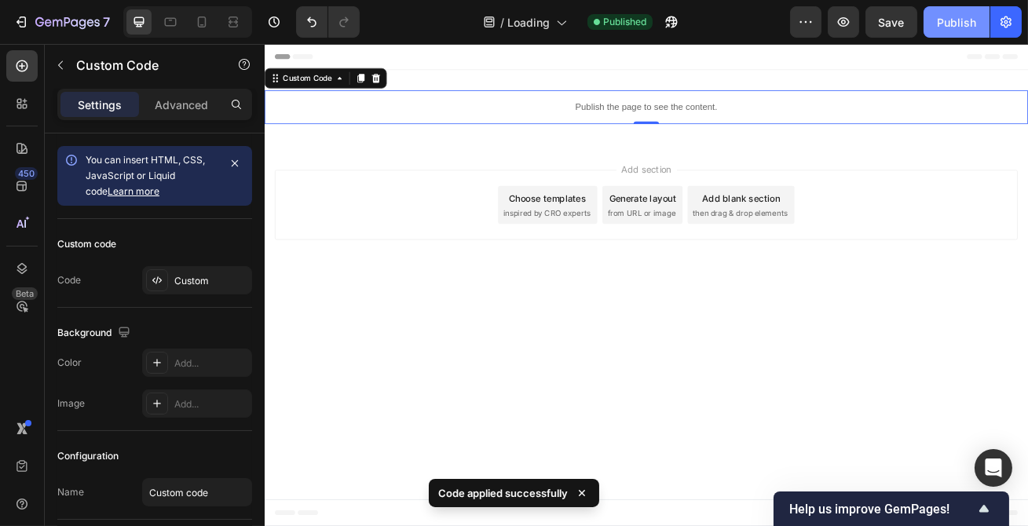
click at [959, 16] on div "Publish" at bounding box center [956, 22] width 39 height 16
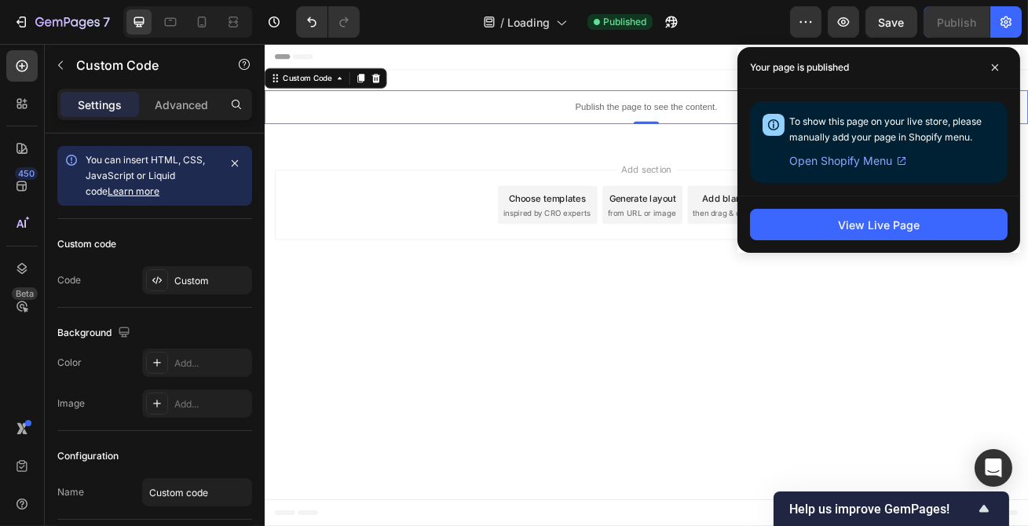
click at [750, 121] on p "Publish the page to see the content." at bounding box center [735, 122] width 943 height 16
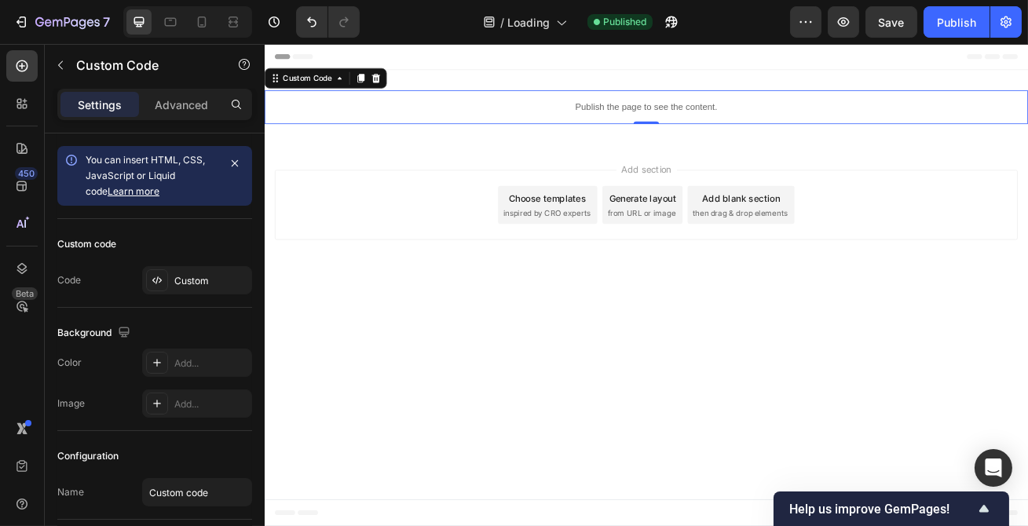
click at [750, 121] on p "Publish the page to see the content." at bounding box center [735, 122] width 943 height 16
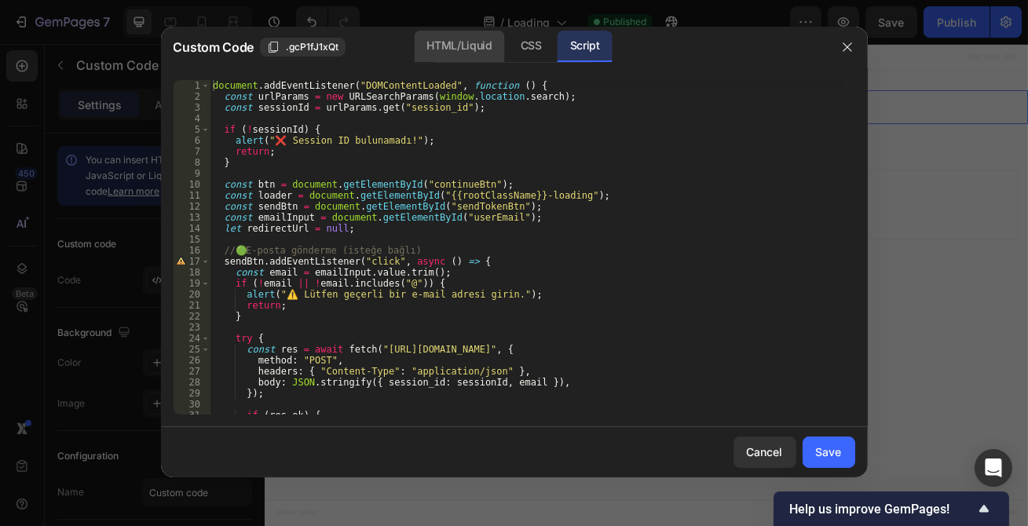
click at [453, 35] on div "HTML/Liquid" at bounding box center [459, 46] width 90 height 31
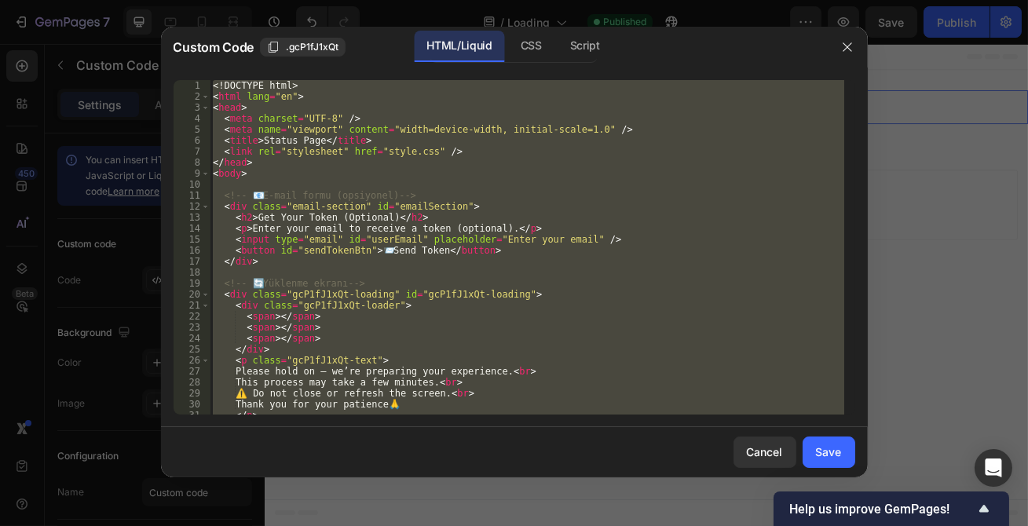
drag, startPoint x: 460, startPoint y: 120, endPoint x: 410, endPoint y: 130, distance: 51.2
click at [410, 130] on div "<! DOCTYPE html > < html lang = "en" > < head > < meta charset = "UTF-8" /> < m…" at bounding box center [527, 247] width 635 height 335
paste textarea
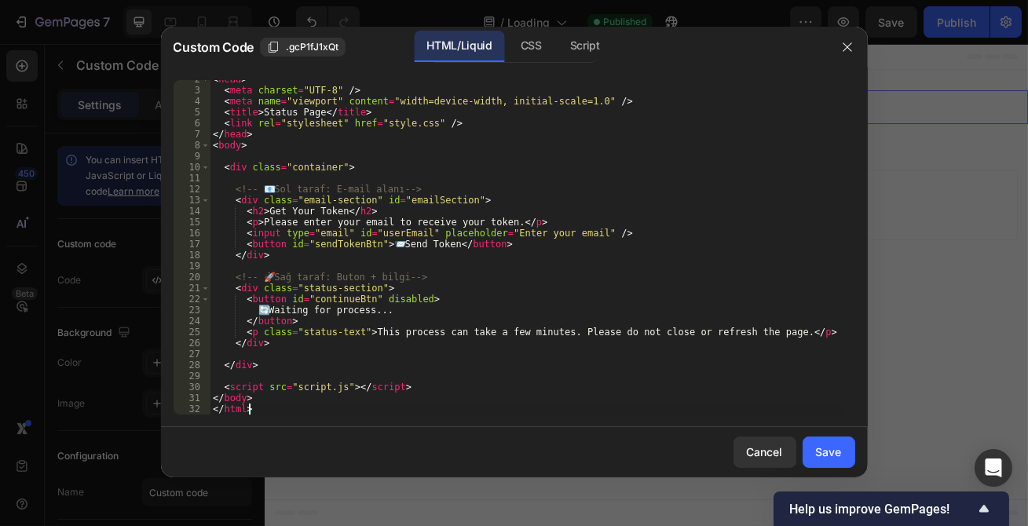
scroll to position [16, 0]
click at [546, 42] on div "CSS" at bounding box center [531, 46] width 46 height 31
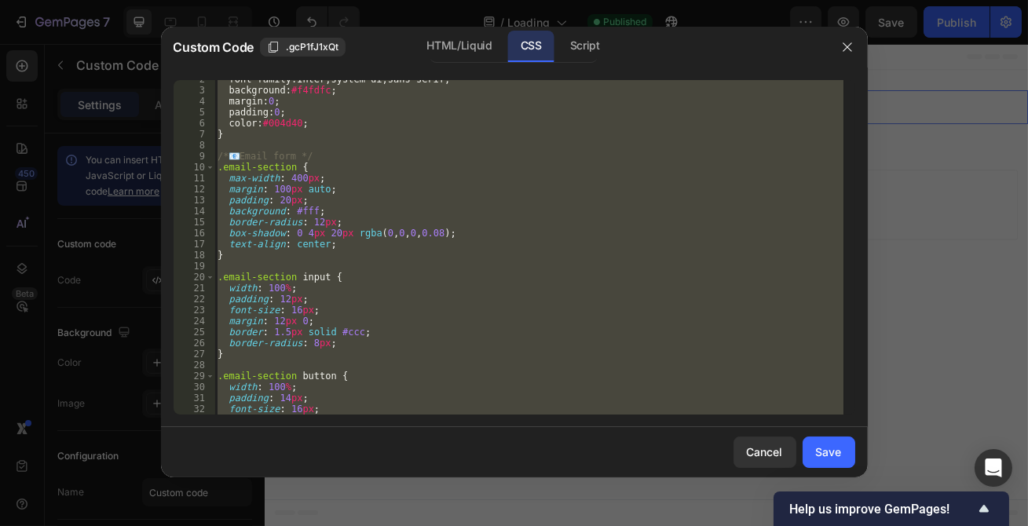
click at [456, 212] on div "font-family : Inter , system-ui , sans-serif ; background : #f4fdfc ; margin : …" at bounding box center [528, 247] width 629 height 335
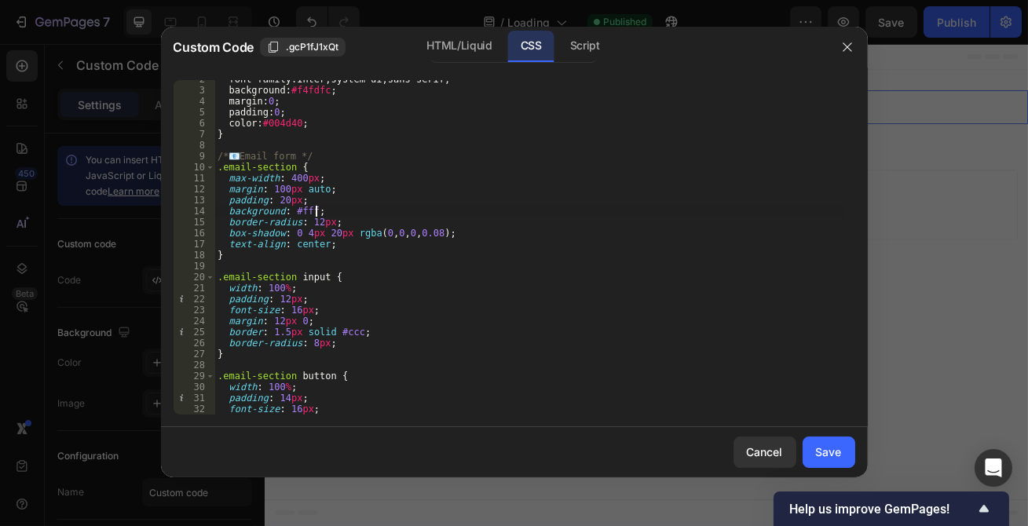
type textarea "}"
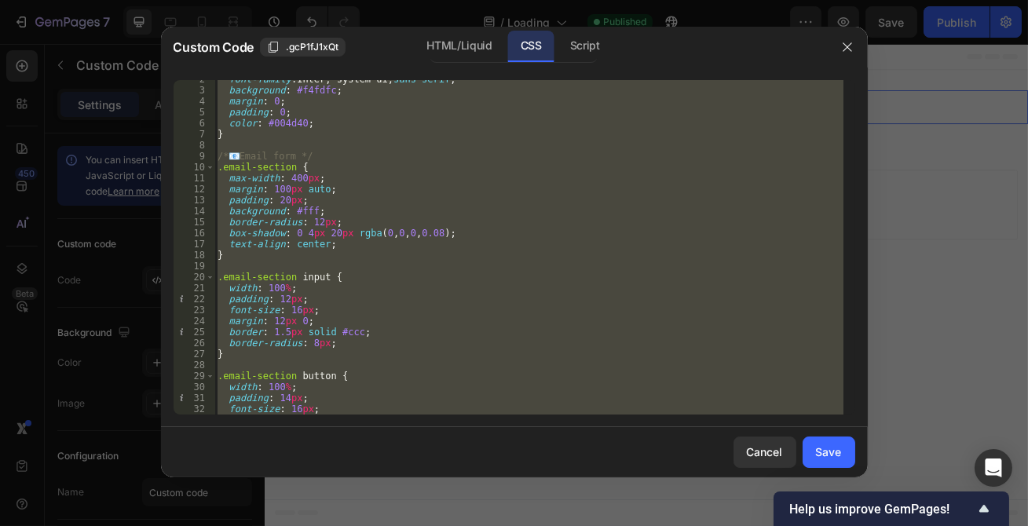
paste textarea
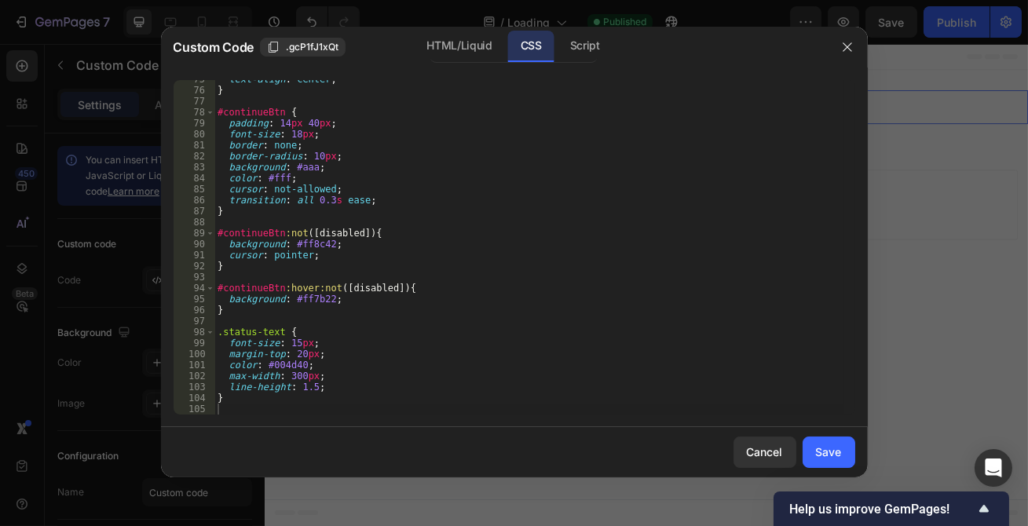
drag, startPoint x: 579, startPoint y: 57, endPoint x: 573, endPoint y: 64, distance: 10.1
click at [579, 56] on div "Script" at bounding box center [585, 46] width 55 height 31
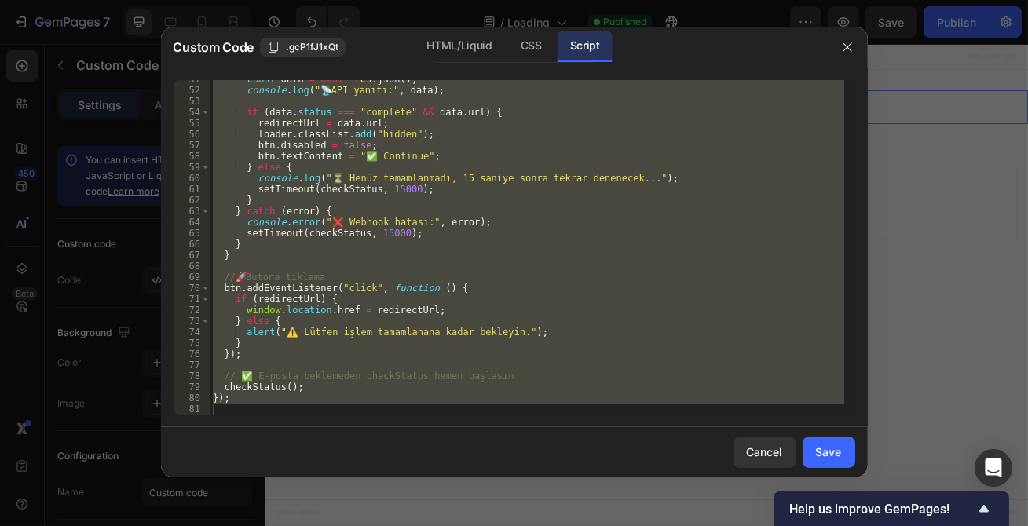
click at [494, 222] on div "const data = await res . json ( ) ; console . log ( " 📡 API yanıtı:" , data ) ;…" at bounding box center [527, 247] width 635 height 335
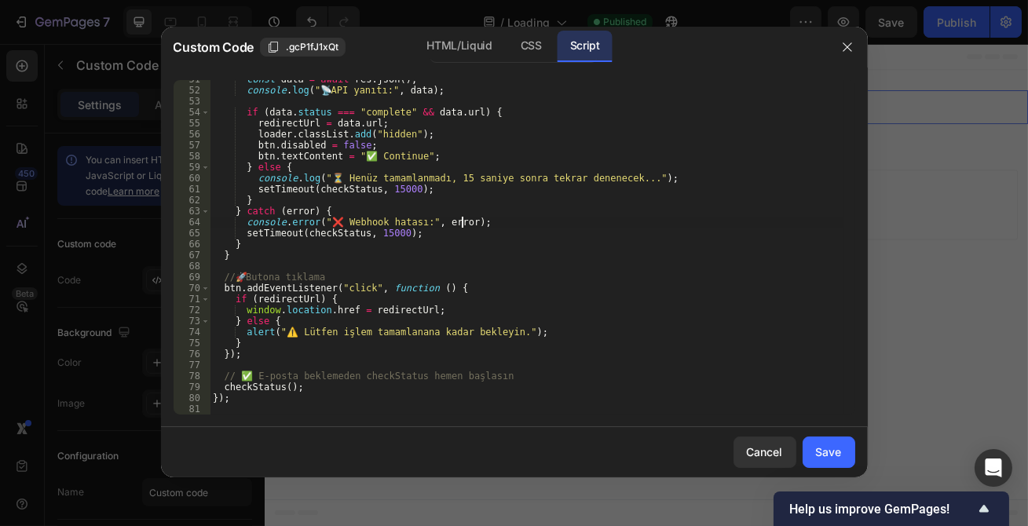
type textarea "});"
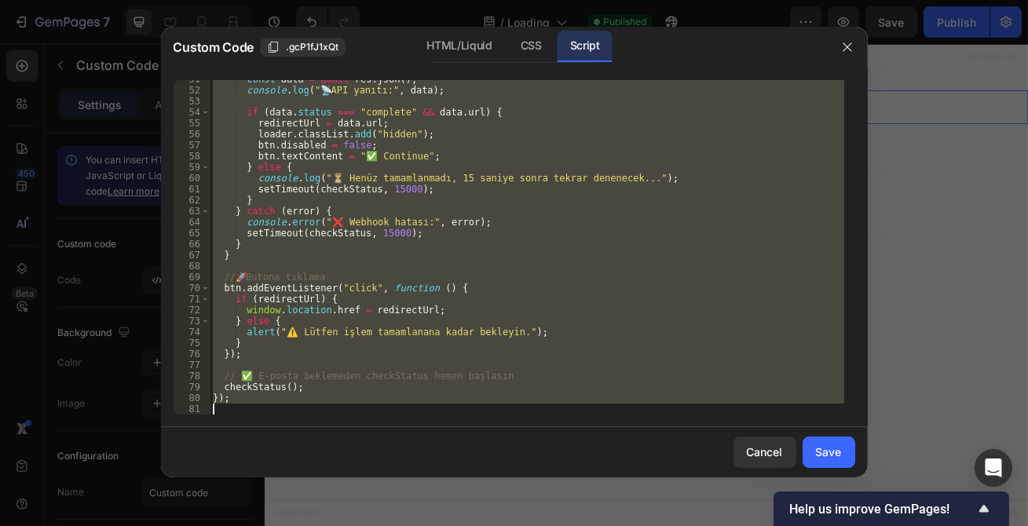
paste textarea
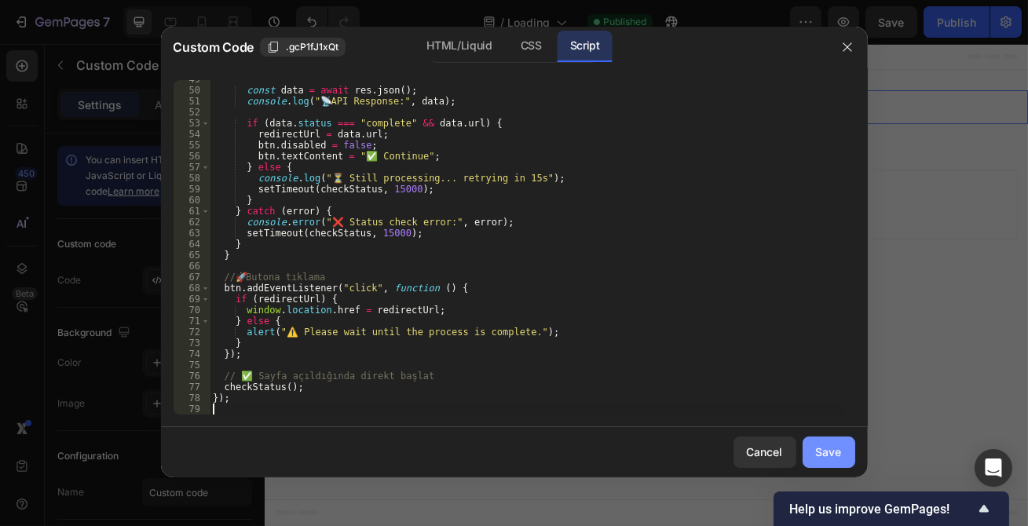
click at [830, 449] on div "Save" at bounding box center [829, 452] width 26 height 16
type textarea "});"
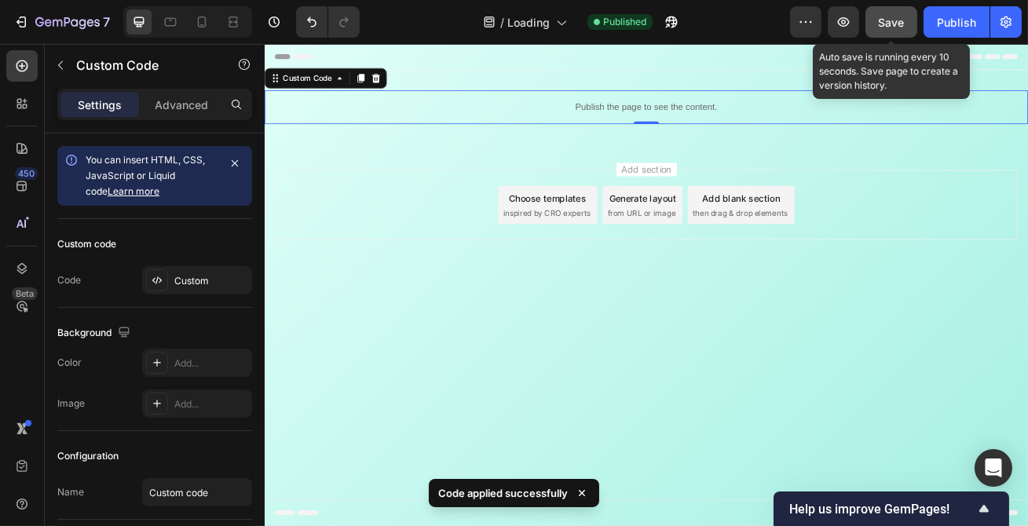
click at [907, 31] on button "Save" at bounding box center [892, 21] width 52 height 31
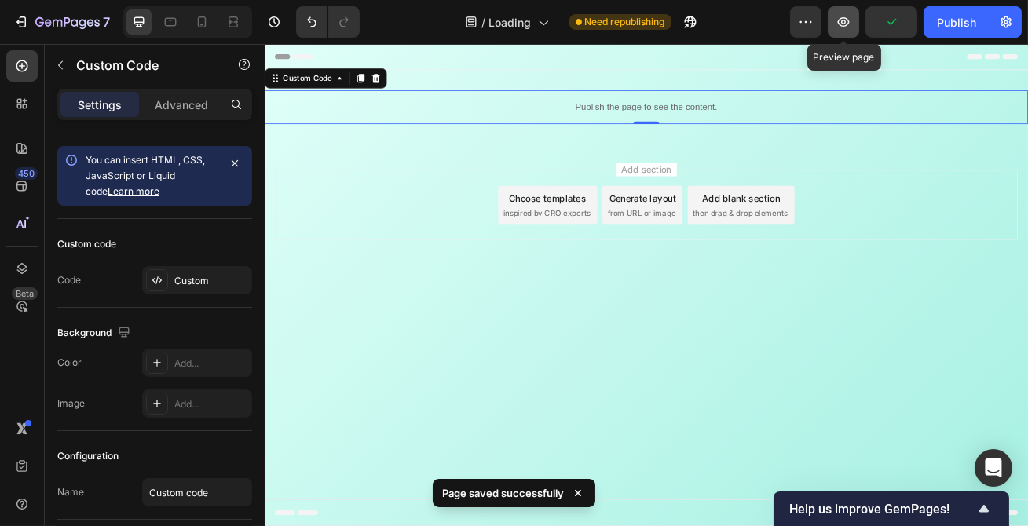
click at [857, 26] on button "button" at bounding box center [843, 21] width 31 height 31
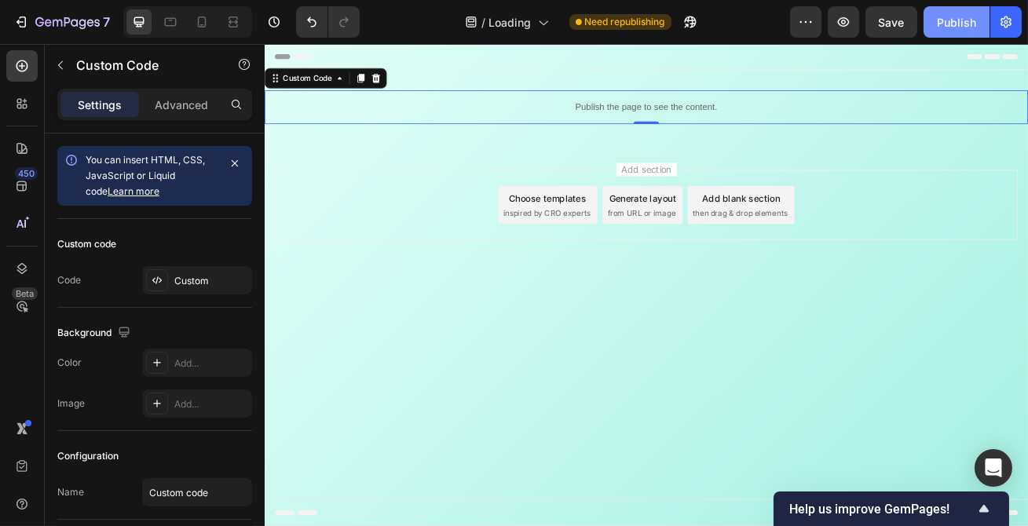
click at [961, 24] on div "Publish" at bounding box center [956, 22] width 39 height 16
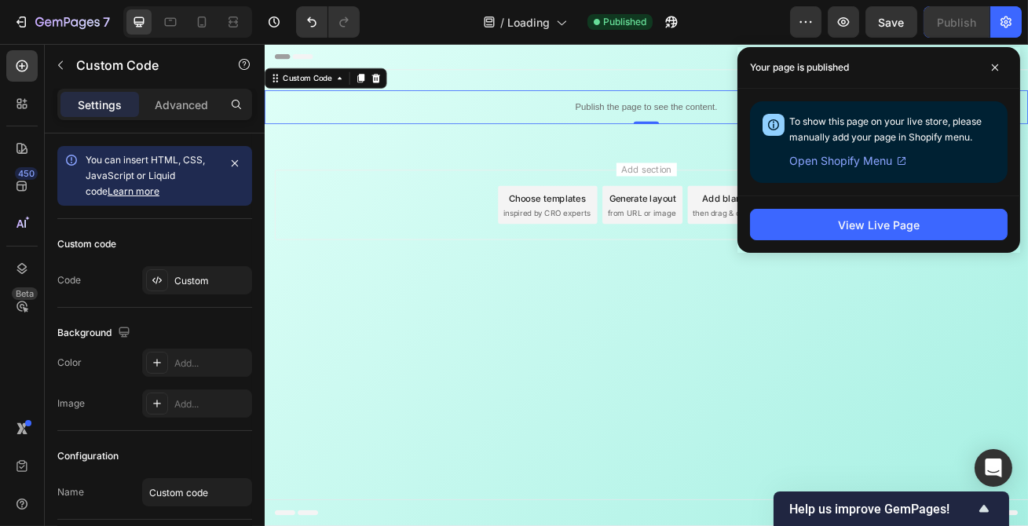
click at [669, 138] on div "Publish the page to see the content." at bounding box center [735, 122] width 943 height 42
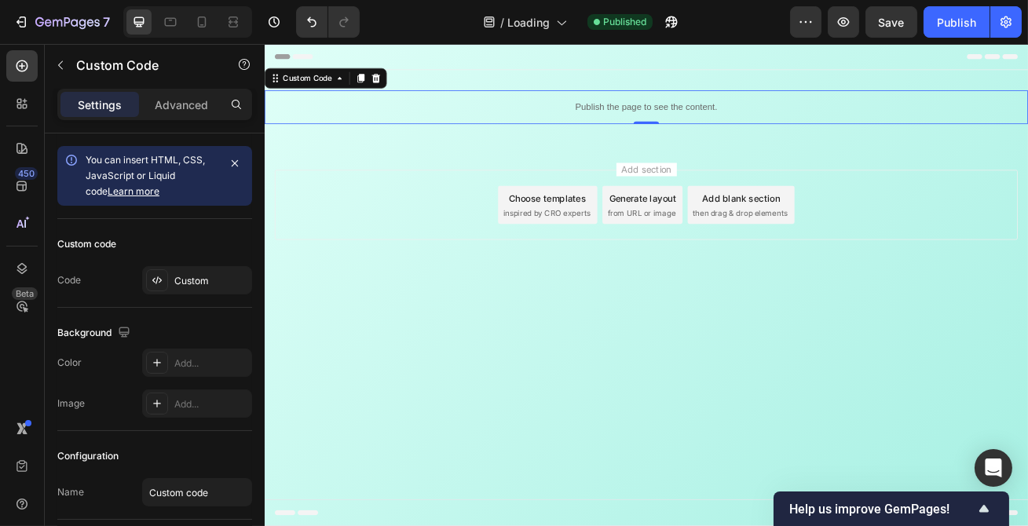
click at [669, 138] on div "Publish the page to see the content." at bounding box center [735, 122] width 943 height 42
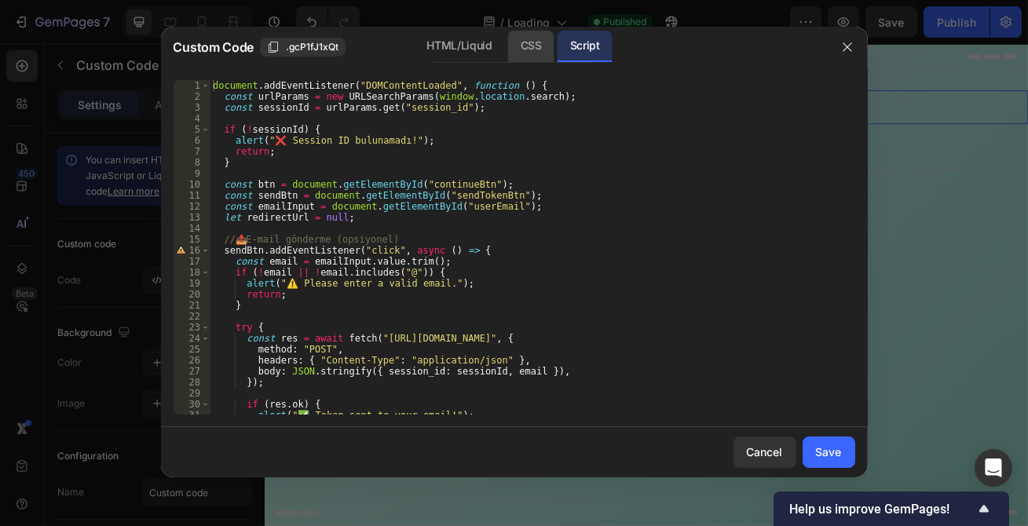
click at [539, 51] on div "CSS" at bounding box center [531, 46] width 46 height 31
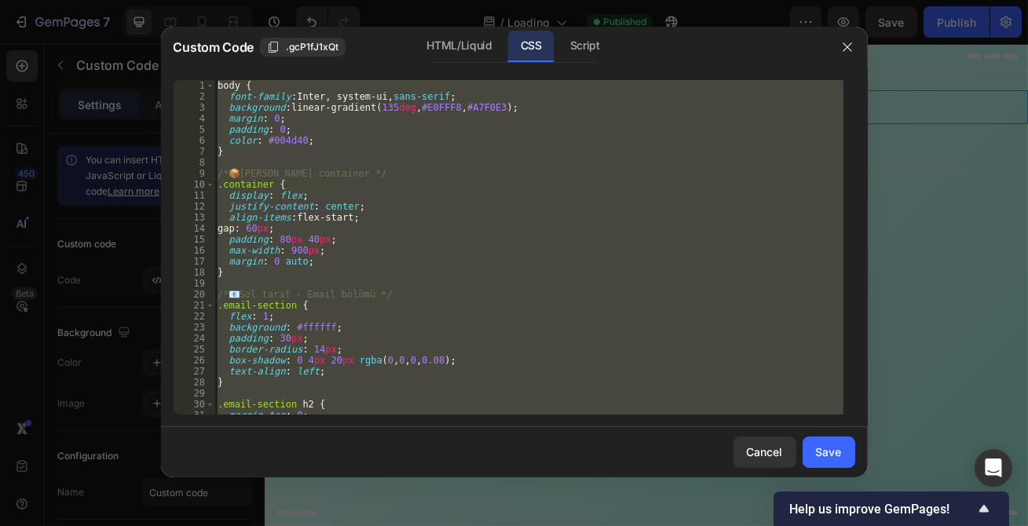
click at [532, 170] on div "body { font-family : Inter, system-ui, sans-serif ; background : linear-gradien…" at bounding box center [528, 247] width 629 height 335
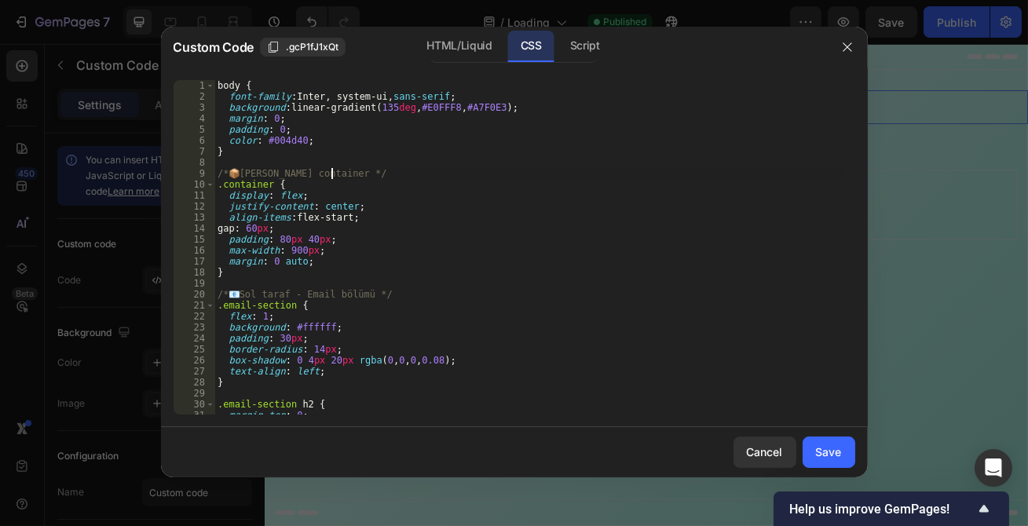
type textarea "}"
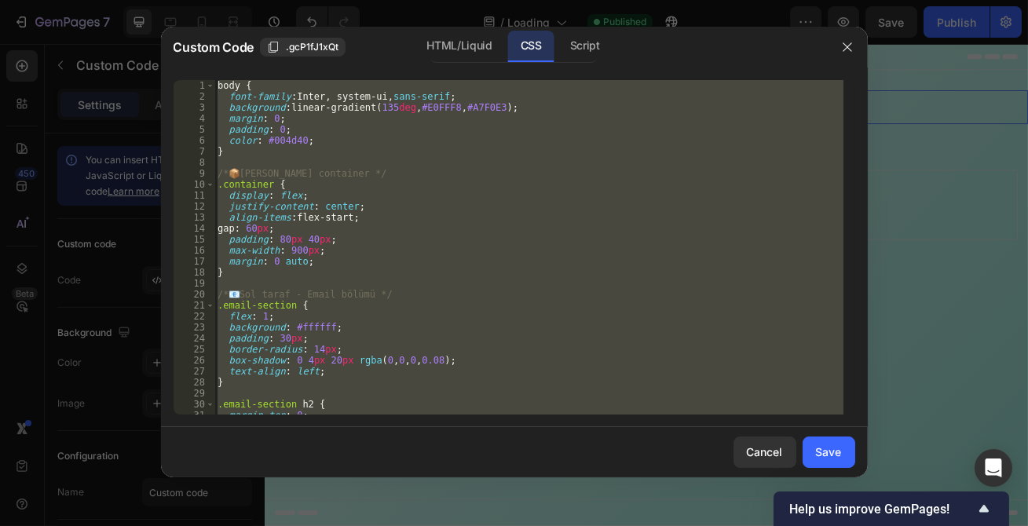
paste textarea
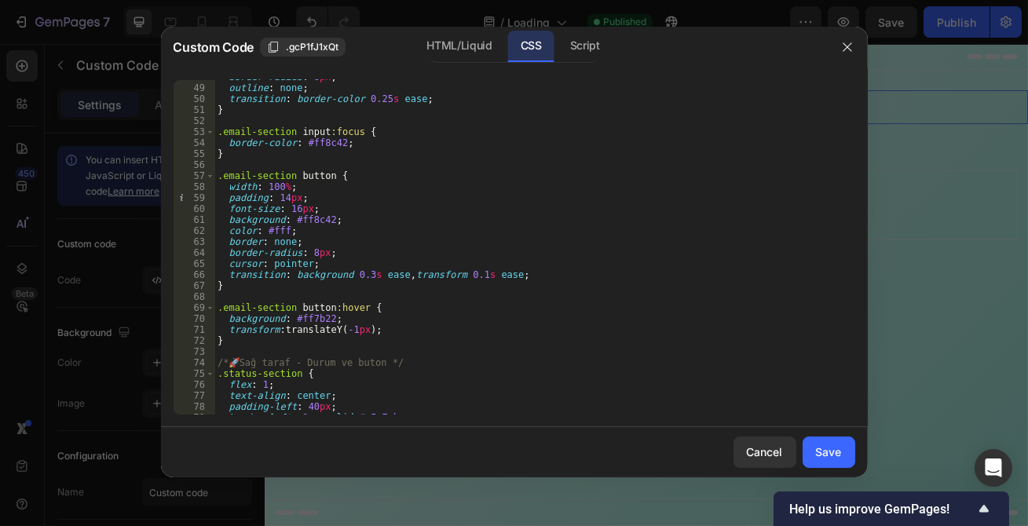
scroll to position [483, 0]
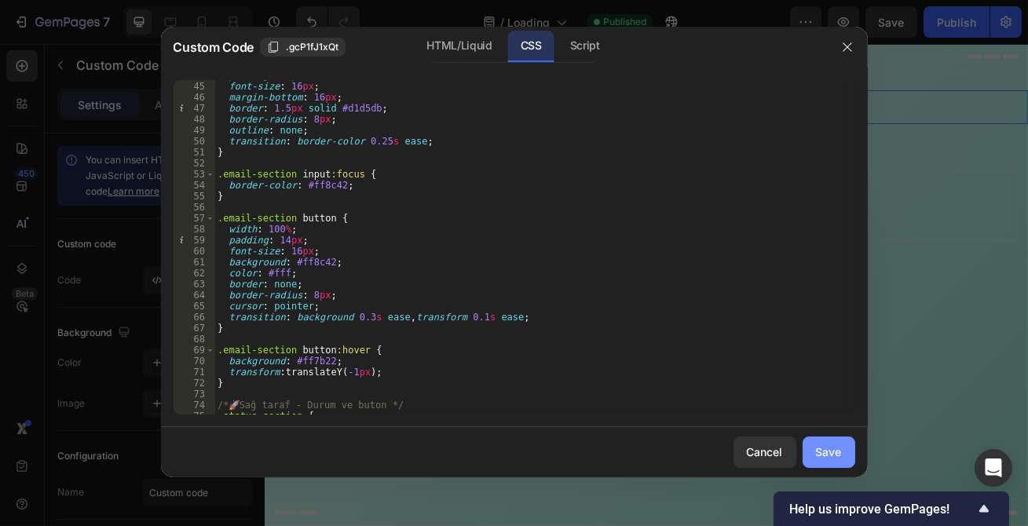
click at [845, 461] on button "Save" at bounding box center [829, 452] width 53 height 31
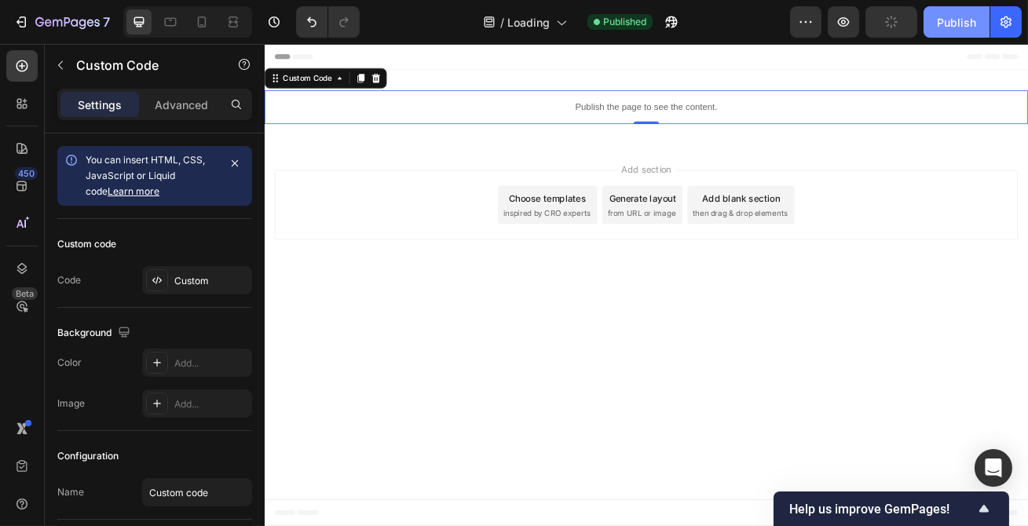
click at [936, 27] on button "Publish" at bounding box center [957, 21] width 66 height 31
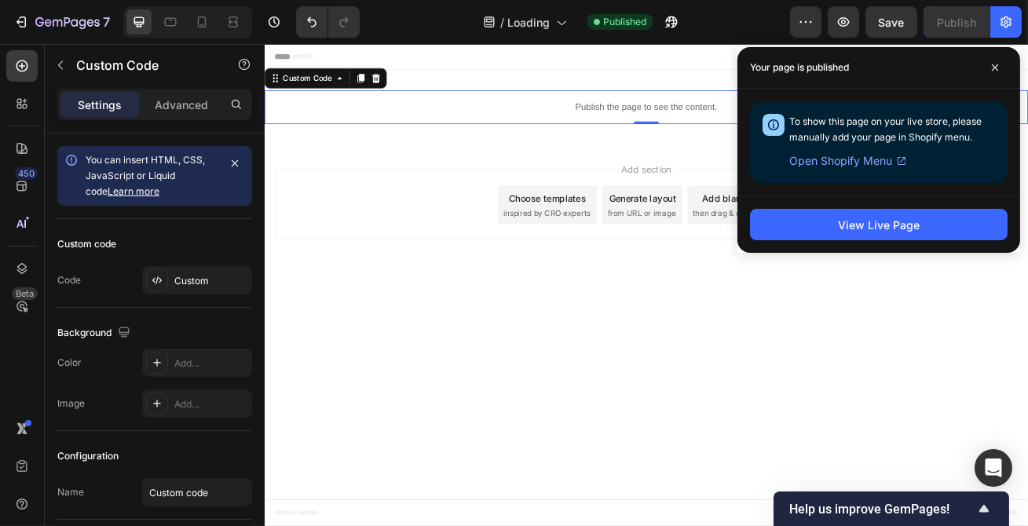
click at [701, 121] on p "Publish the page to see the content." at bounding box center [735, 122] width 943 height 16
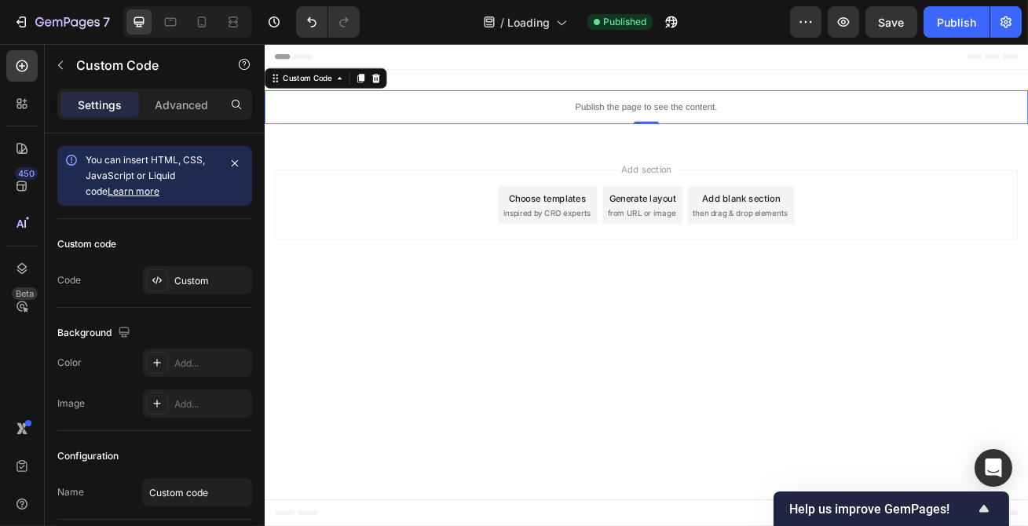
click at [701, 121] on p "Publish the page to see the content." at bounding box center [735, 122] width 943 height 16
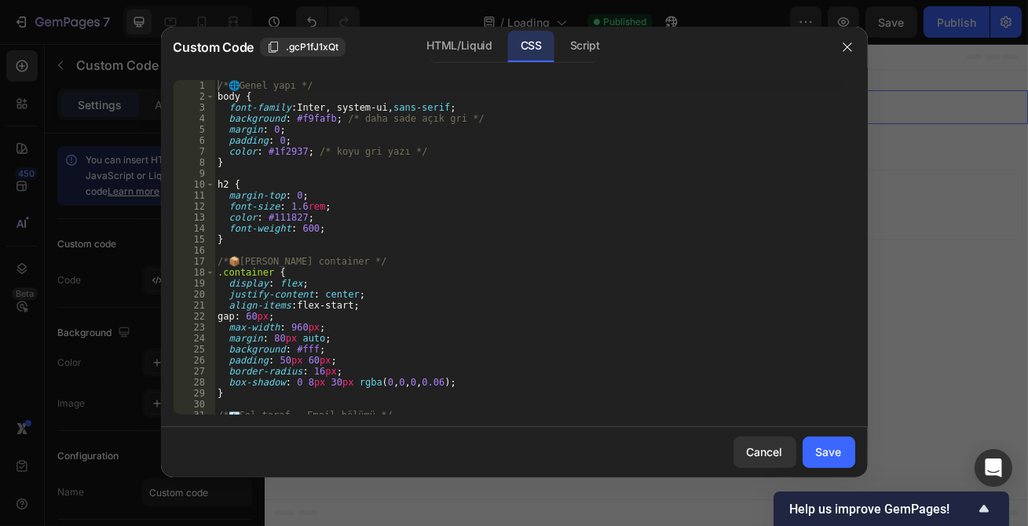
click at [467, 180] on div "/* 🌐 Genel yapı */ body { font-family : Inter, system-ui, sans-serif ; backgrou…" at bounding box center [528, 258] width 629 height 357
click at [487, 46] on div "HTML/Liquid" at bounding box center [459, 46] width 90 height 31
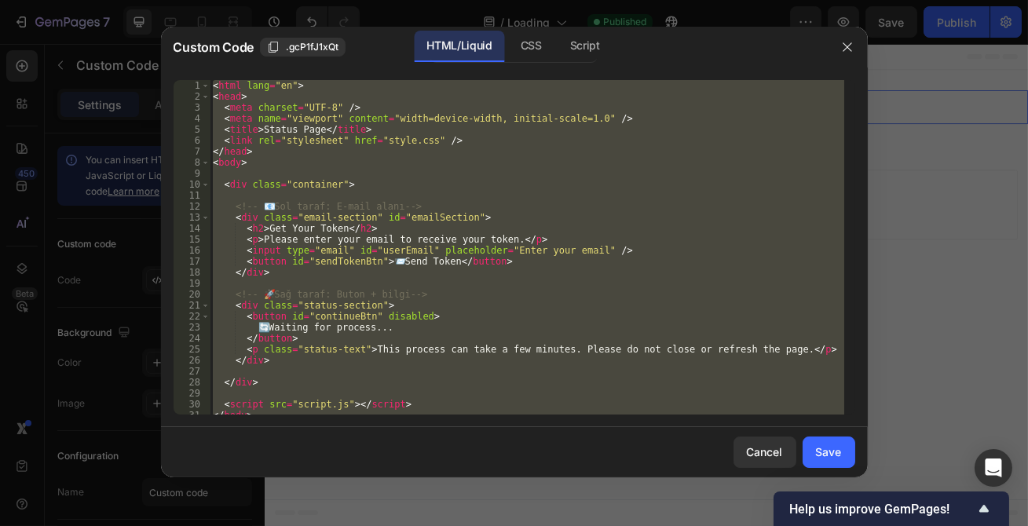
click at [460, 232] on div "< html lang = "en" > < head > < meta charset = "UTF-8" /> < meta name = "viewpo…" at bounding box center [527, 247] width 635 height 335
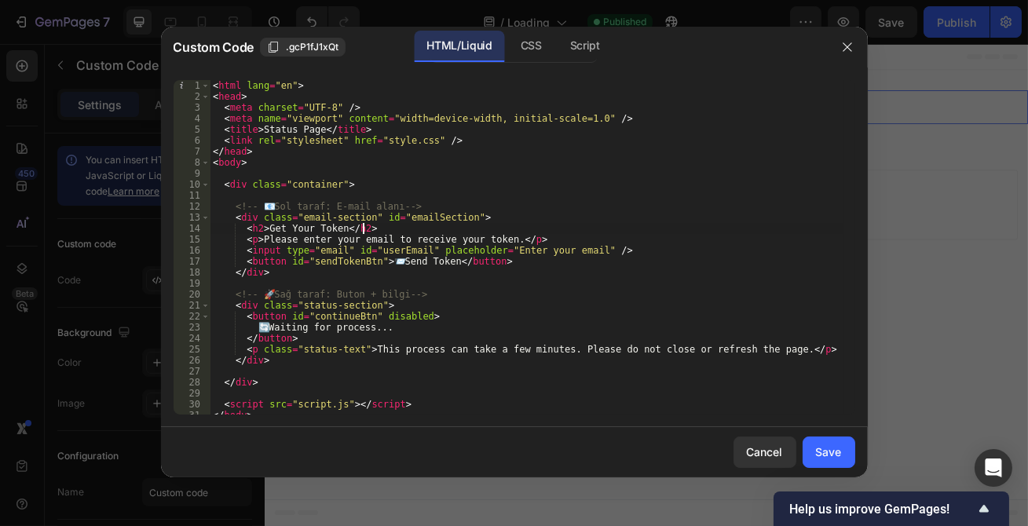
type textarea "</body> </html>"
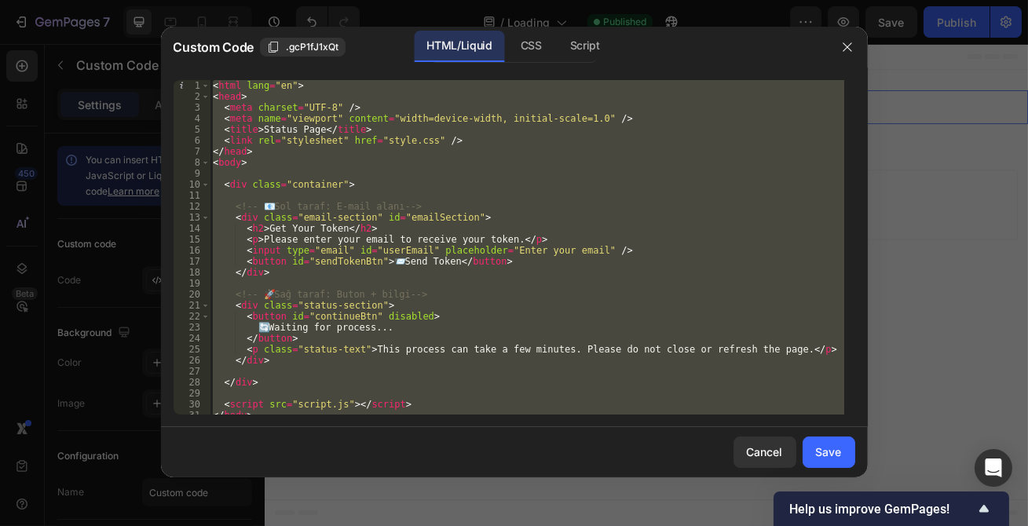
paste textarea
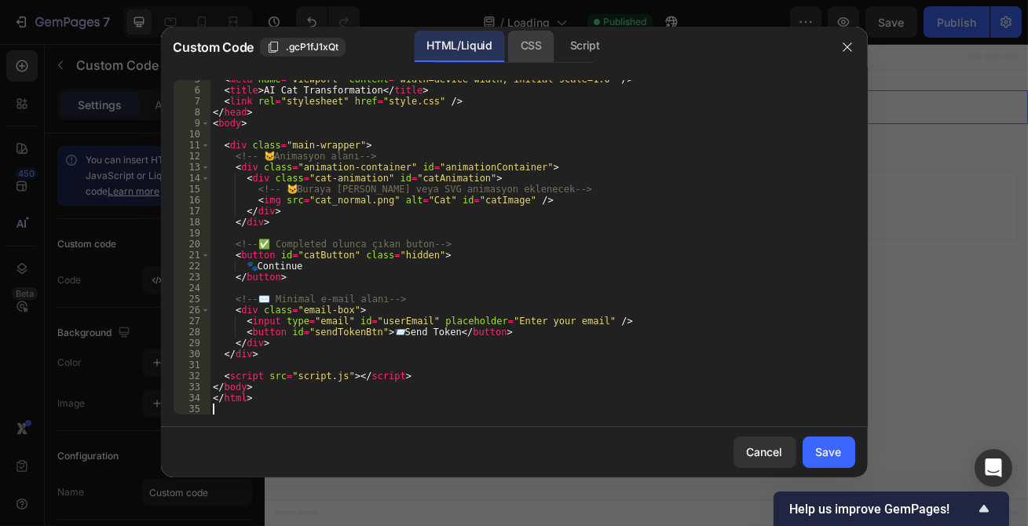
click at [533, 54] on div "CSS" at bounding box center [531, 46] width 46 height 31
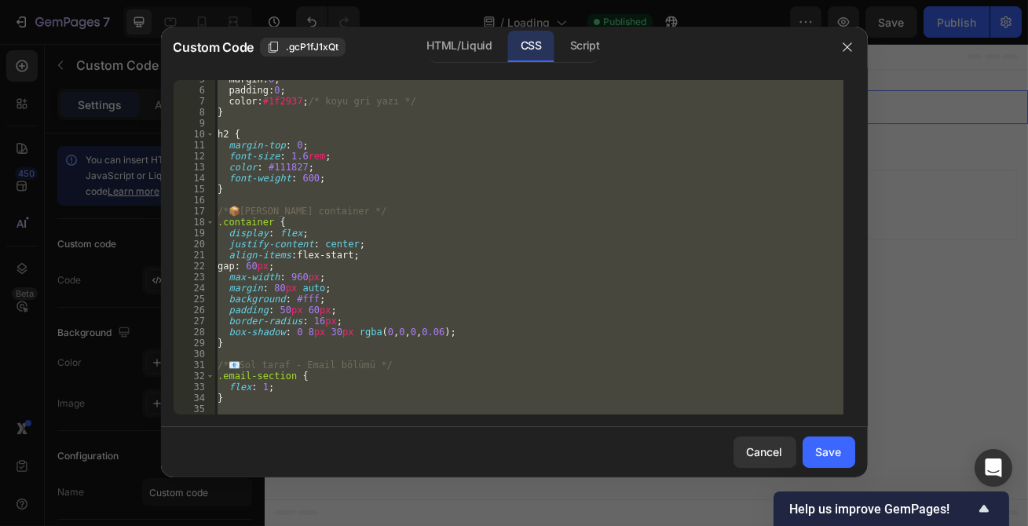
click at [441, 271] on div "margin : 0 ; padding : 0 ; color : #1f2937 ; /* koyu gri yazı */ } h2 { margin-…" at bounding box center [528, 247] width 629 height 335
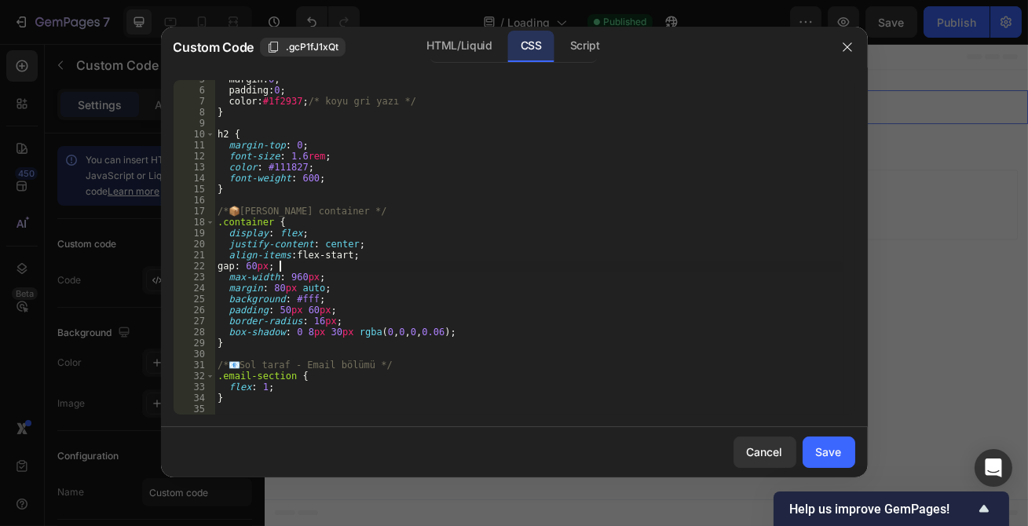
type textarea "border-left"
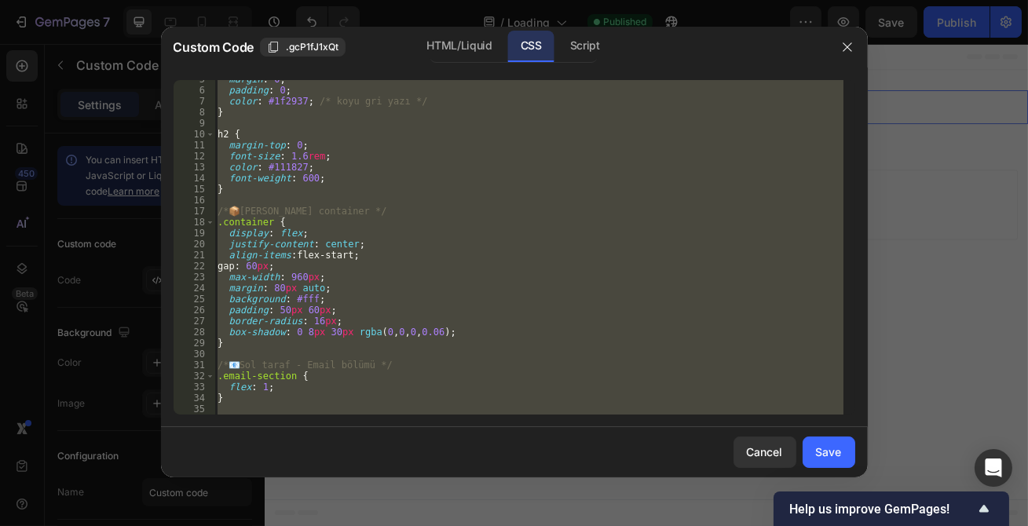
paste textarea
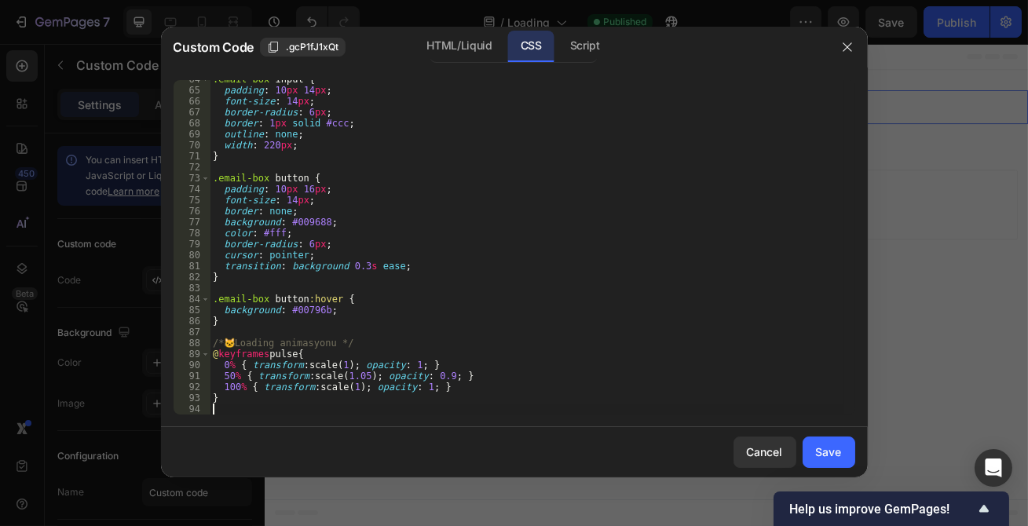
scroll to position [699, 0]
click at [550, 46] on div "CSS" at bounding box center [531, 46] width 46 height 31
click at [563, 46] on div "Script" at bounding box center [585, 46] width 55 height 31
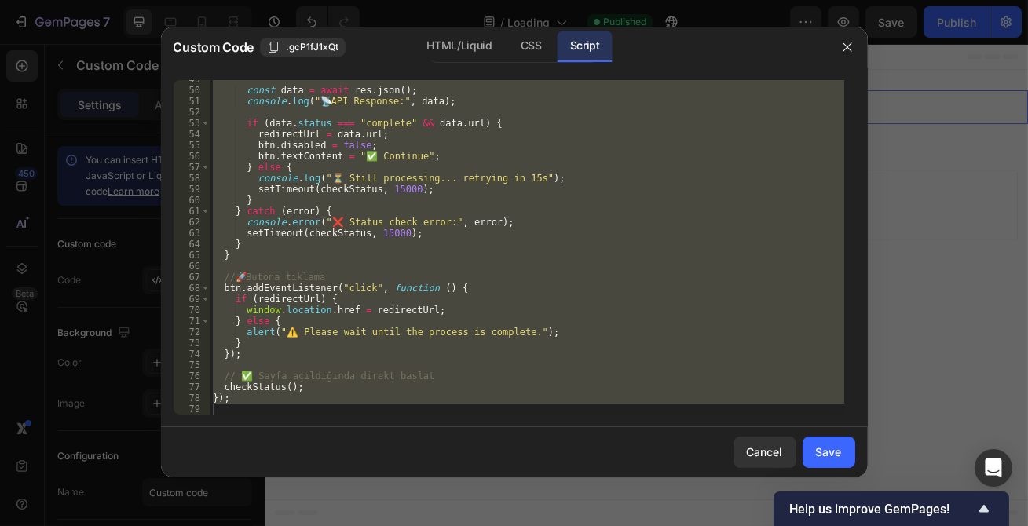
scroll to position [534, 0]
click at [489, 250] on div "const data = await res . json ( ) ; console . log ( " 📡 API Response:" , data )…" at bounding box center [527, 247] width 635 height 335
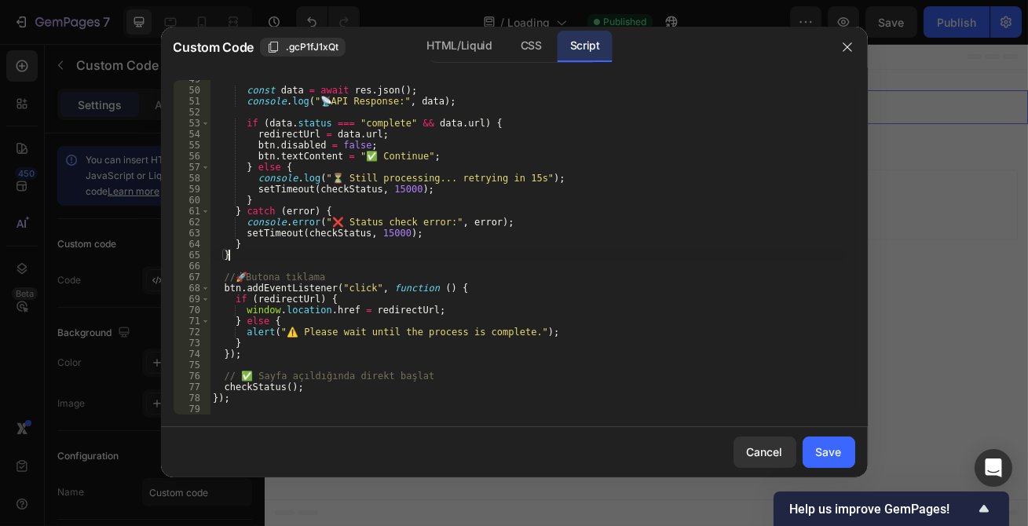
type textarea "});"
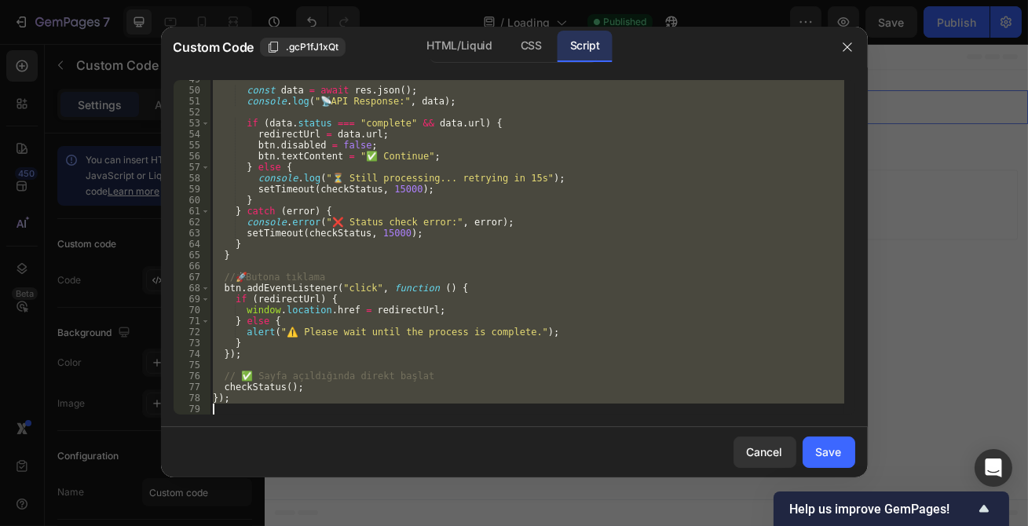
paste textarea
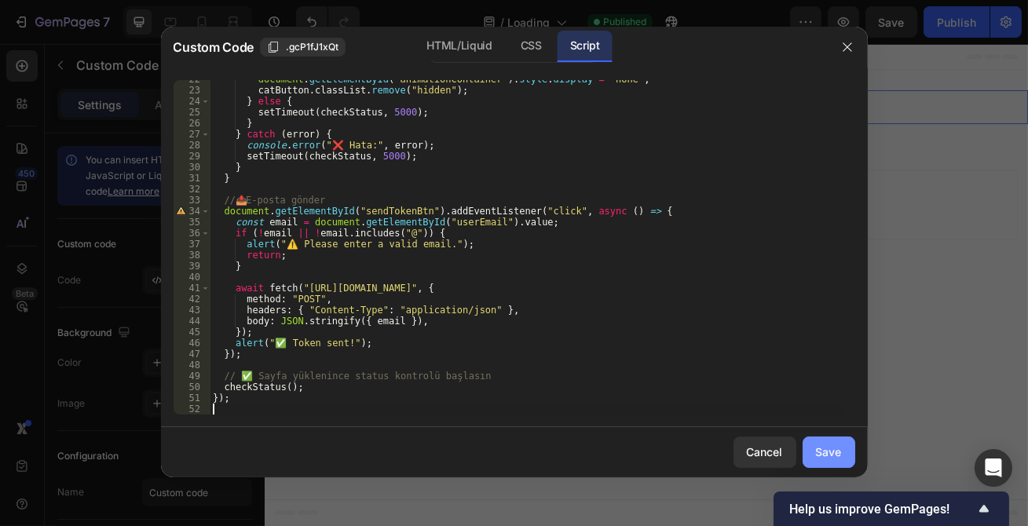
click at [814, 445] on button "Save" at bounding box center [829, 452] width 53 height 31
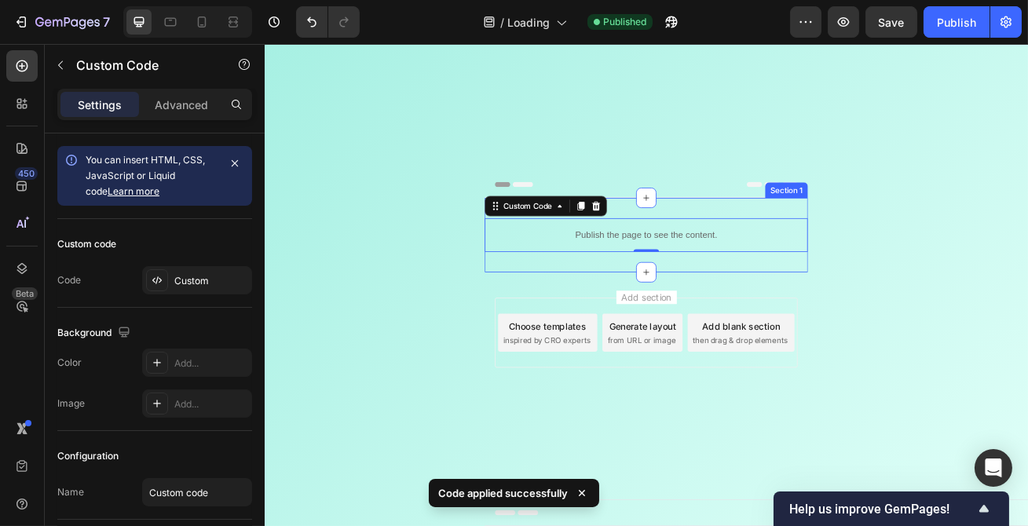
click at [675, 302] on div "Publish the page to see the content. Custom Code 0 Section 1" at bounding box center [735, 280] width 399 height 92
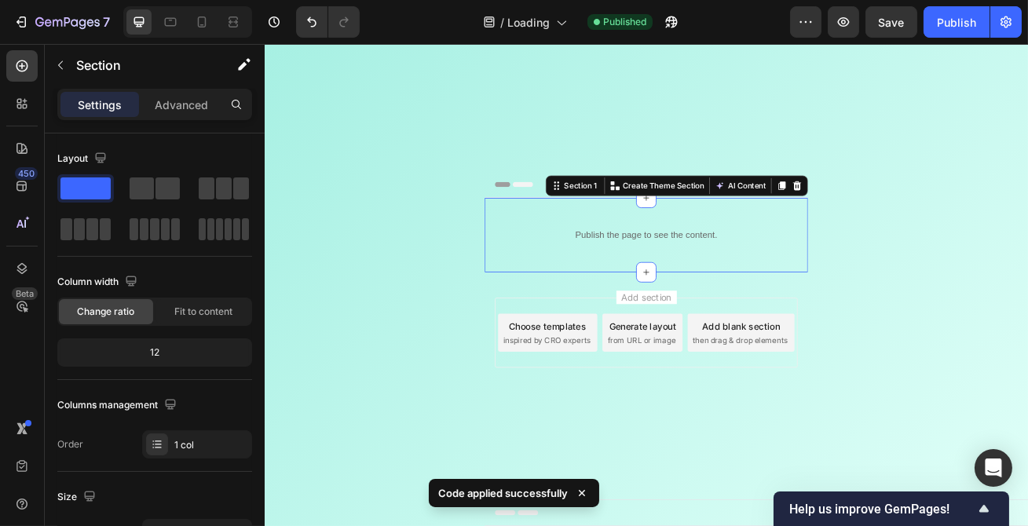
click at [675, 302] on div "Publish the page to see the content. Custom Code Section 1 You can create reusa…" at bounding box center [735, 280] width 399 height 92
click at [672, 291] on div "Publish the page to see the content." at bounding box center [735, 280] width 399 height 42
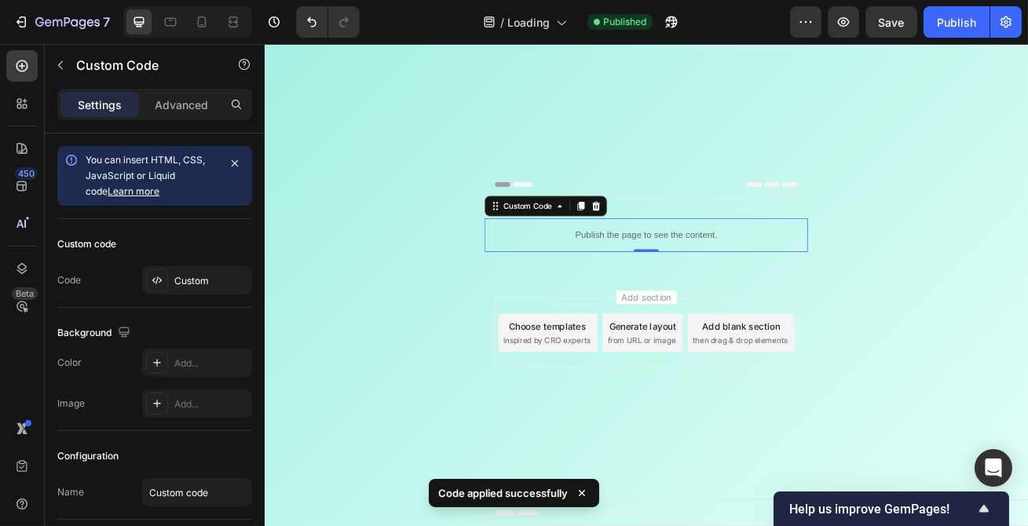
click at [672, 291] on div "Publish the page to see the content." at bounding box center [735, 280] width 399 height 42
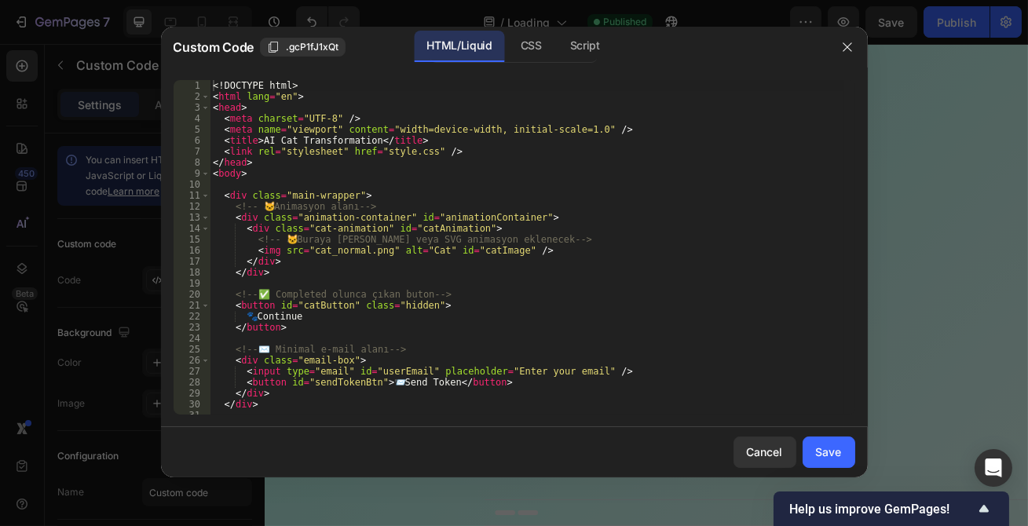
click at [518, 67] on div "Custom Code .gcP1fJ1xQt HTML/Liquid CSS Script" at bounding box center [494, 47] width 666 height 41
click at [521, 54] on div "CSS" at bounding box center [531, 46] width 46 height 31
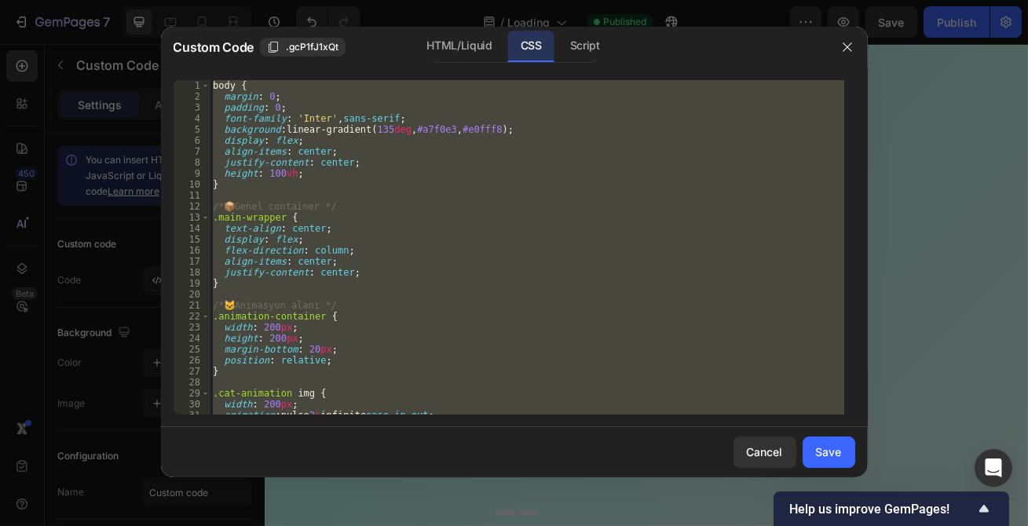
click at [229, 184] on div "body { margin : 0 ; padding : 0 ; font-family : ' Inter ' , sans-serif ; backgr…" at bounding box center [527, 247] width 635 height 335
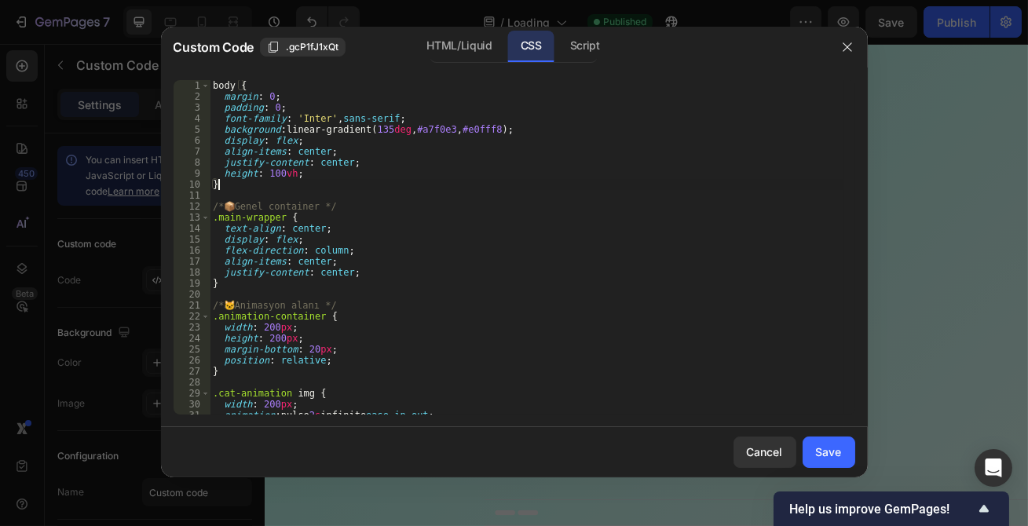
click at [229, 184] on div "body { margin : 0 ; padding : 0 ; font-family : ' Inter ' , sans-serif ; backgr…" at bounding box center [527, 258] width 635 height 357
drag, startPoint x: 235, startPoint y: 86, endPoint x: 205, endPoint y: 89, distance: 29.9
click at [205, 89] on div "} 1 2 3 4 5 6 7 8 9 10 11 12 13 14 15 16 17 18 19 20 21 22 23 24 25 26 27 28 29…" at bounding box center [515, 247] width 682 height 335
click at [218, 86] on div "{ margin : 0 ; padding : 0 ; font-family : ' Inter ' , sans-serif ; background …" at bounding box center [527, 258] width 635 height 357
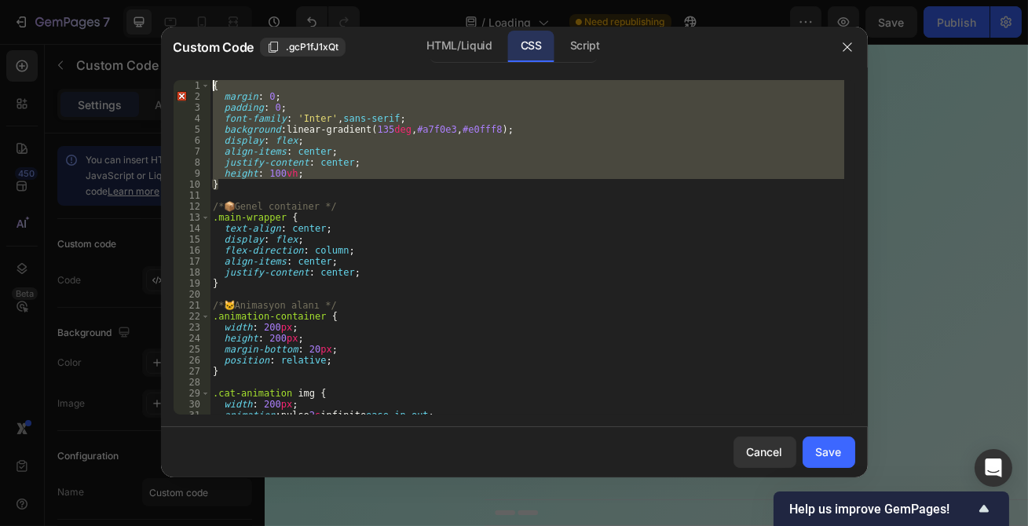
drag, startPoint x: 219, startPoint y: 184, endPoint x: 185, endPoint y: 90, distance: 99.4
click at [185, 90] on div "{ 1 2 3 4 5 6 7 8 9 10 11 12 13 14 15 16 17 18 19 20 21 22 23 24 25 26 27 28 29…" at bounding box center [515, 247] width 682 height 335
type textarea "{ margin: 0;"
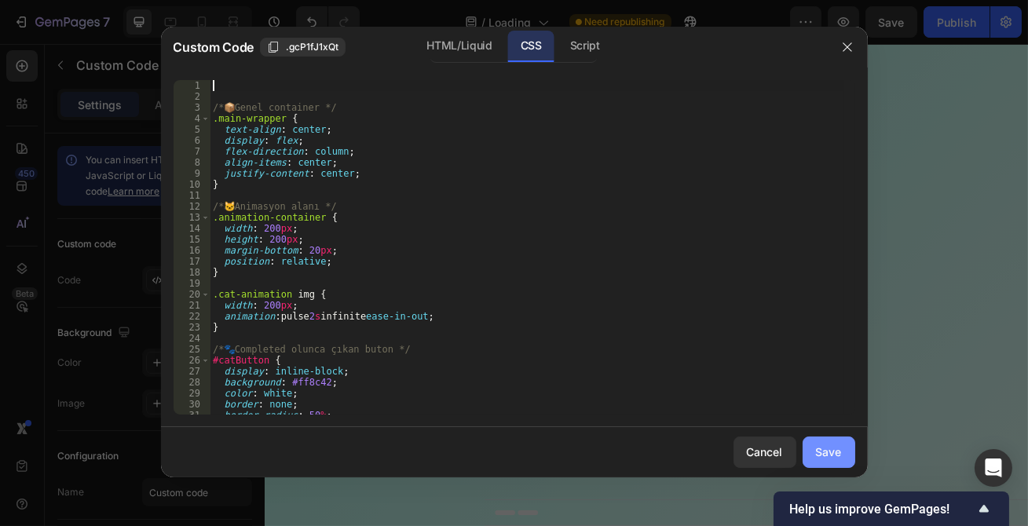
click at [819, 444] on div "Save" at bounding box center [829, 452] width 26 height 16
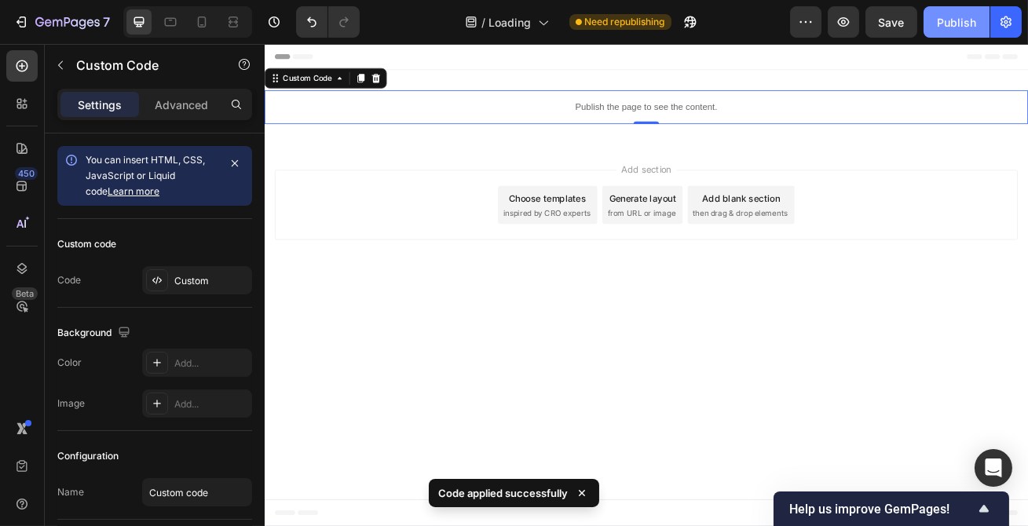
click at [936, 29] on button "Publish" at bounding box center [957, 21] width 66 height 31
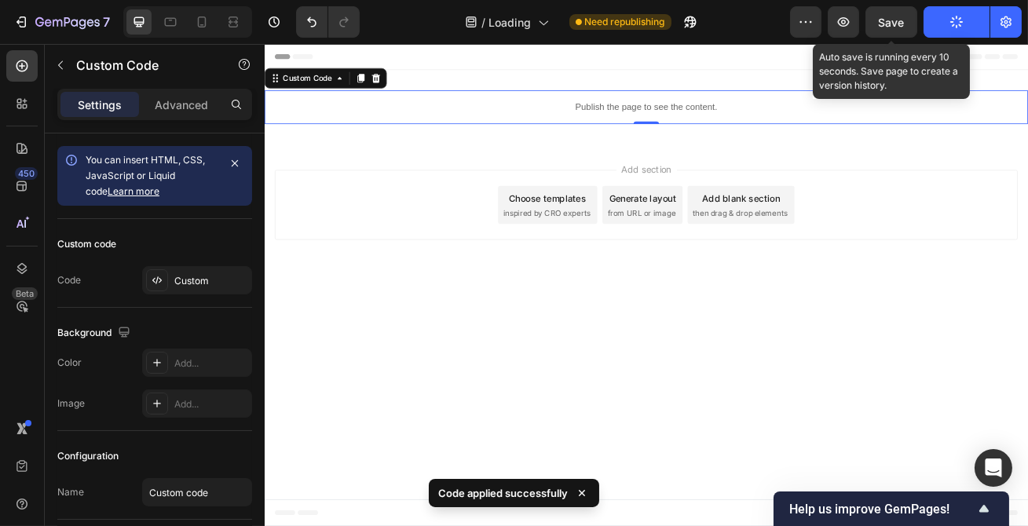
click at [897, 27] on span "Save" at bounding box center [892, 22] width 26 height 13
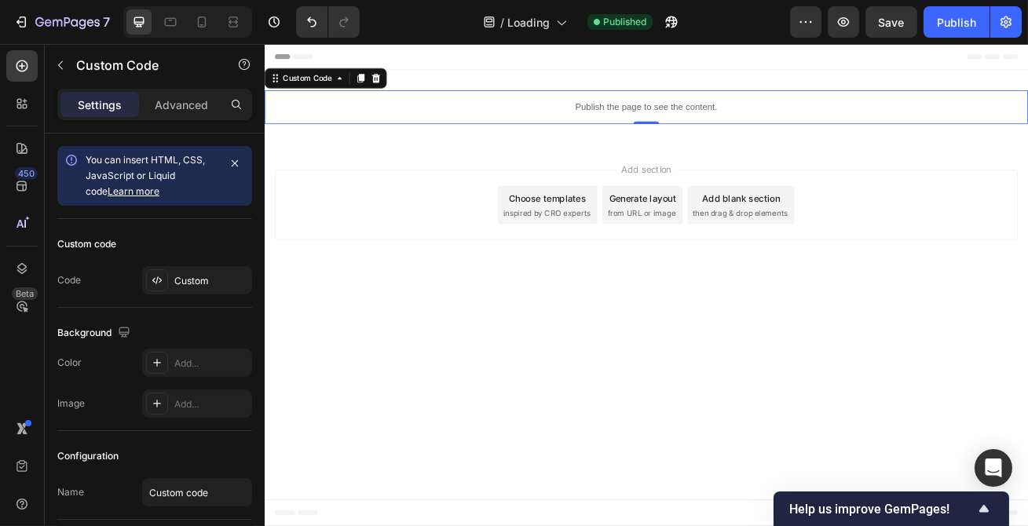
click at [706, 114] on p "Publish the page to see the content." at bounding box center [735, 122] width 943 height 16
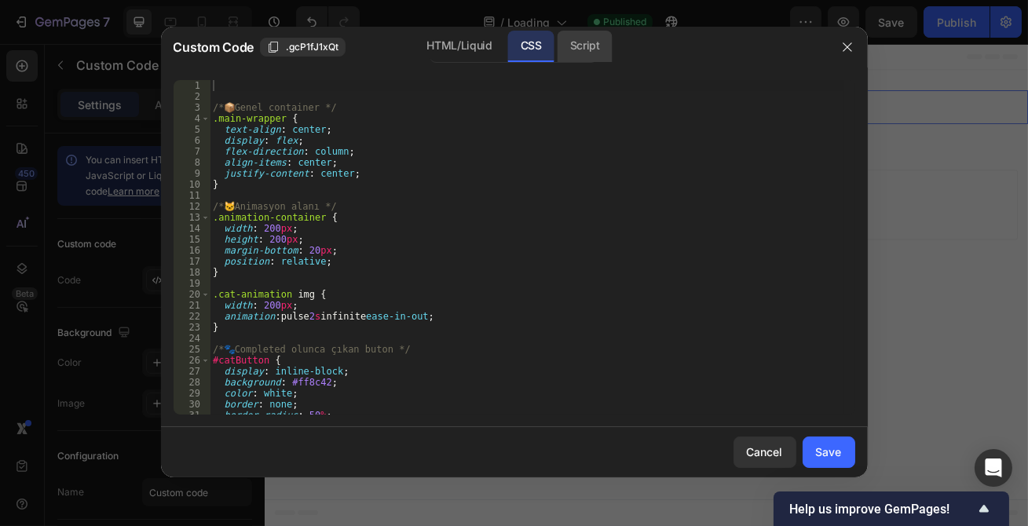
click at [569, 43] on div "Script" at bounding box center [585, 46] width 55 height 31
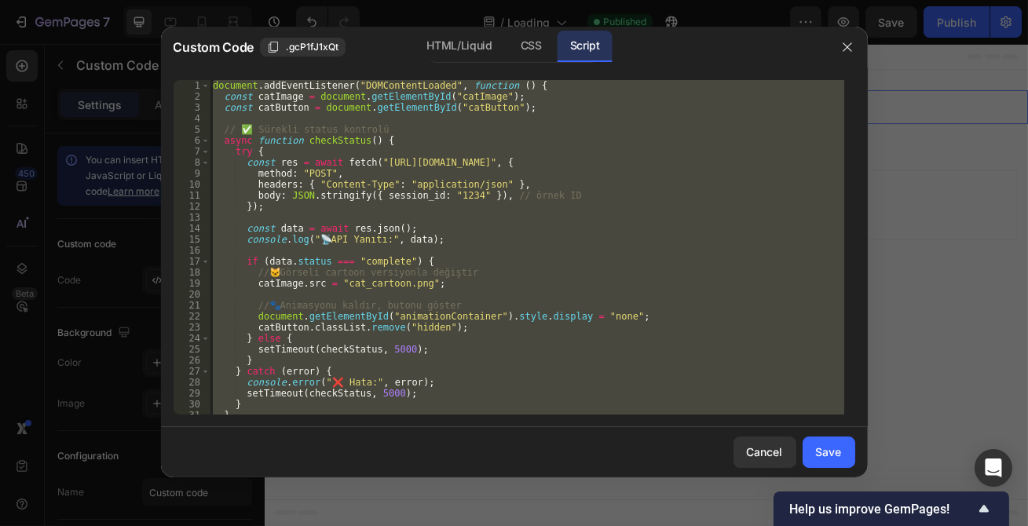
click at [531, 157] on div "document . addEventListener ( "DOMContentLoaded" , function ( ) { const catImag…" at bounding box center [527, 247] width 635 height 335
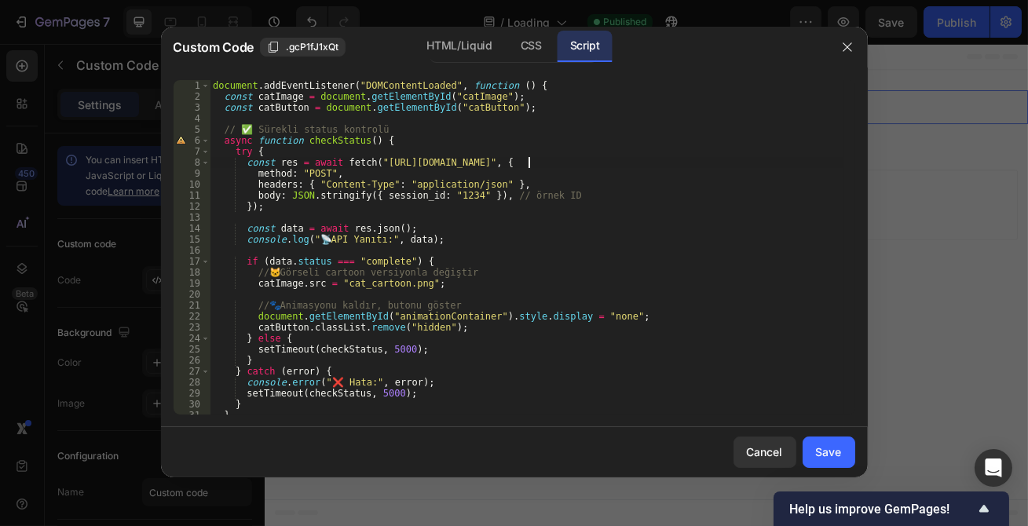
type textarea "});"
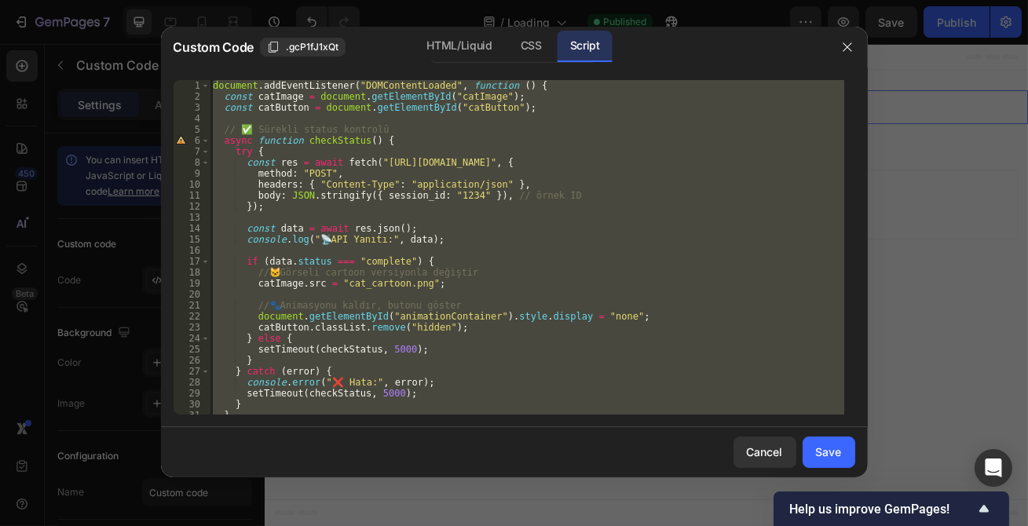
paste textarea
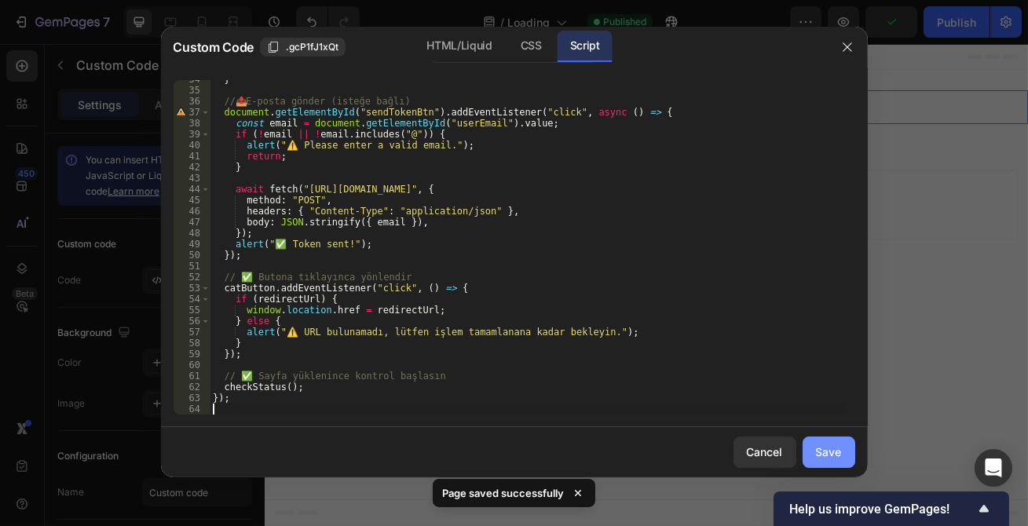
click at [831, 449] on div "Save" at bounding box center [829, 452] width 26 height 16
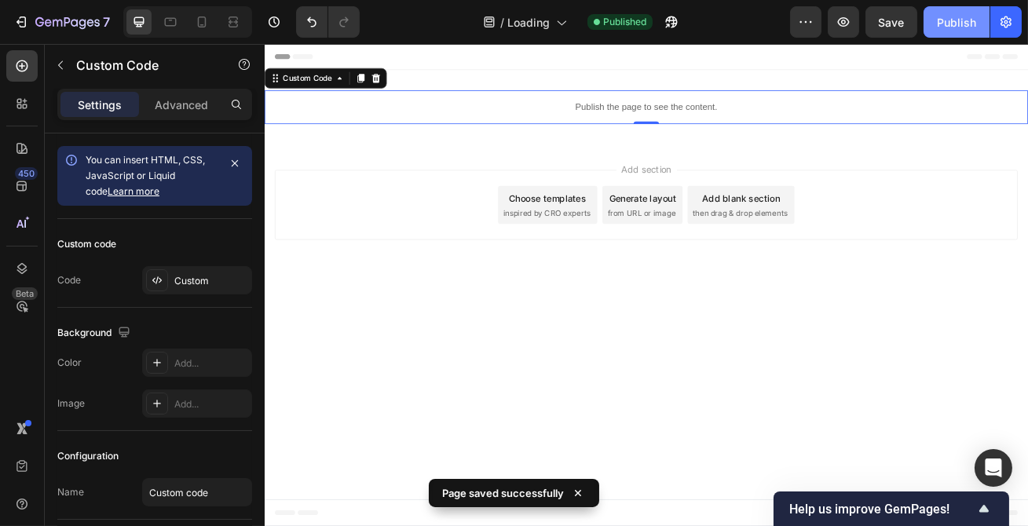
click at [941, 22] on div "Publish" at bounding box center [956, 22] width 39 height 16
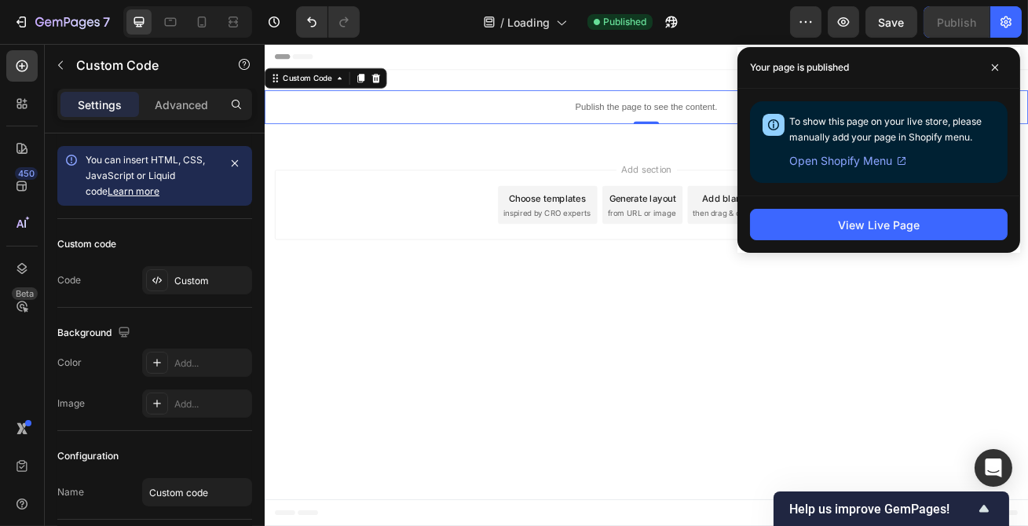
click at [660, 117] on p "Publish the page to see the content." at bounding box center [735, 122] width 943 height 16
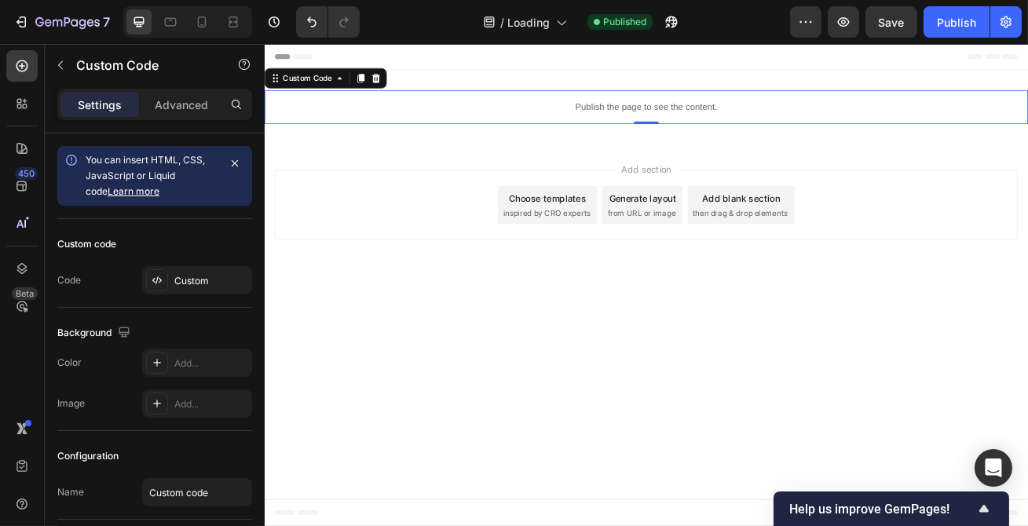
click at [660, 117] on p "Publish the page to see the content." at bounding box center [735, 122] width 943 height 16
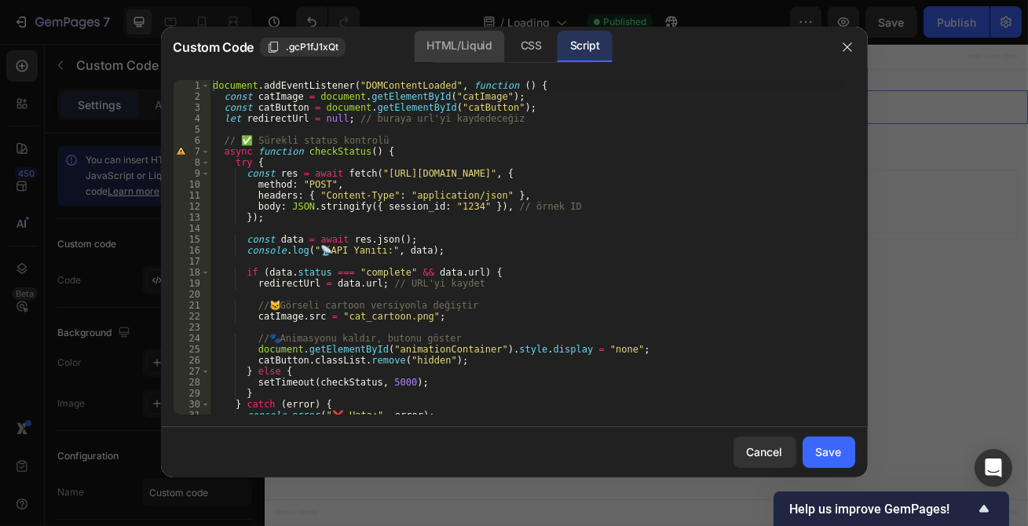
click at [458, 41] on div "HTML/Liquid" at bounding box center [459, 46] width 90 height 31
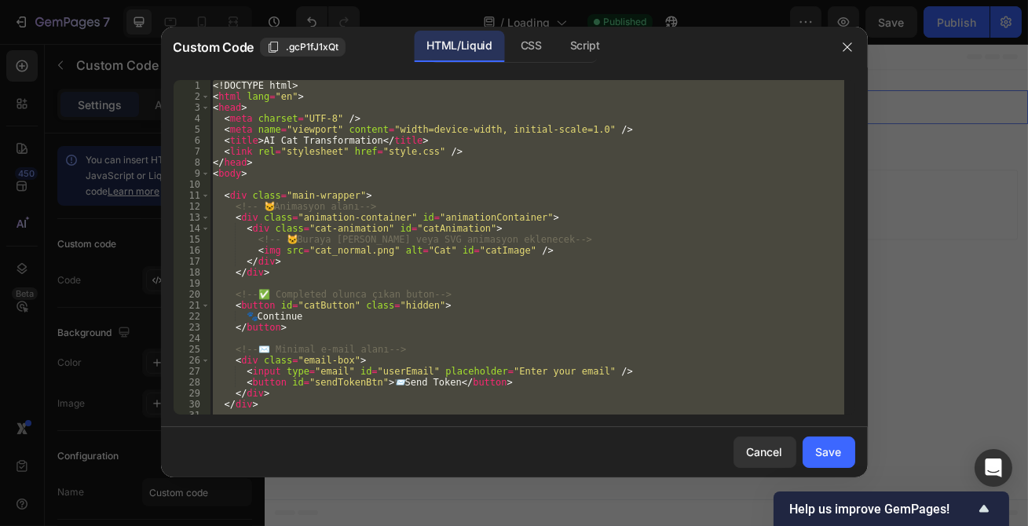
click at [451, 162] on div "<! DOCTYPE html > < html lang = "en" > < head > < meta charset = "UTF-8" /> < m…" at bounding box center [527, 247] width 635 height 335
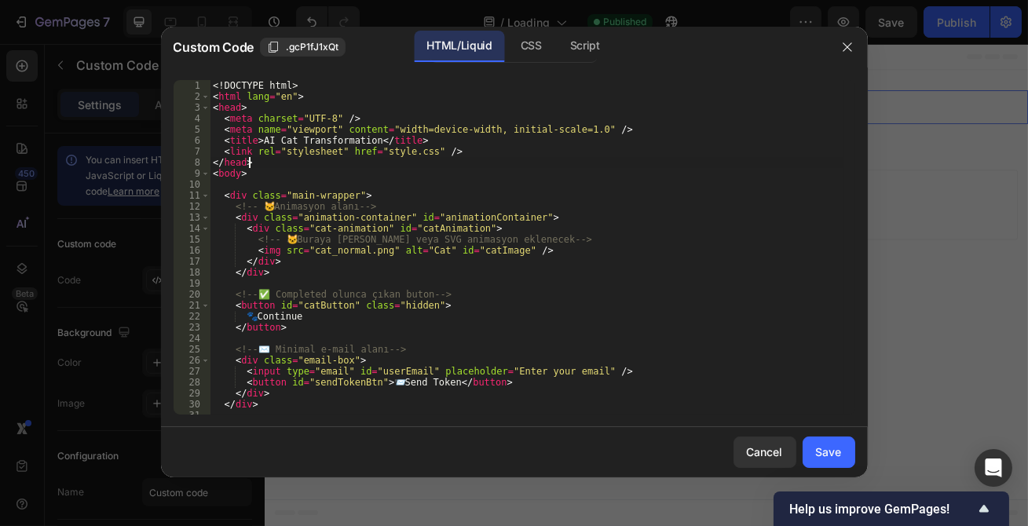
type textarea "</html>"
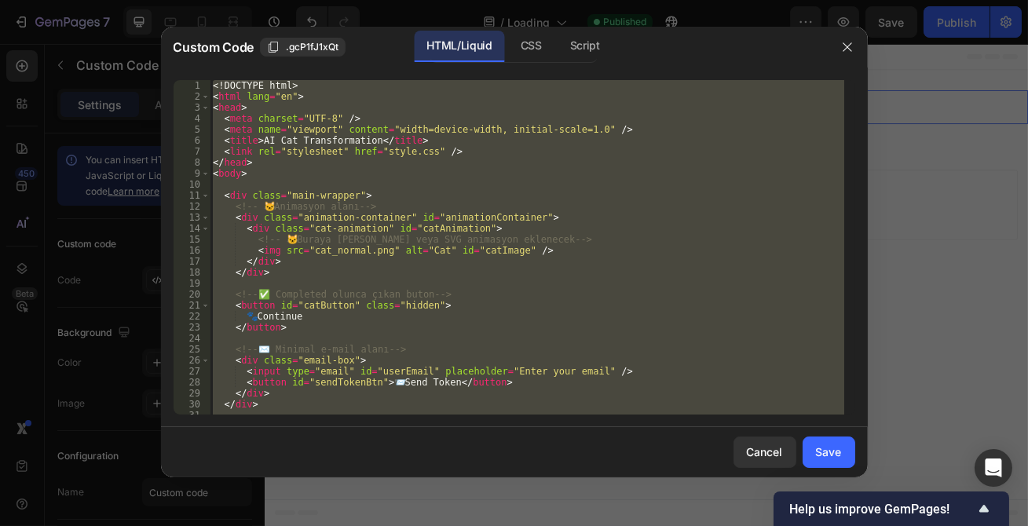
paste textarea
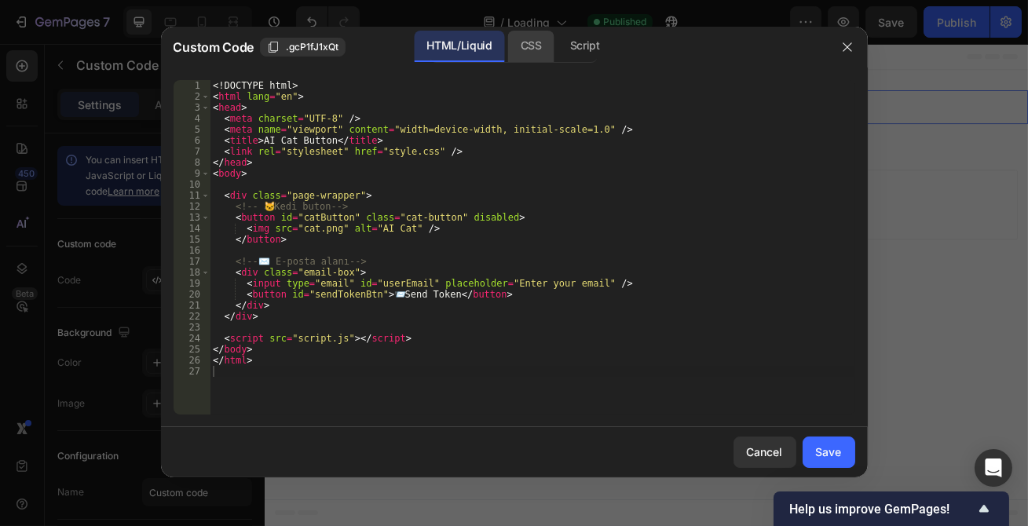
click at [534, 50] on div "CSS" at bounding box center [531, 46] width 46 height 31
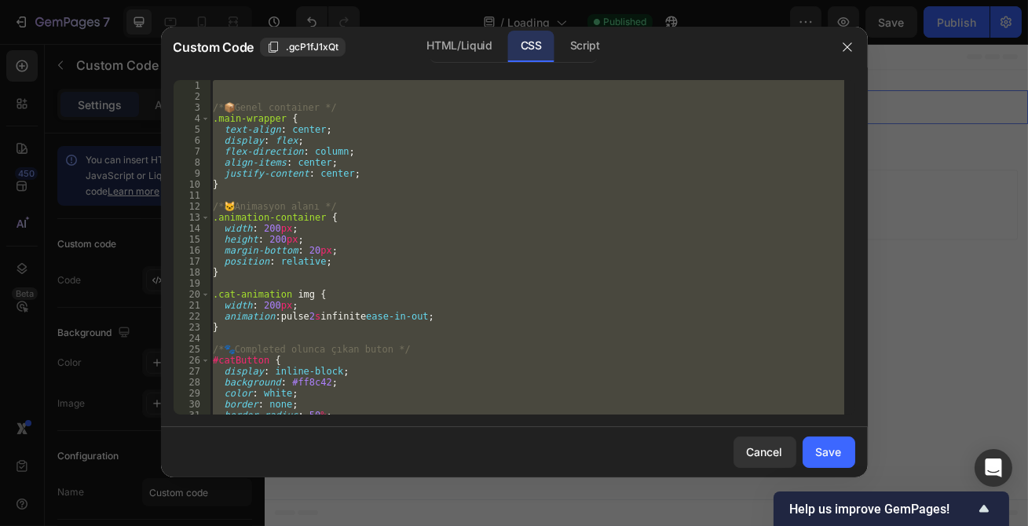
click at [440, 268] on div "/* 📦 Genel container */ .main-wrapper { text-align : center ; display : flex ; …" at bounding box center [527, 247] width 635 height 335
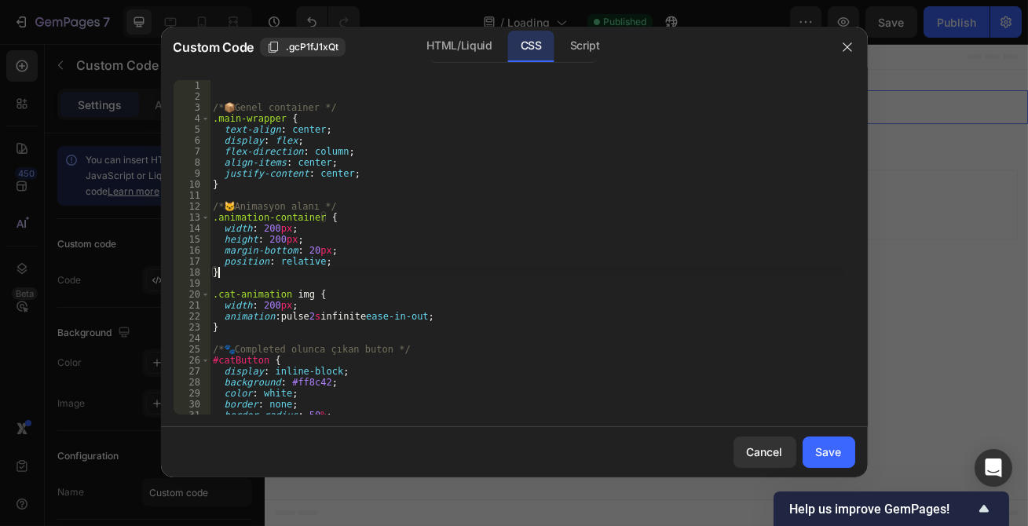
type textarea "}"
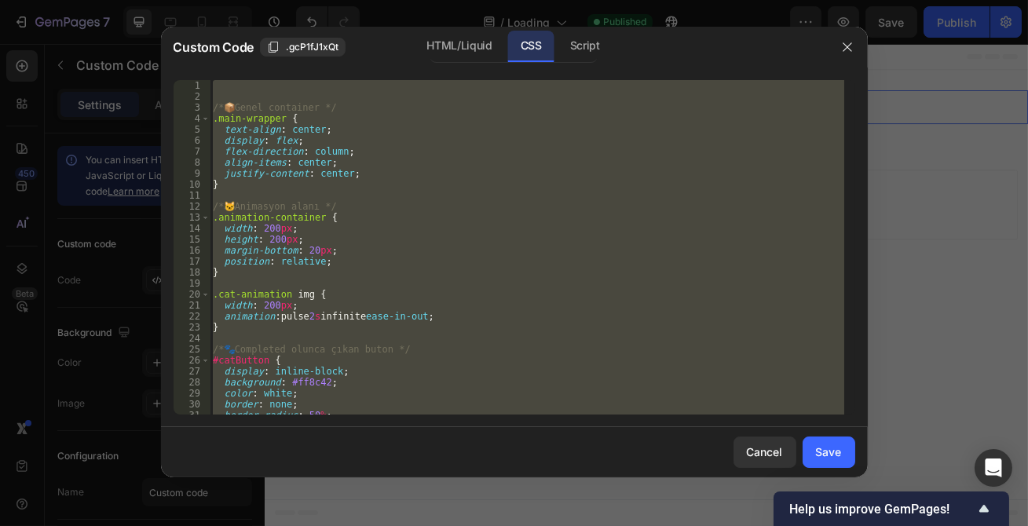
paste textarea
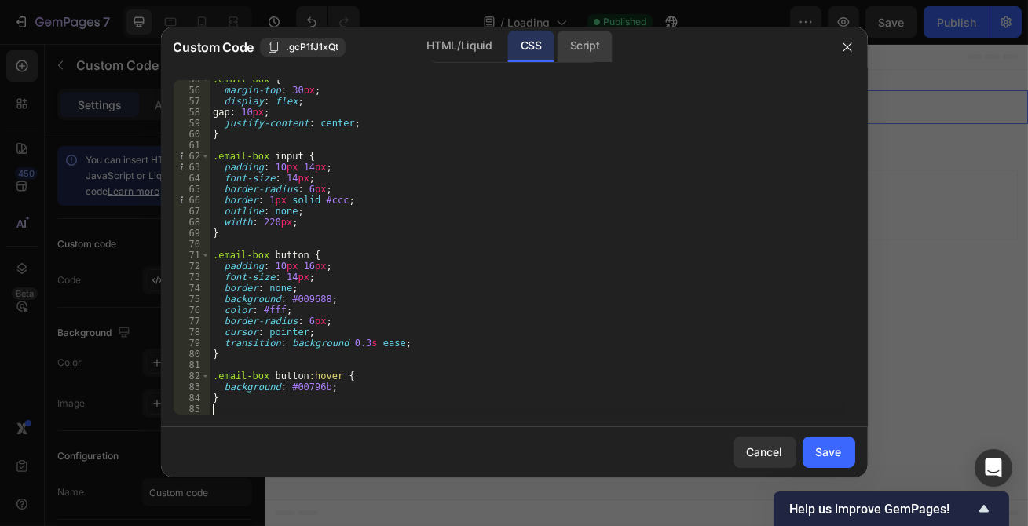
click at [589, 53] on div "Script" at bounding box center [585, 46] width 55 height 31
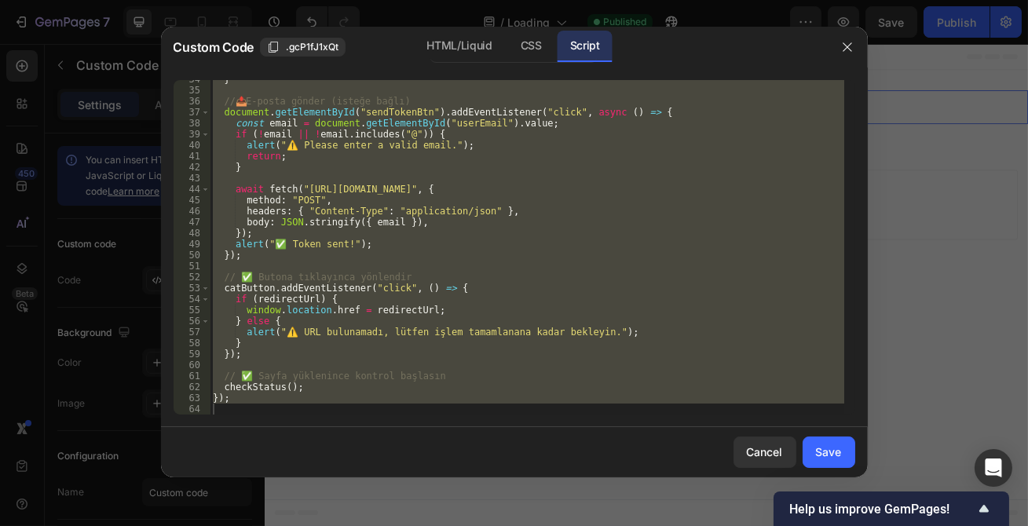
scroll to position [369, 0]
click at [518, 282] on div "} // 📤 E-posta gönder (isteğe bağlı) document . getElementById ( "sendTokenBtn"…" at bounding box center [527, 247] width 635 height 335
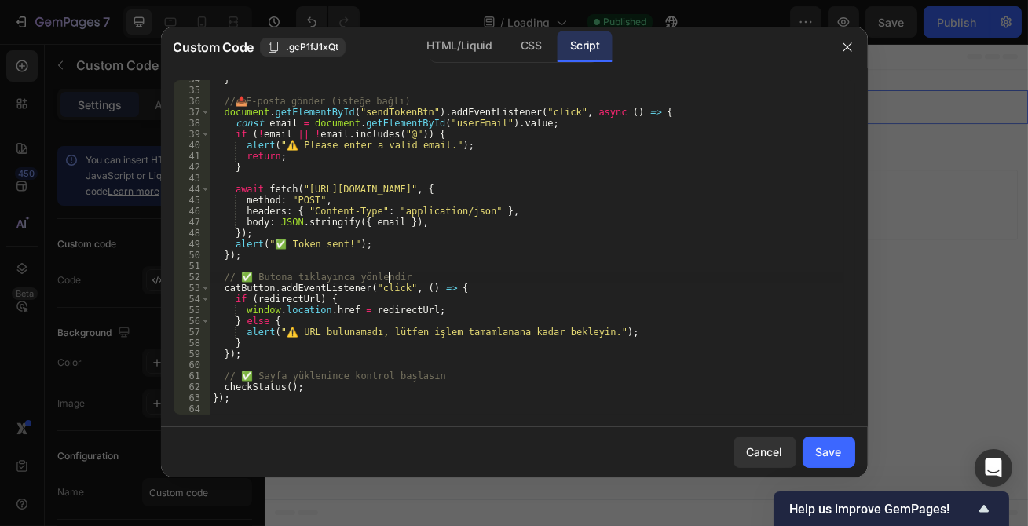
type textarea "});"
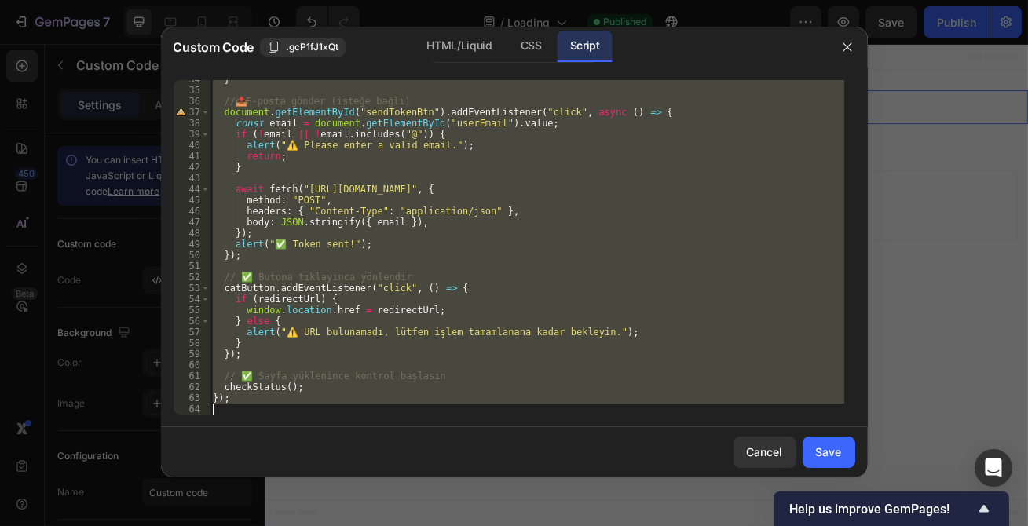
paste textarea
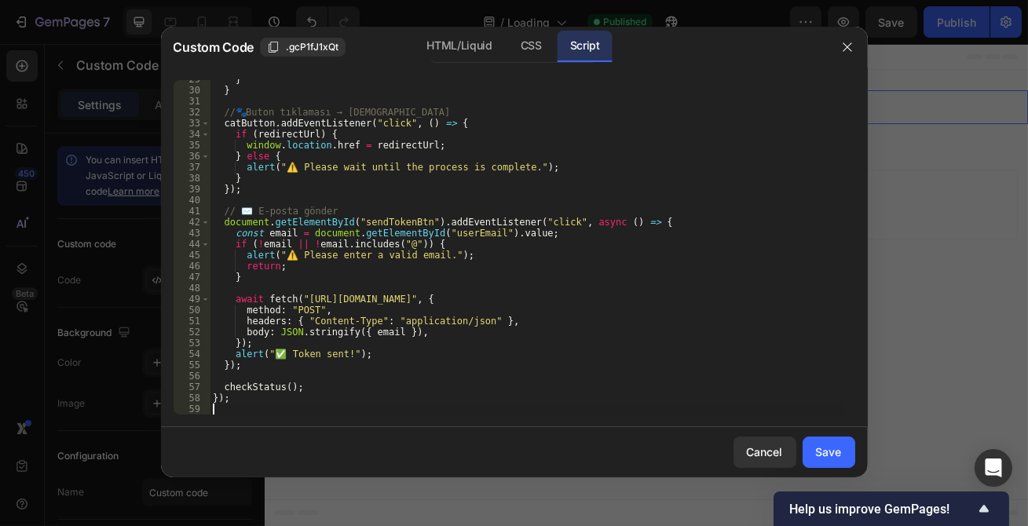
scroll to position [314, 0]
click at [537, 48] on div "CSS" at bounding box center [531, 46] width 46 height 31
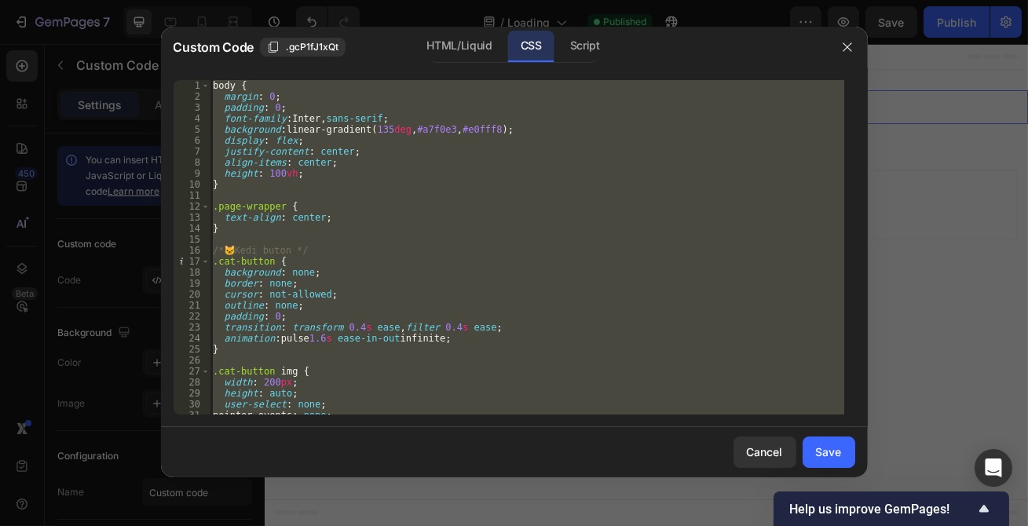
scroll to position [0, 0]
click at [833, 451] on div "Save" at bounding box center [829, 452] width 26 height 16
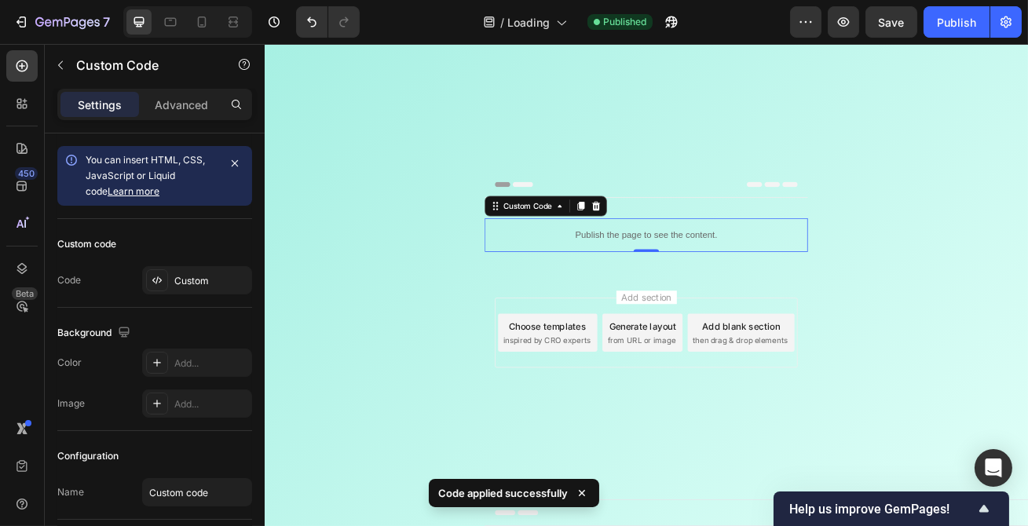
click at [696, 291] on div "Publish the page to see the content." at bounding box center [735, 280] width 399 height 42
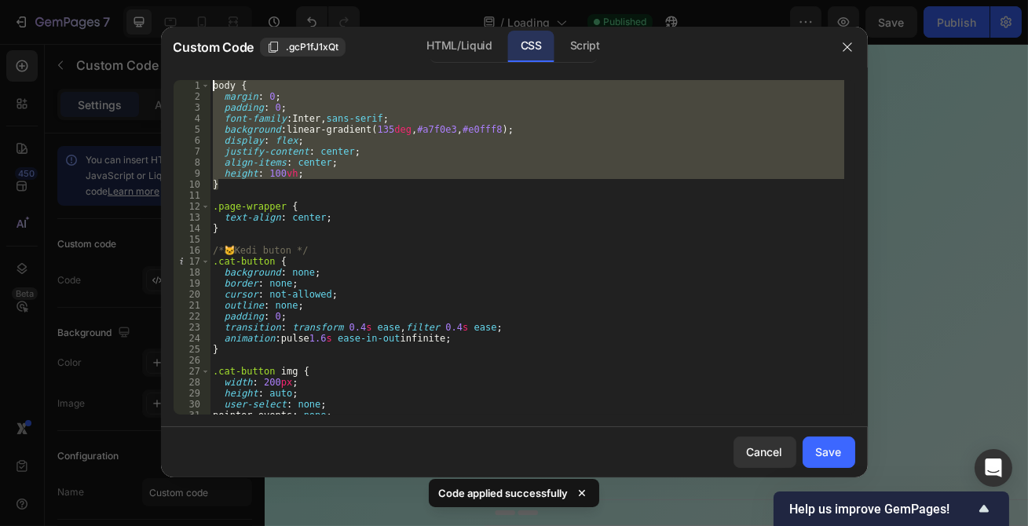
drag, startPoint x: 221, startPoint y: 186, endPoint x: 156, endPoint y: 79, distance: 125.8
click at [156, 79] on div "Custom Code .gcP1fJ1xQt HTML/Liquid CSS Script } 1 2 3 4 5 6 7 8 9 10 11 12 13 …" at bounding box center [514, 263] width 1028 height 526
type textarea "body { margin: 0;"
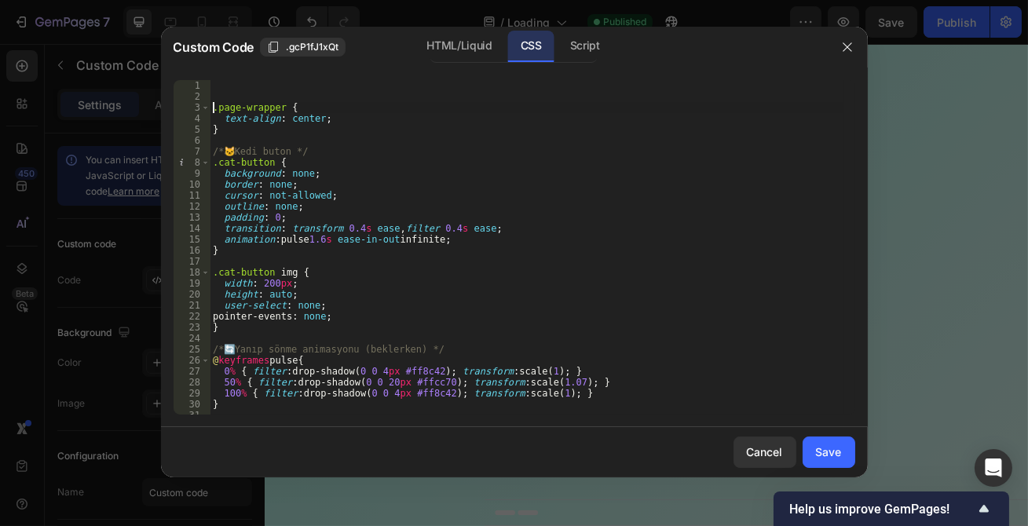
click at [212, 108] on div ".page-wrapper { text-align : center ; } /* 🐱 Kedi buton */ .cat-button { backgr…" at bounding box center [527, 258] width 635 height 357
type textarea ".page-wrapper {"
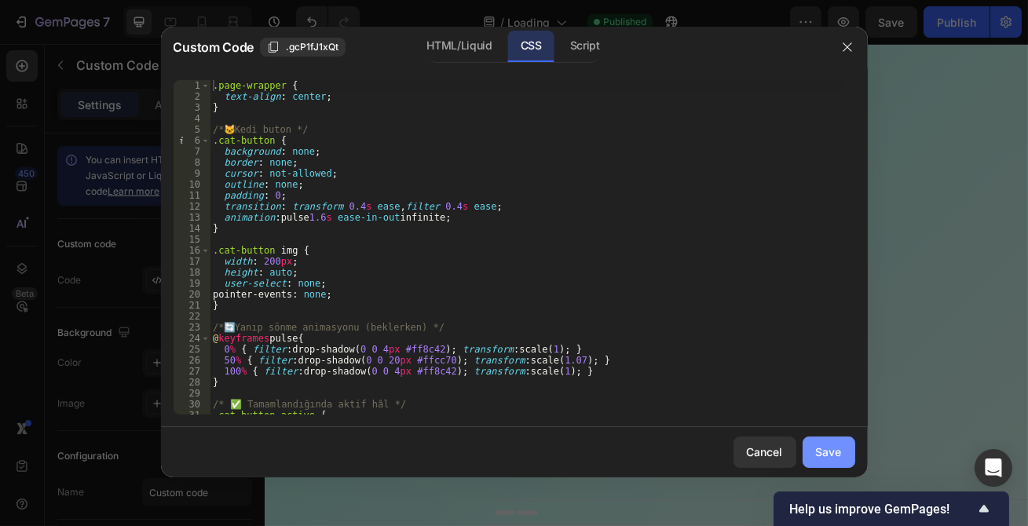
click at [824, 442] on button "Save" at bounding box center [829, 452] width 53 height 31
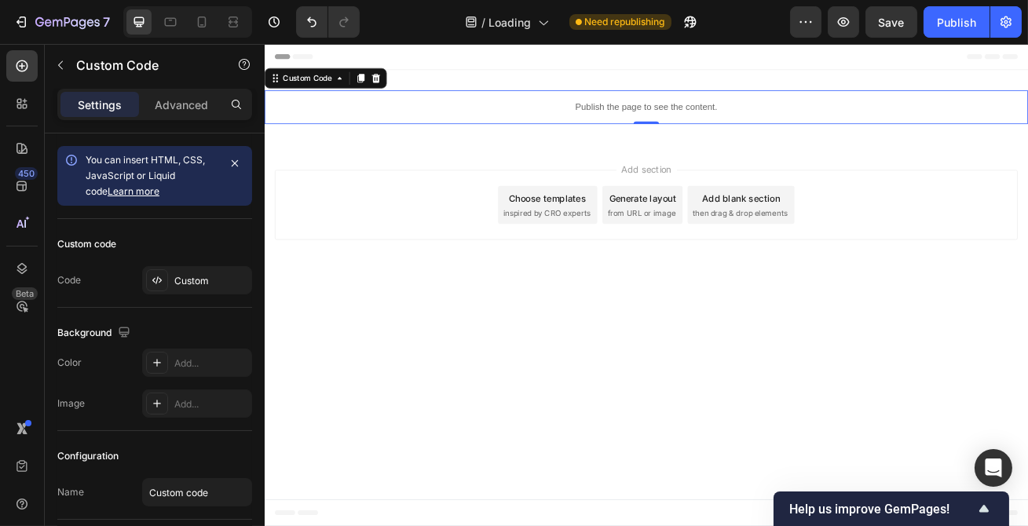
click at [514, 119] on p "Publish the page to see the content." at bounding box center [735, 122] width 943 height 16
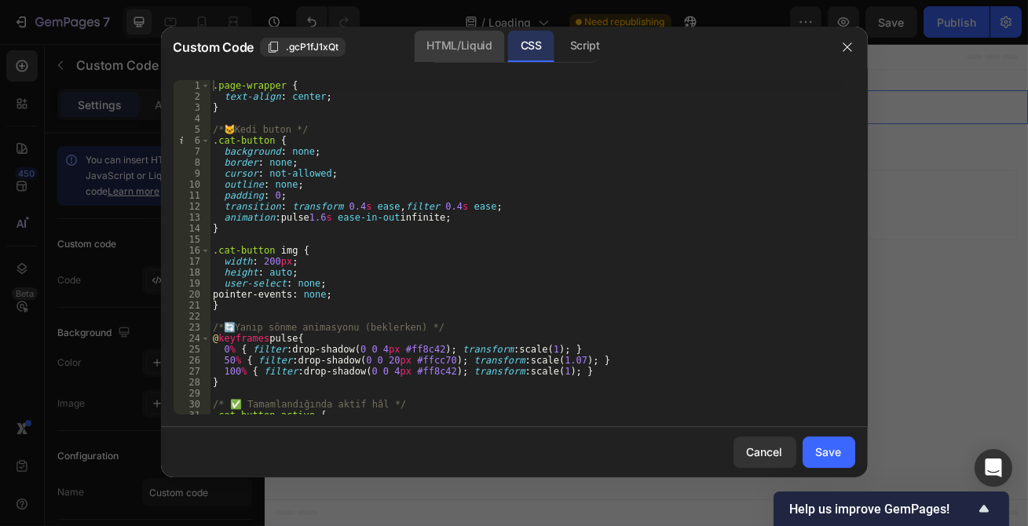
click at [421, 42] on div "HTML/Liquid" at bounding box center [459, 46] width 90 height 31
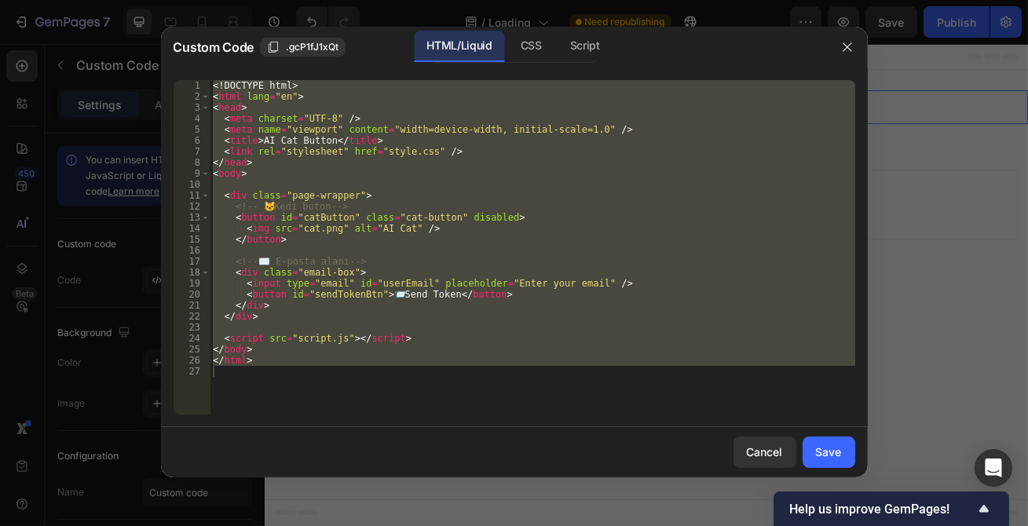
click at [316, 228] on div "<! DOCTYPE html > < html lang = "en" > < head > < meta charset = "UTF-8" /> < m…" at bounding box center [533, 247] width 646 height 335
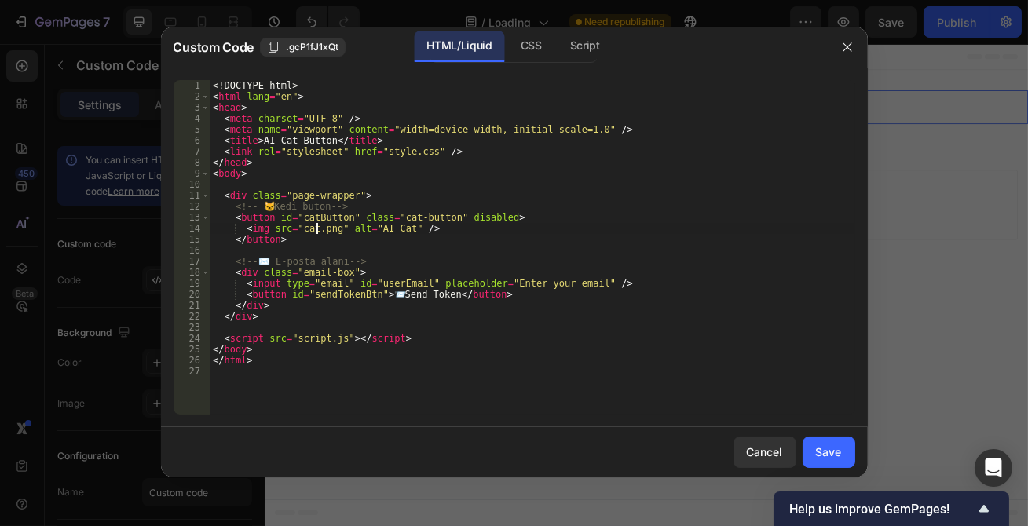
click at [316, 228] on div "<! DOCTYPE html > < html lang = "en" > < head > < meta charset = "UTF-8" /> < m…" at bounding box center [533, 258] width 646 height 357
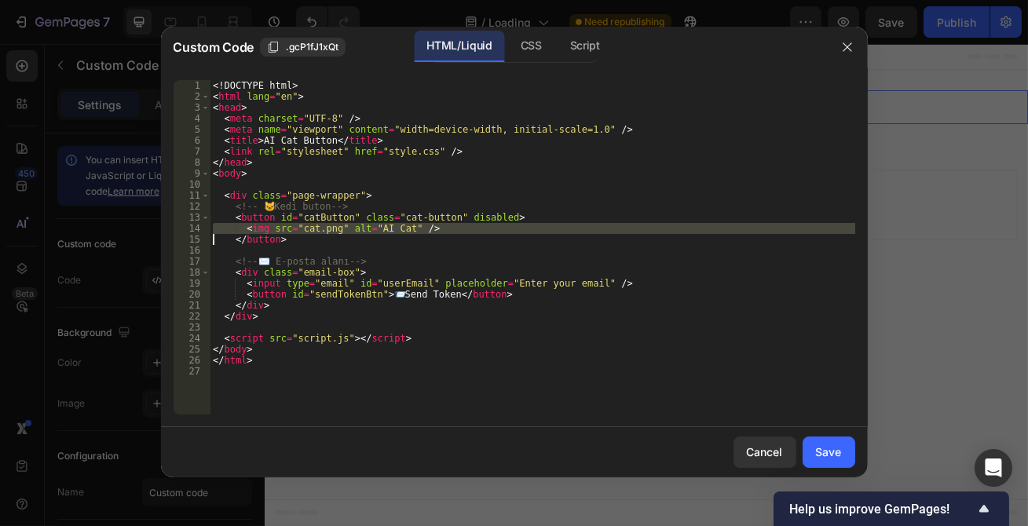
click at [316, 228] on div "<! DOCTYPE html > < html lang = "en" > < head > < meta charset = "UTF-8" /> < m…" at bounding box center [533, 258] width 646 height 357
click at [315, 228] on div "<! DOCTYPE html > < html lang = "en" > < head > < meta charset = "UTF-8" /> < m…" at bounding box center [533, 258] width 646 height 357
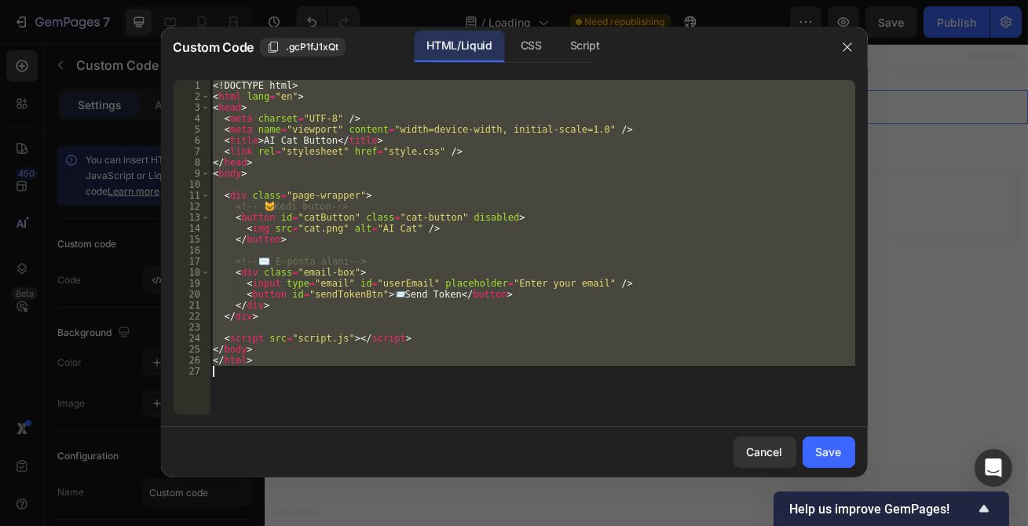
click at [326, 229] on div "<! DOCTYPE html > < html lang = "en" > < head > < meta charset = "UTF-8" /> < m…" at bounding box center [533, 247] width 646 height 335
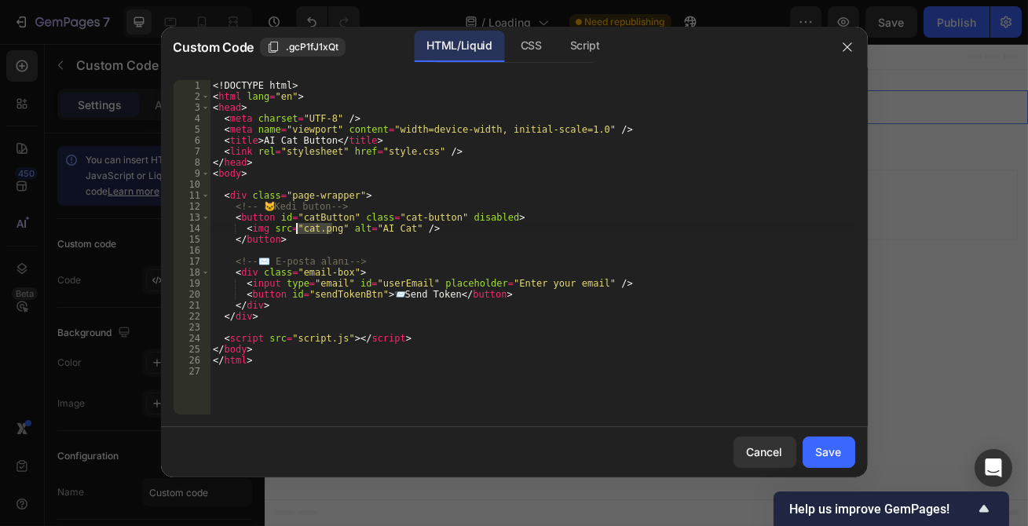
drag, startPoint x: 332, startPoint y: 229, endPoint x: 297, endPoint y: 228, distance: 34.6
click at [297, 228] on div "<! DOCTYPE html > < html lang = "en" > < head > < meta charset = "UTF-8" /> < m…" at bounding box center [533, 258] width 646 height 357
paste textarea "[URL][DOMAIN_NAME]"
type textarea "<img src="[URL][DOMAIN_NAME]" alt="AI Cat" />"
click at [825, 446] on div "Save" at bounding box center [829, 452] width 26 height 16
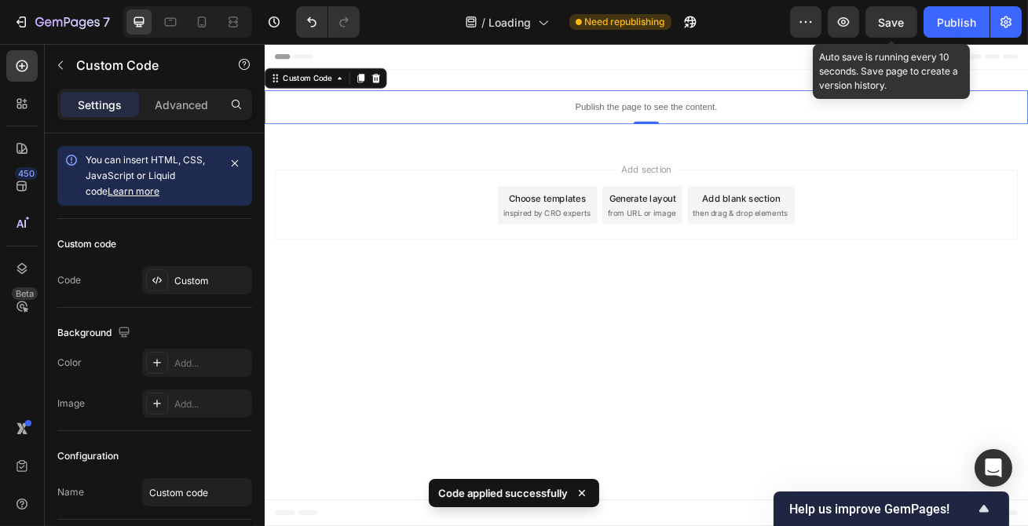
click at [894, 22] on span "Save" at bounding box center [892, 22] width 26 height 13
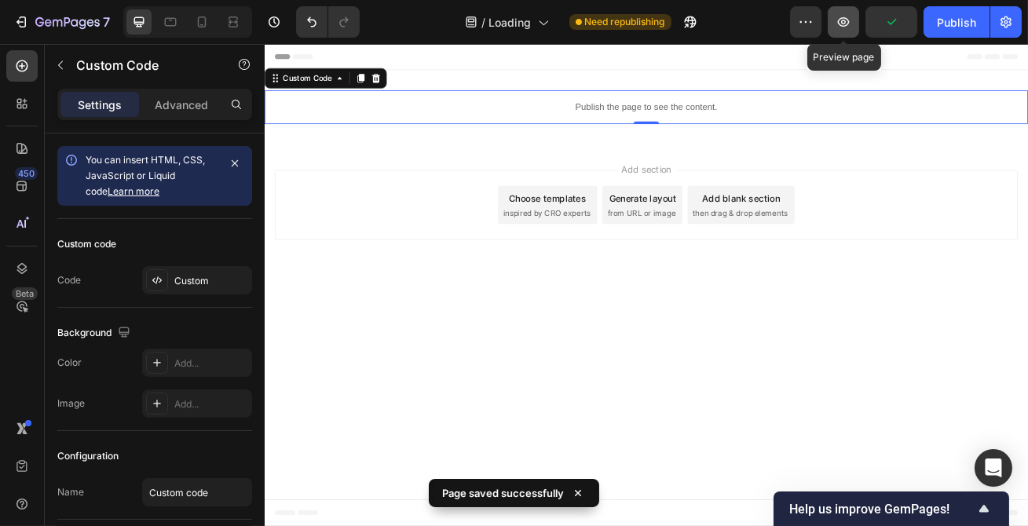
click at [853, 18] on button "button" at bounding box center [843, 21] width 31 height 31
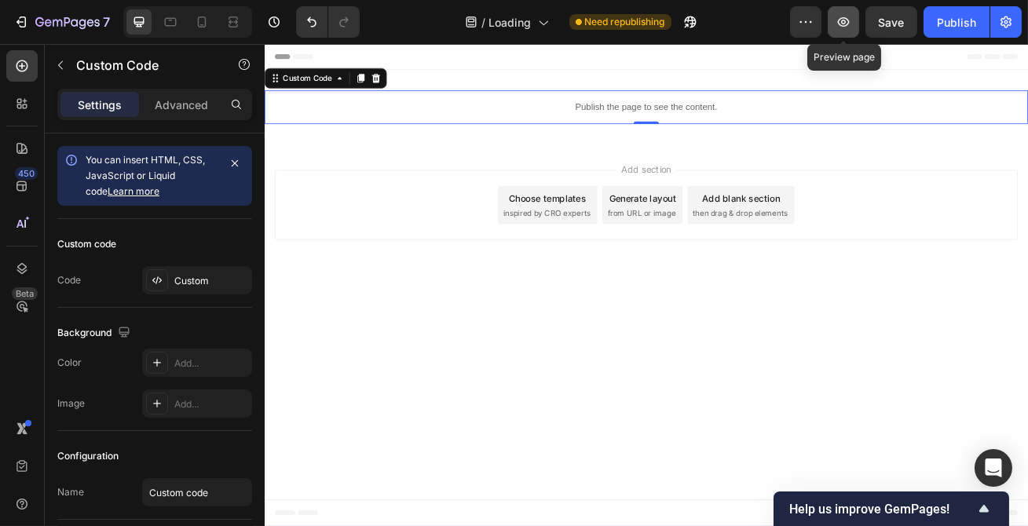
click at [837, 14] on icon "button" at bounding box center [844, 22] width 16 height 16
click at [853, 20] on button "button" at bounding box center [843, 21] width 31 height 31
click at [200, 17] on icon at bounding box center [202, 22] width 16 height 16
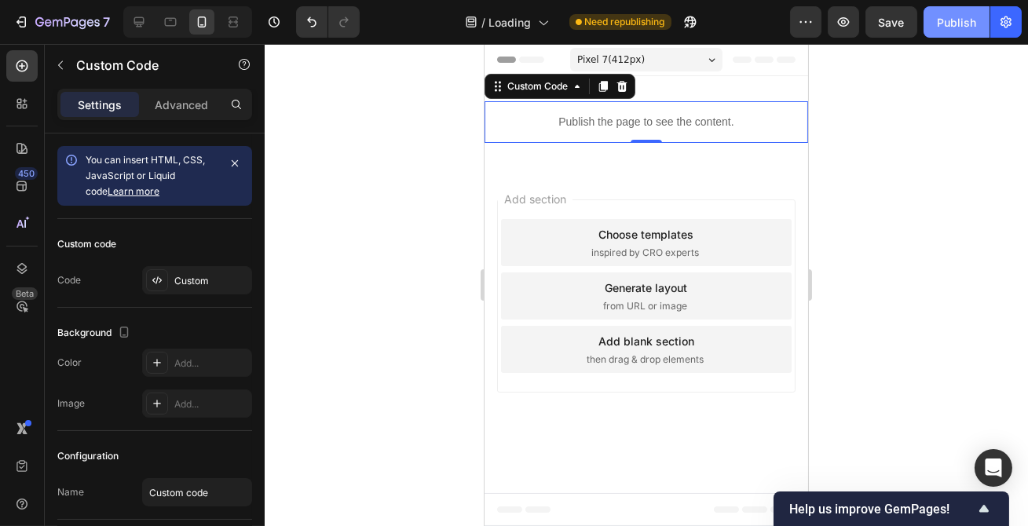
click at [940, 16] on div "Publish" at bounding box center [956, 22] width 39 height 16
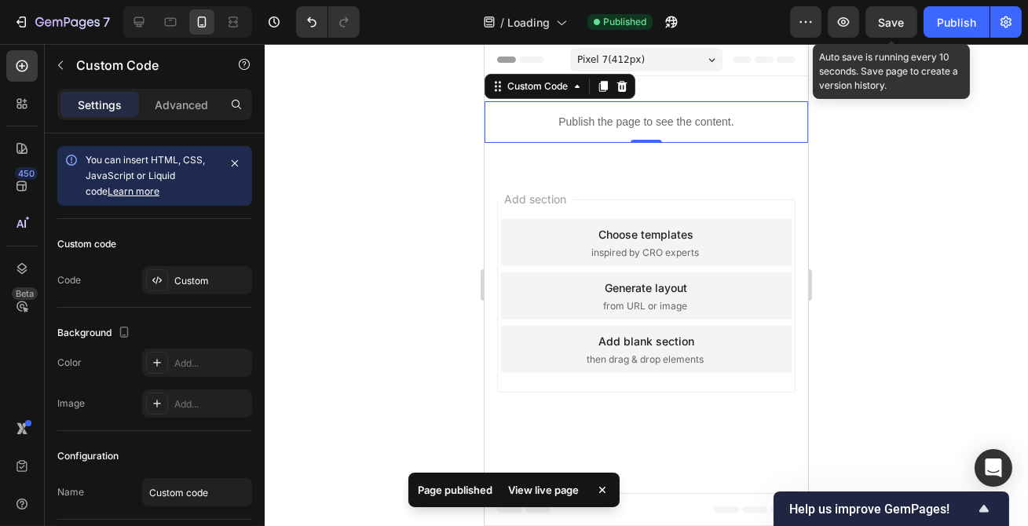
click at [889, 27] on span "Save" at bounding box center [892, 22] width 26 height 13
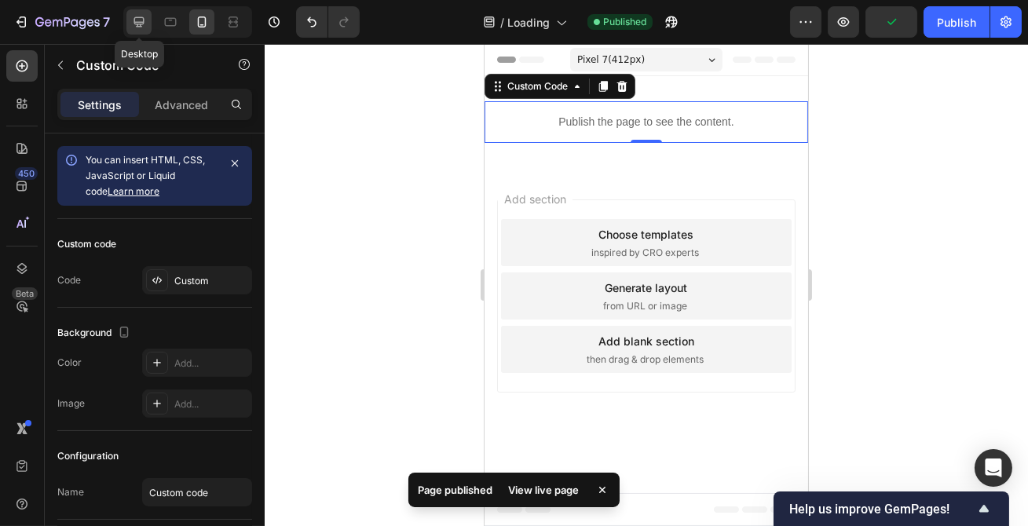
click at [140, 13] on div at bounding box center [138, 21] width 25 height 25
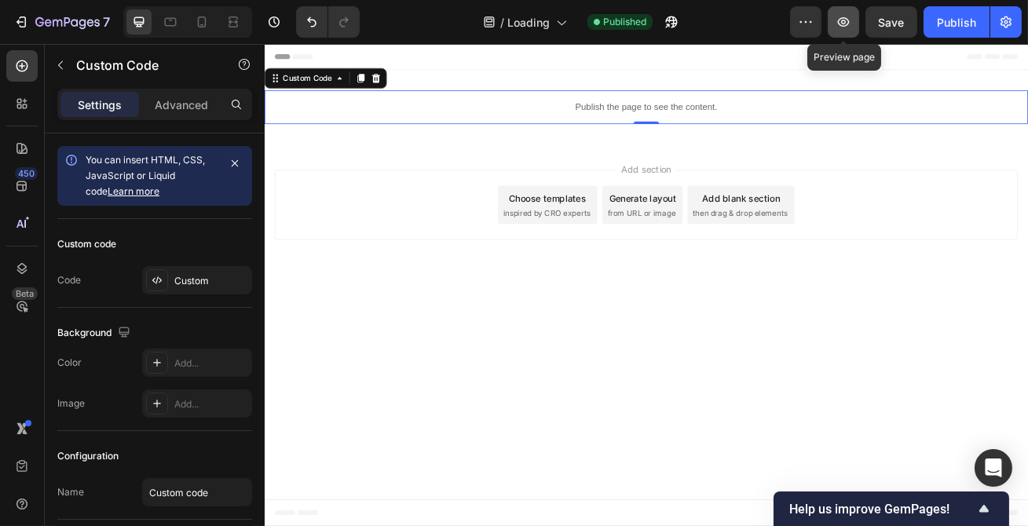
click at [836, 28] on button "button" at bounding box center [843, 21] width 31 height 31
